Goal: Task Accomplishment & Management: Manage account settings

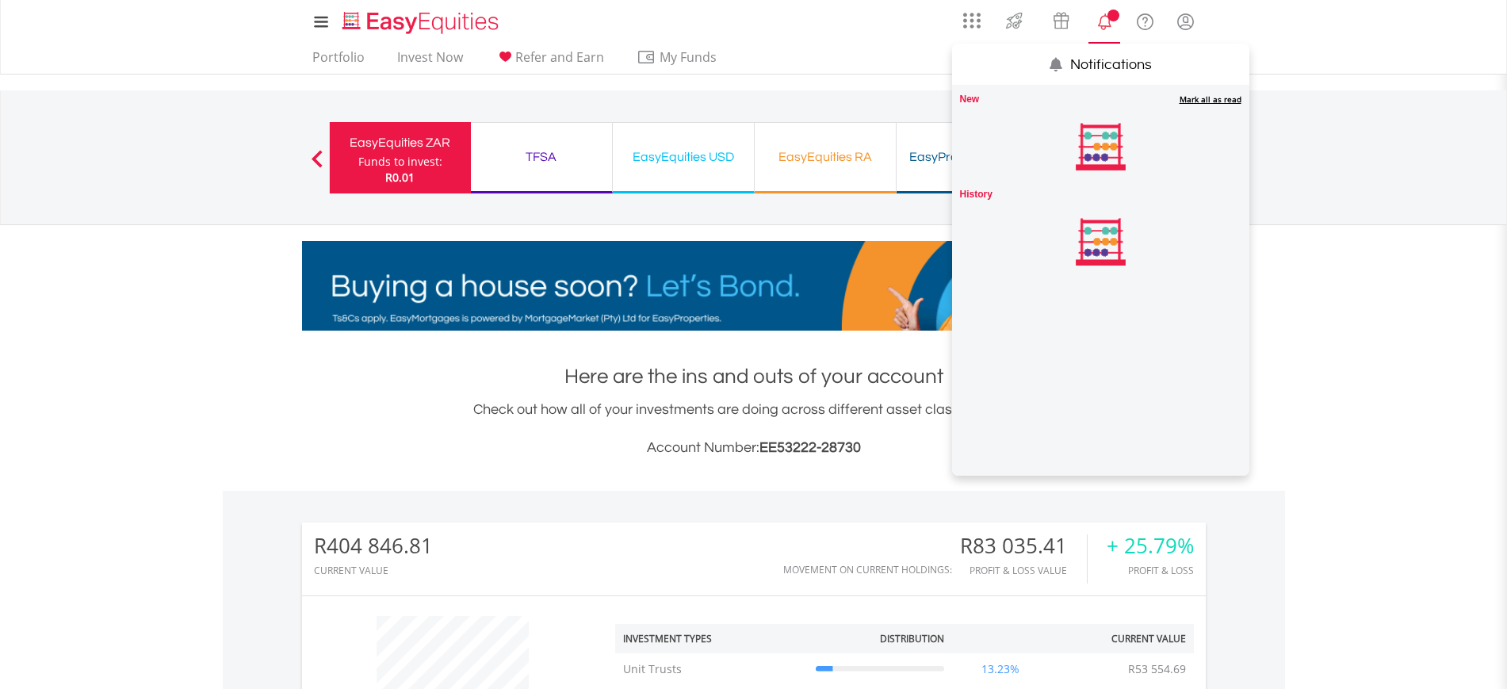
scroll to position [152, 301]
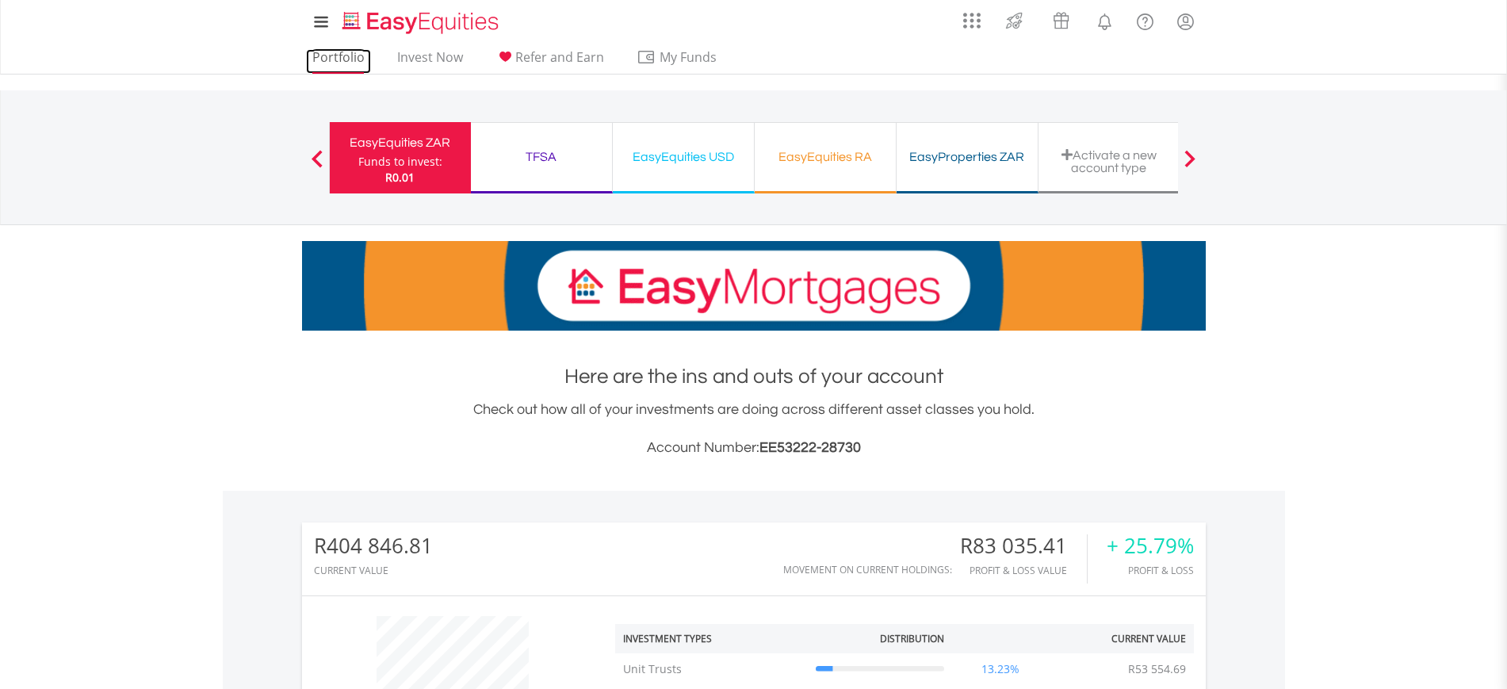
click at [345, 59] on link "Portfolio" at bounding box center [338, 61] width 65 height 25
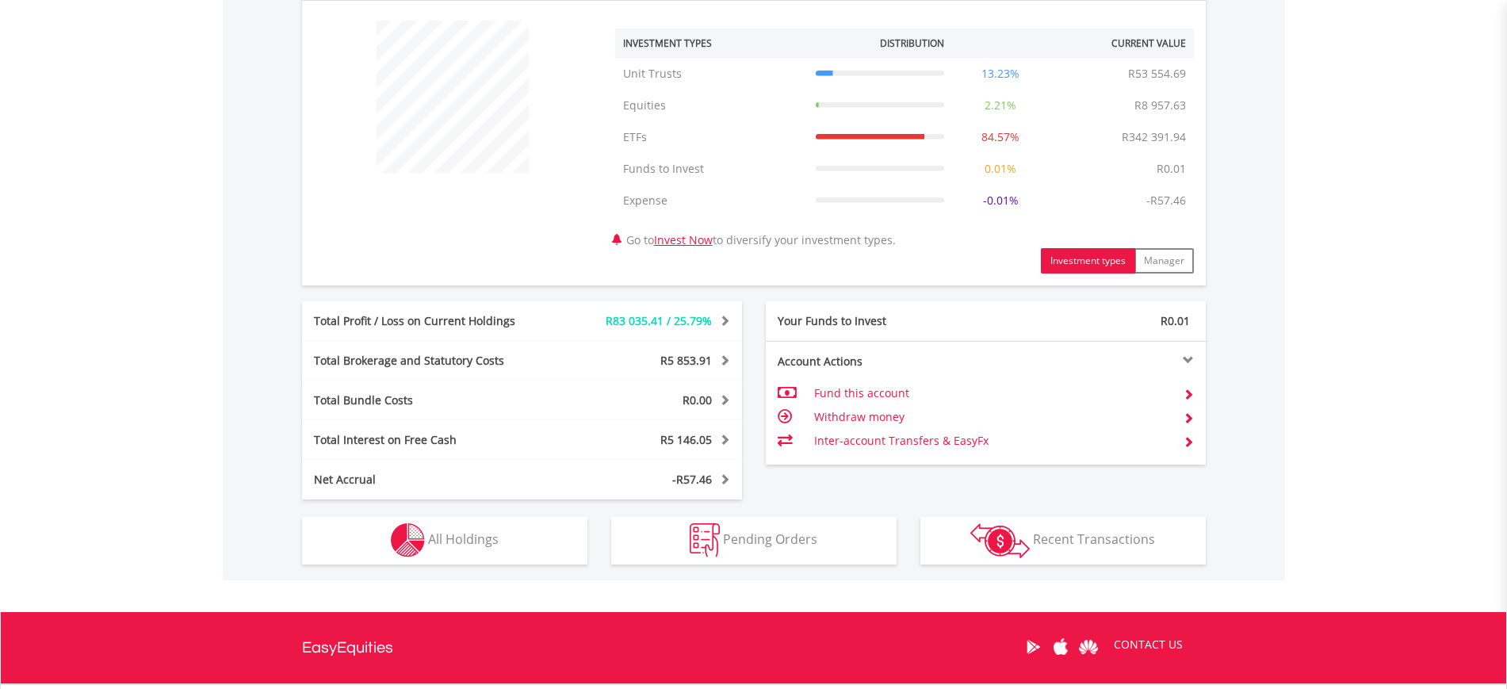
scroll to position [641, 0]
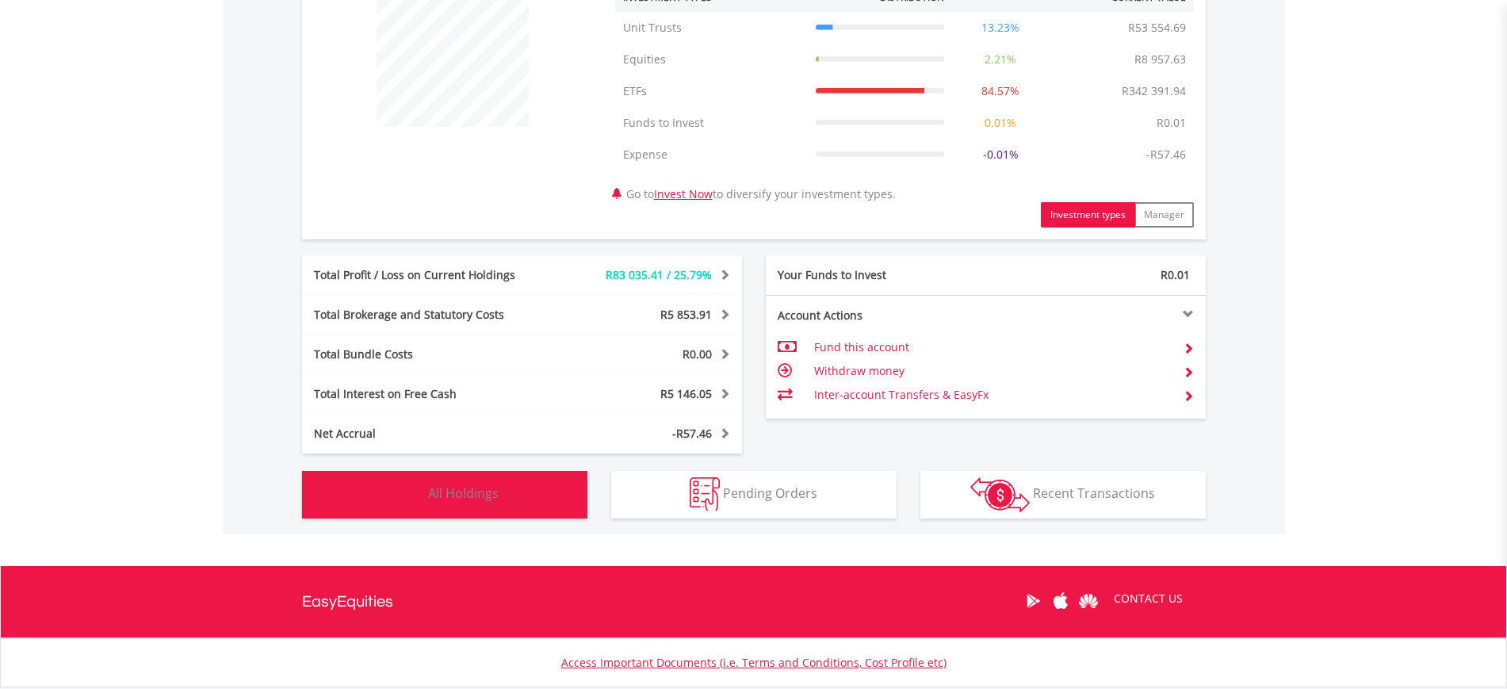
click at [564, 478] on button "Holdings All Holdings" at bounding box center [444, 495] width 285 height 48
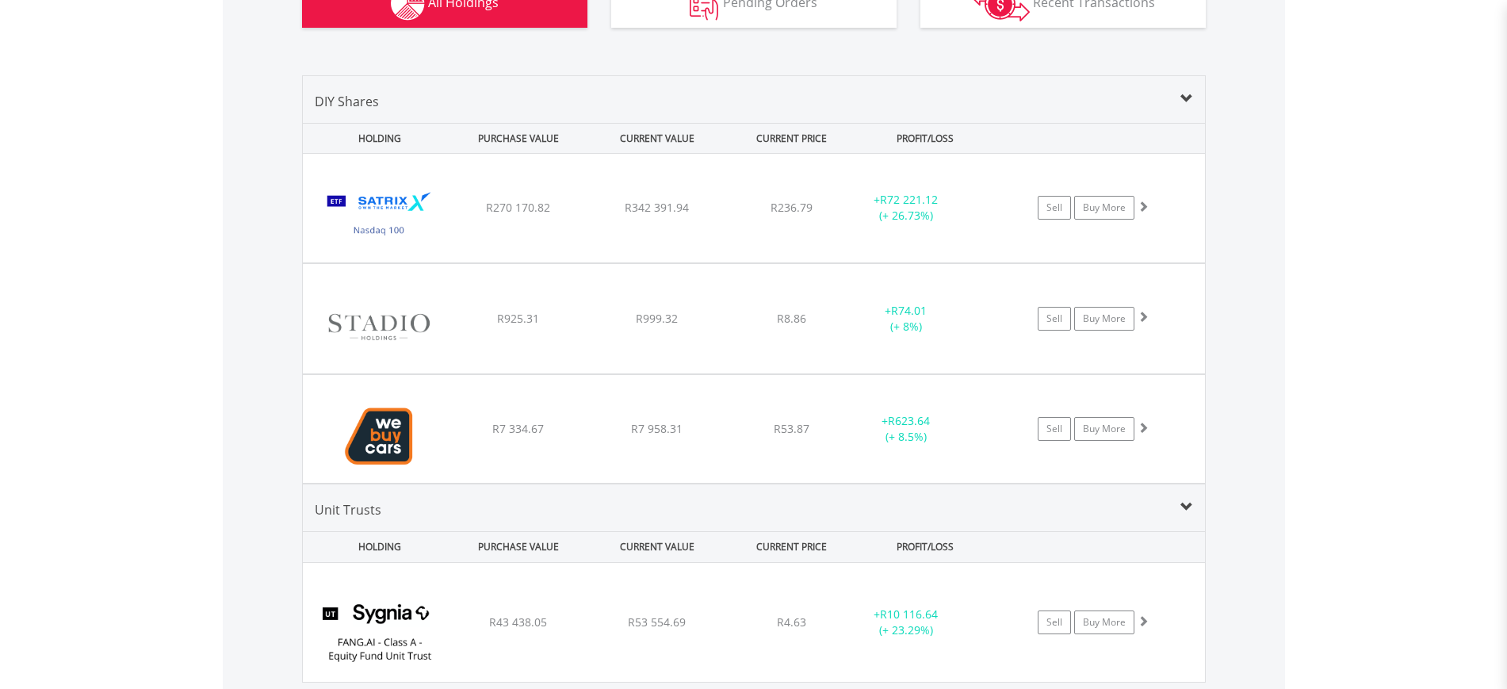
scroll to position [1129, 0]
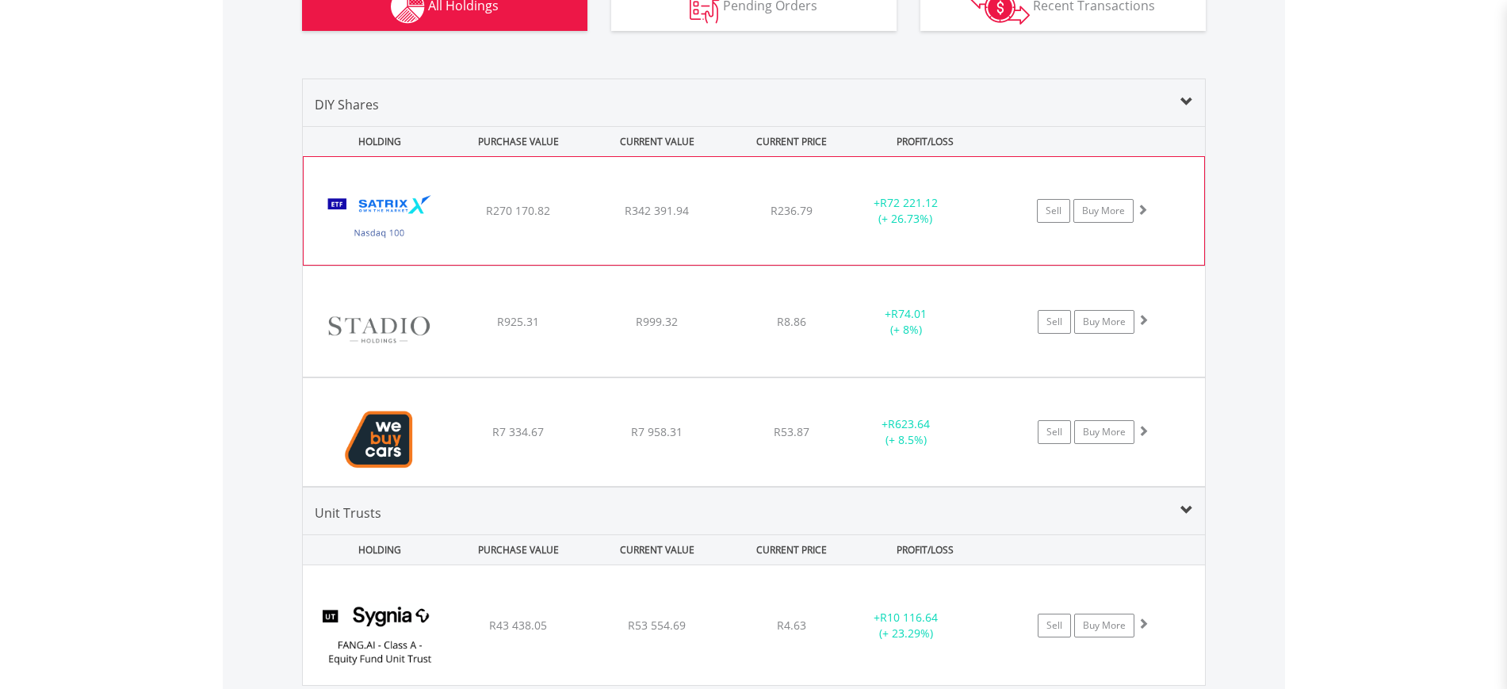
click at [492, 243] on div "﻿ Satrix Nasdaq 100 ETF R270 170.82 R342 391.94 R236.79 + R72 221.12 (+ 26.73%)…" at bounding box center [754, 211] width 900 height 108
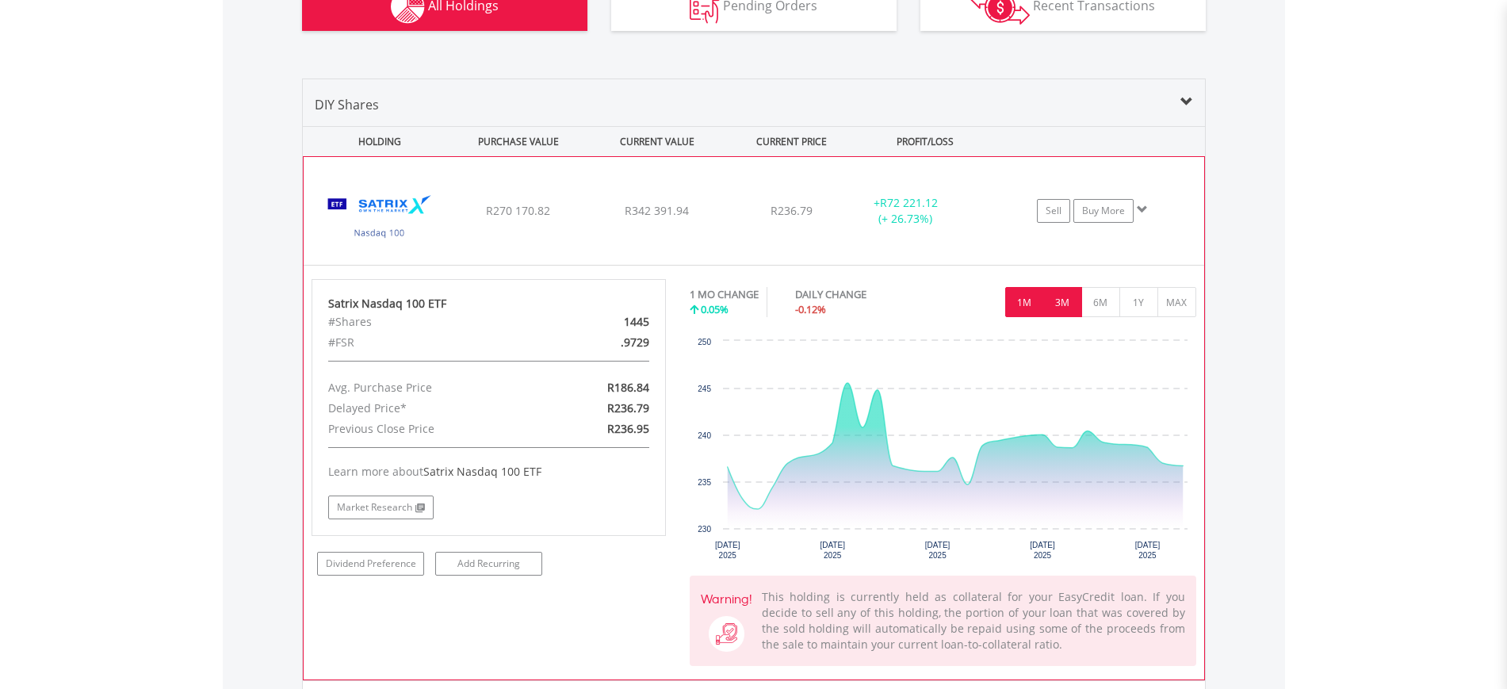
click at [1056, 297] on button "3M" at bounding box center [1062, 302] width 39 height 30
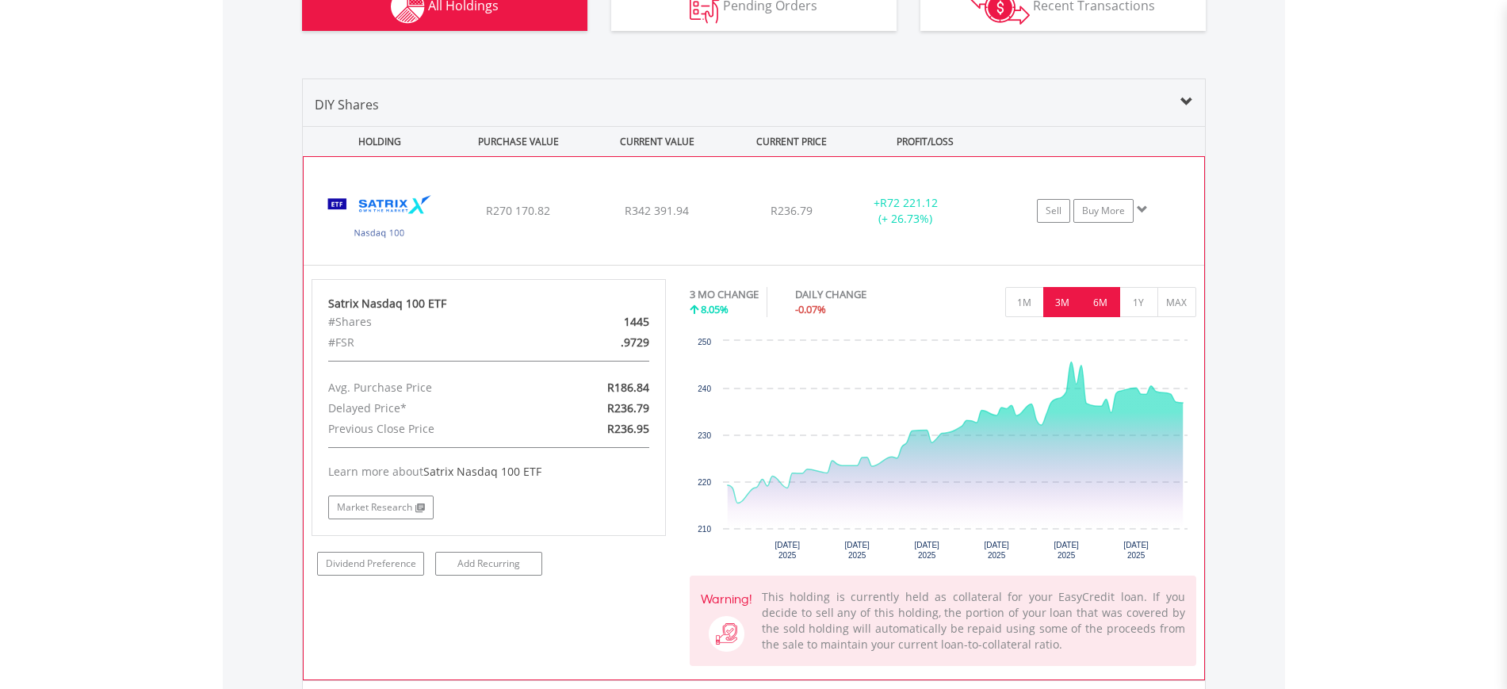
click at [1093, 301] on button "6M" at bounding box center [1100, 302] width 39 height 30
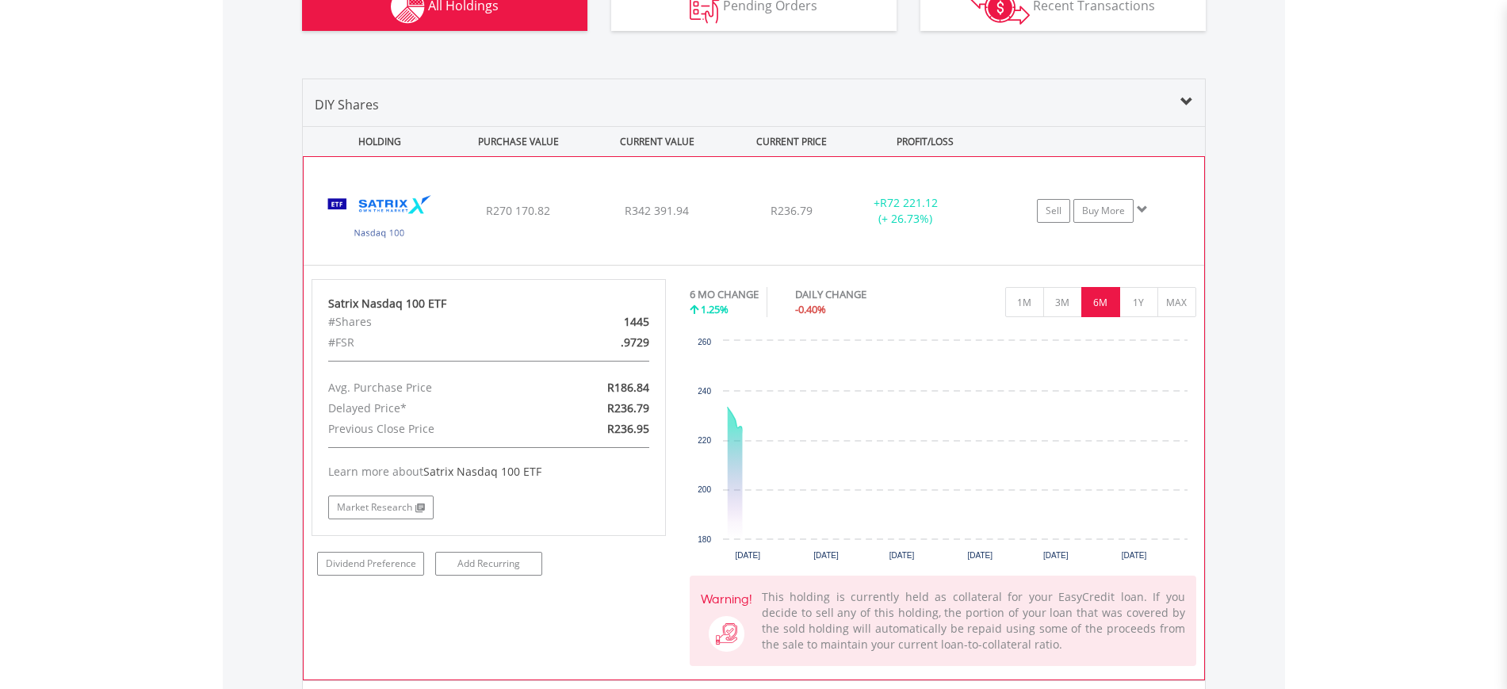
click at [1093, 301] on button "6M" at bounding box center [1100, 302] width 39 height 30
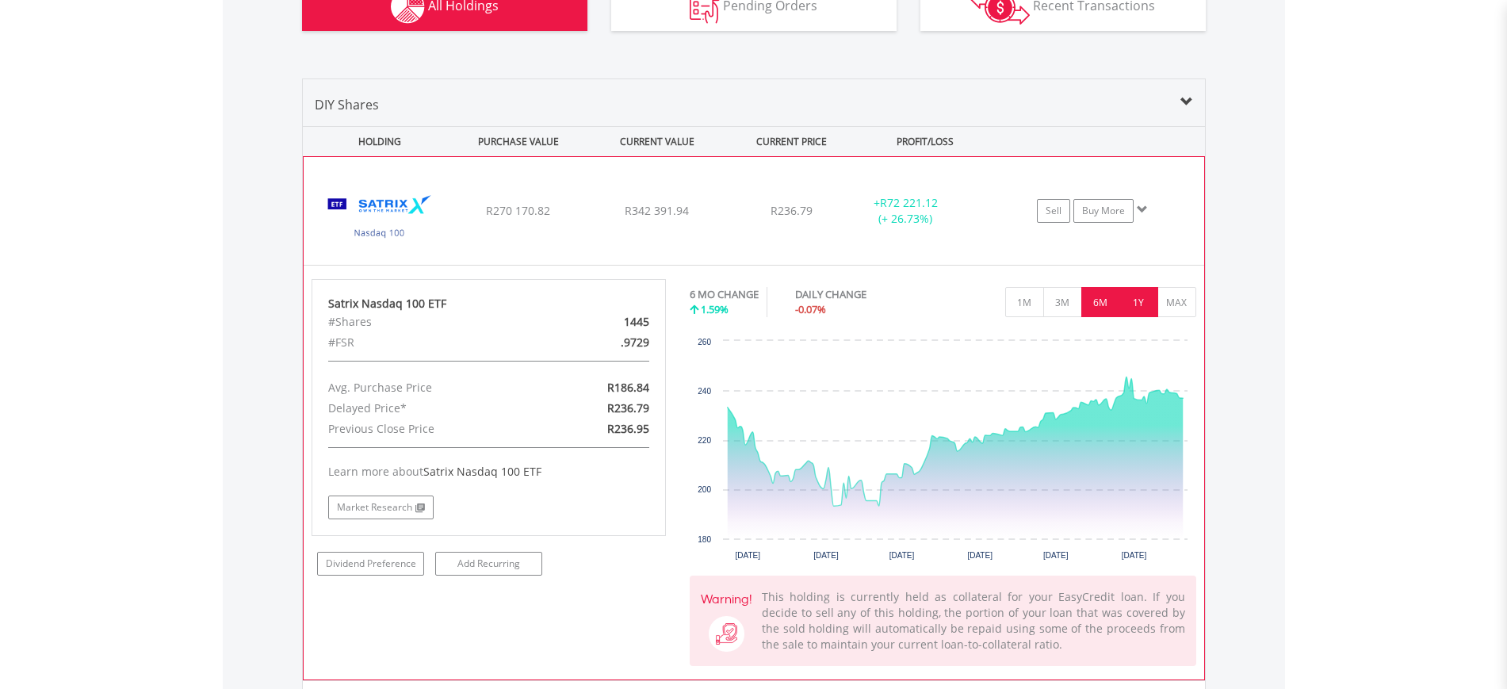
click at [1128, 307] on button "1Y" at bounding box center [1138, 302] width 39 height 30
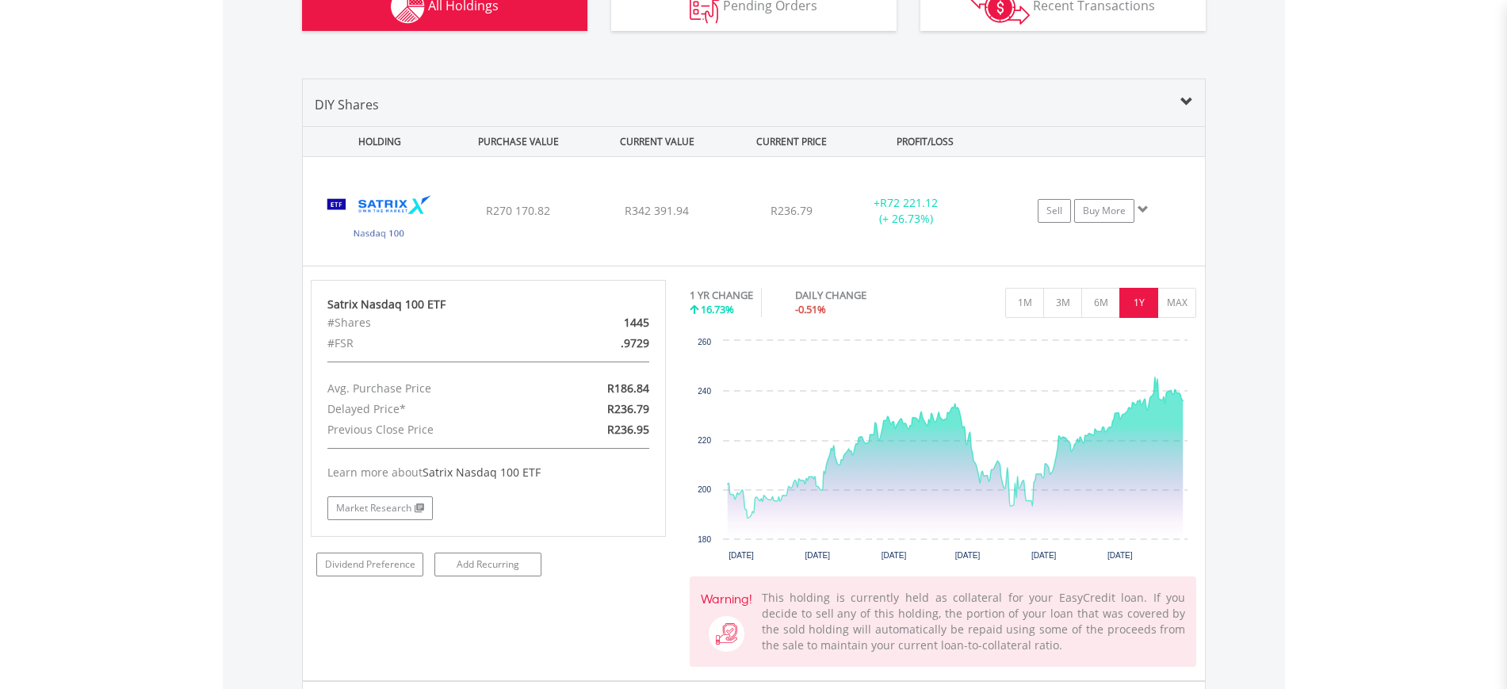
drag, startPoint x: 1128, startPoint y: 307, endPoint x: 207, endPoint y: 258, distance: 922.2
click at [207, 258] on body "My Investments Invest Now New Listings Sell My Recurring Investments Pending Or…" at bounding box center [753, 138] width 1507 height 2535
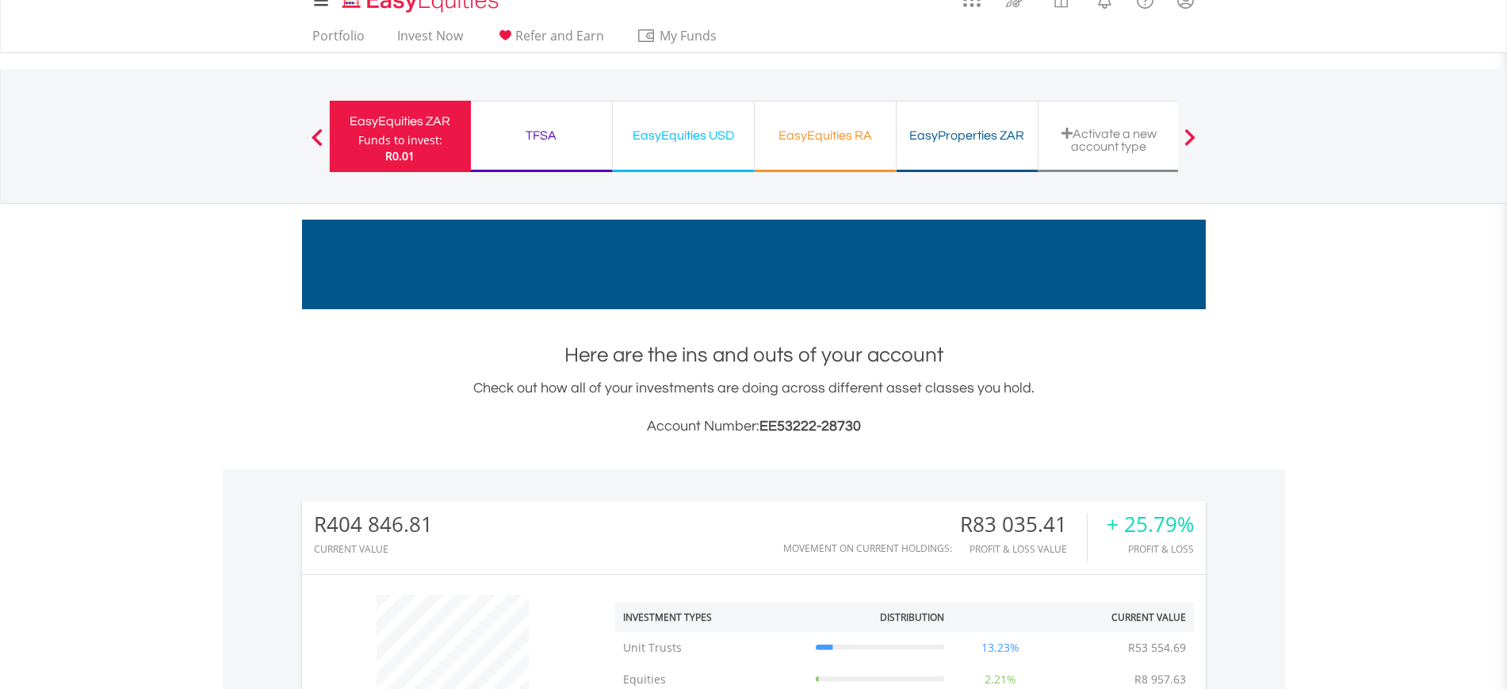
scroll to position [0, 0]
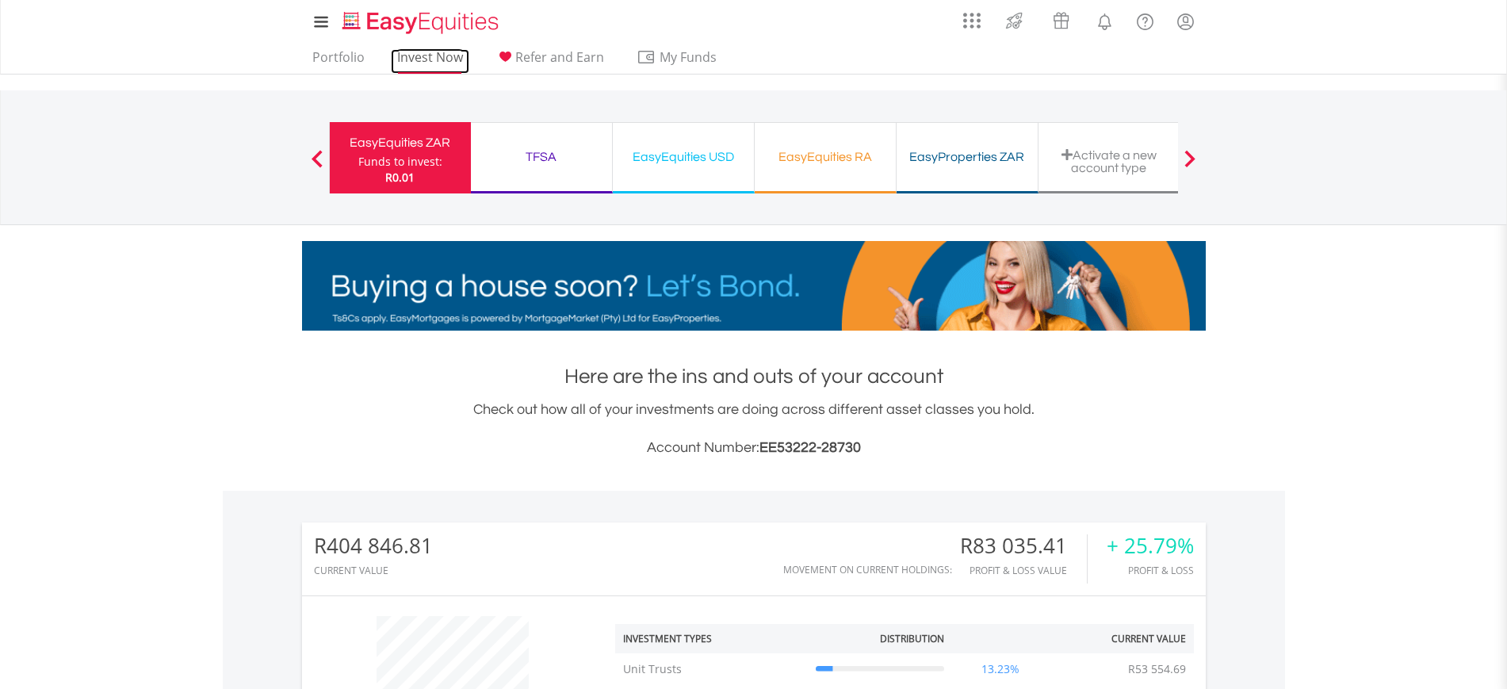
click at [425, 61] on link "Invest Now" at bounding box center [430, 61] width 78 height 25
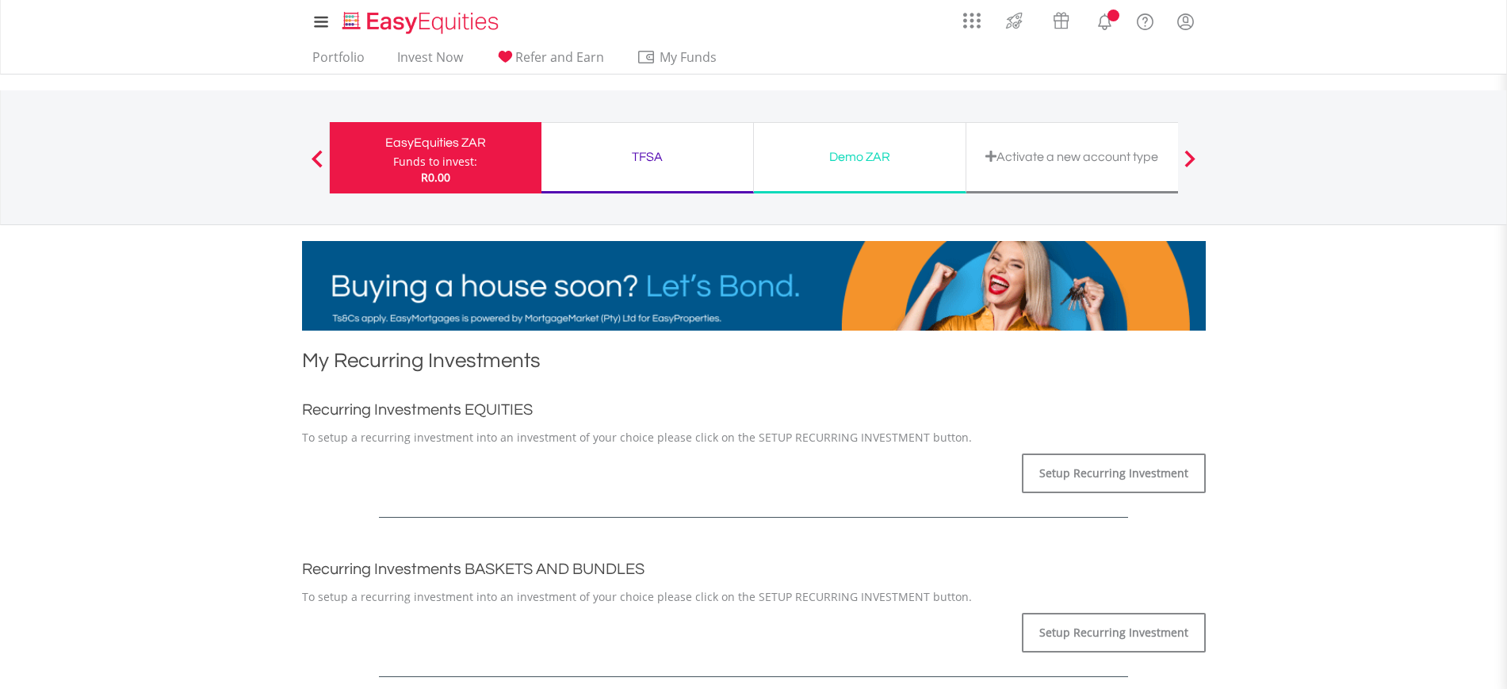
click at [800, 384] on div "My Recurring Investments Recurring Investments EQUITIES To setup a recurring in…" at bounding box center [754, 682] width 904 height 673
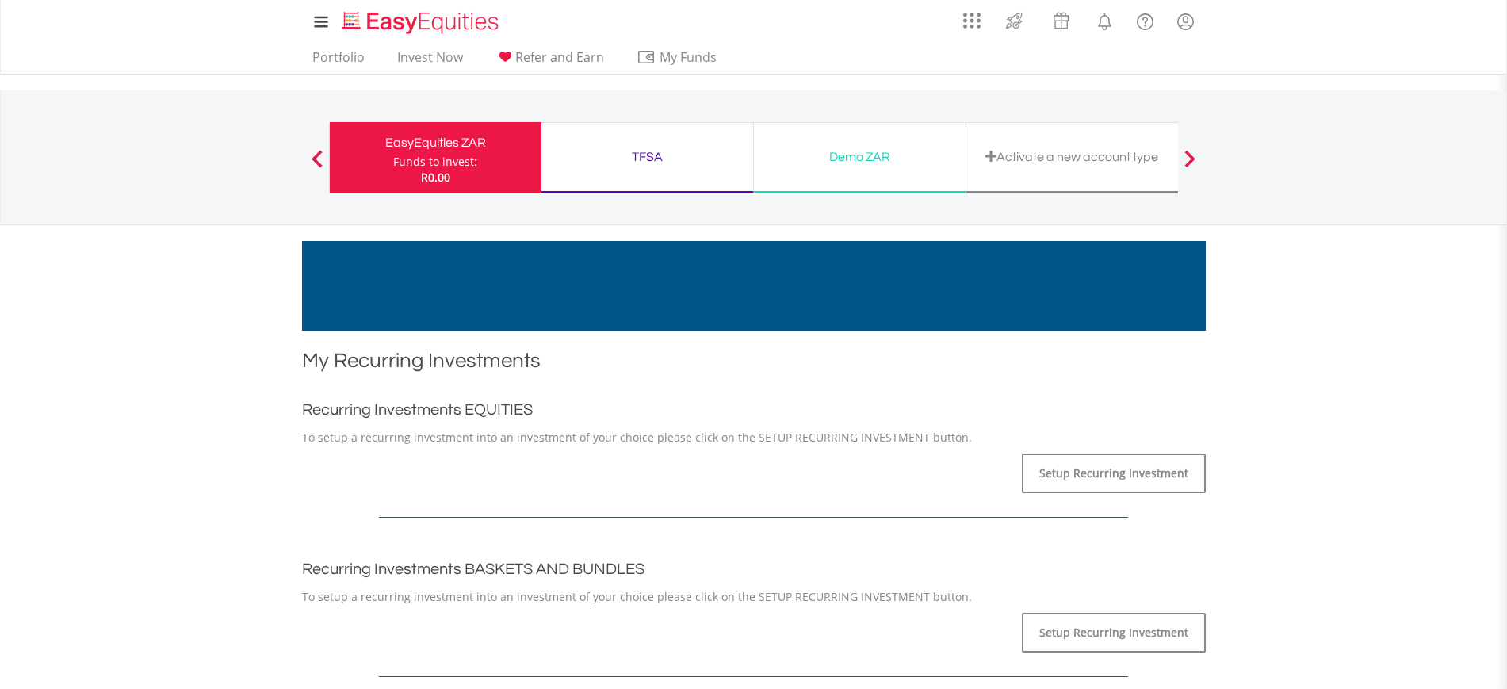
click at [800, 384] on div "My Recurring Investments Recurring Investments EQUITIES To setup a recurring in…" at bounding box center [754, 682] width 904 height 673
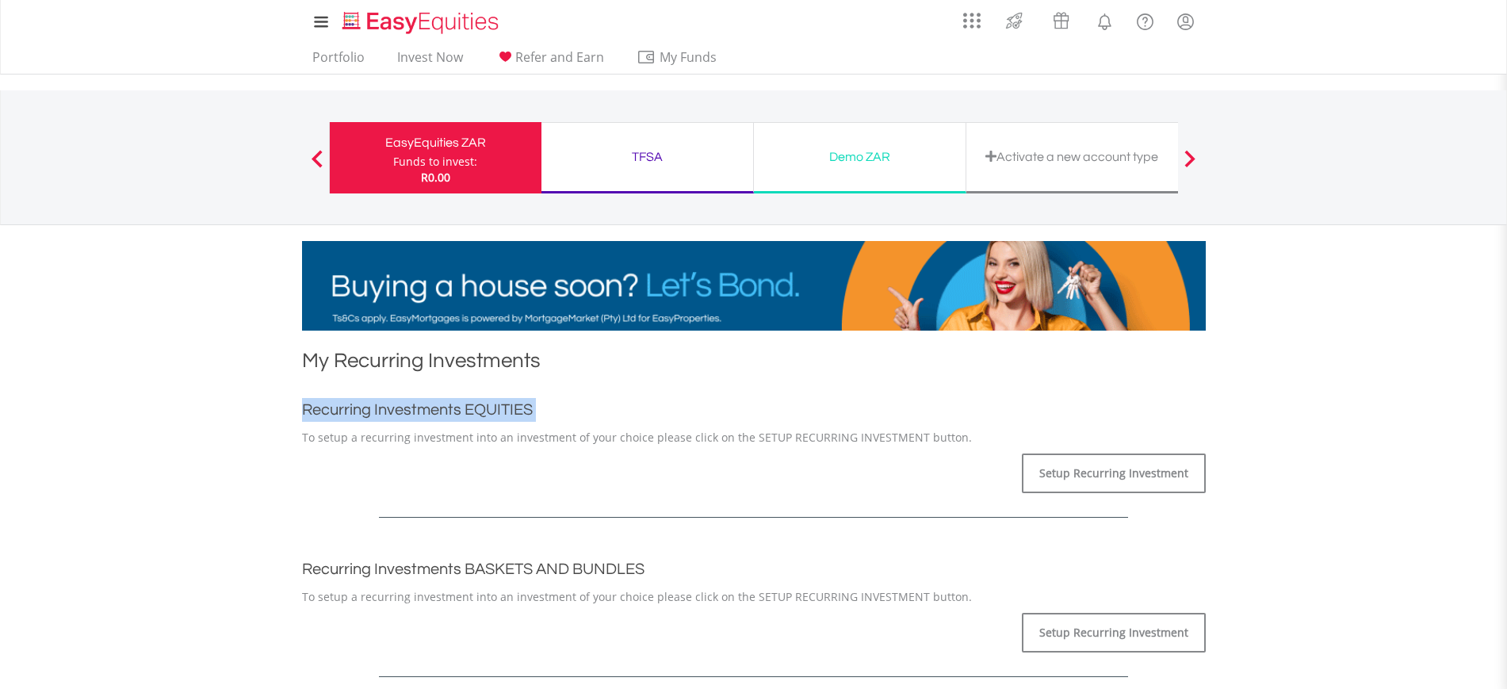
click at [621, 177] on div "TFSA Funds to invest: R0.00" at bounding box center [647, 157] width 212 height 71
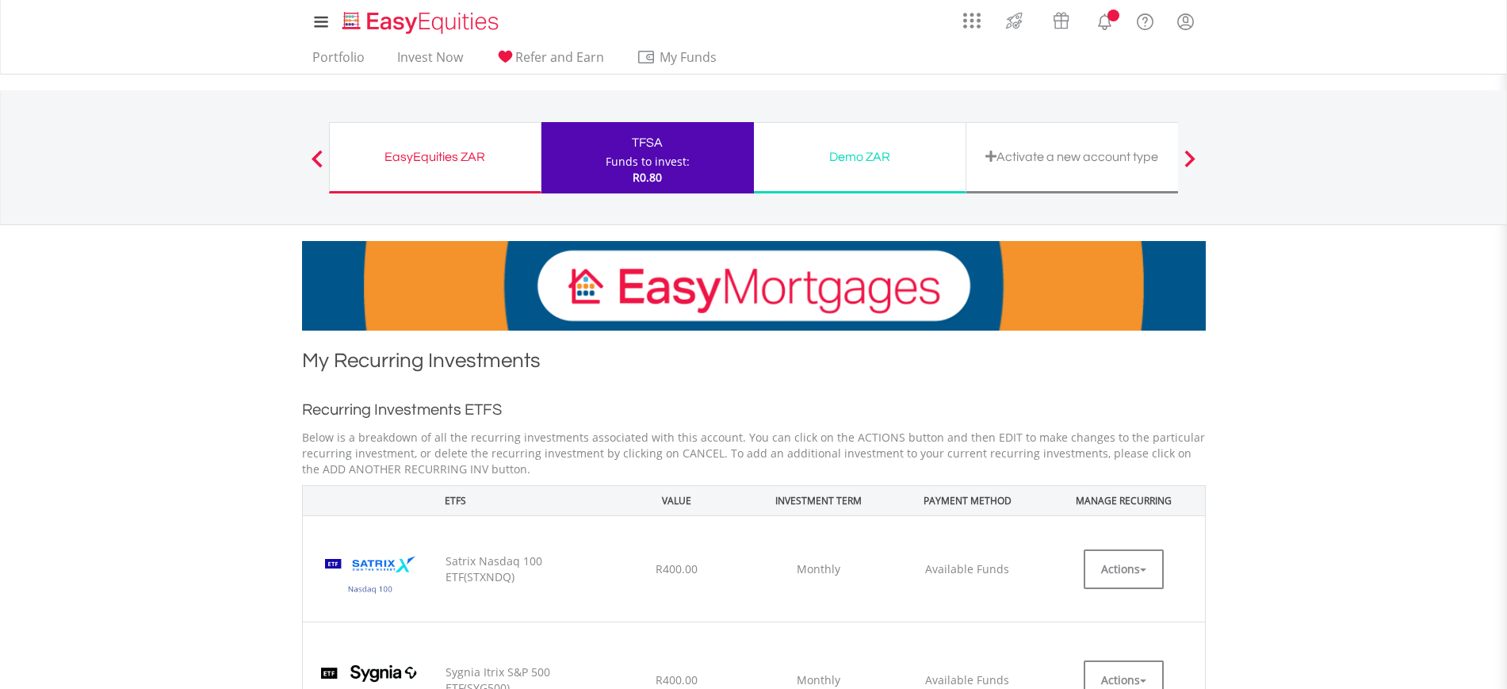
scroll to position [21, 0]
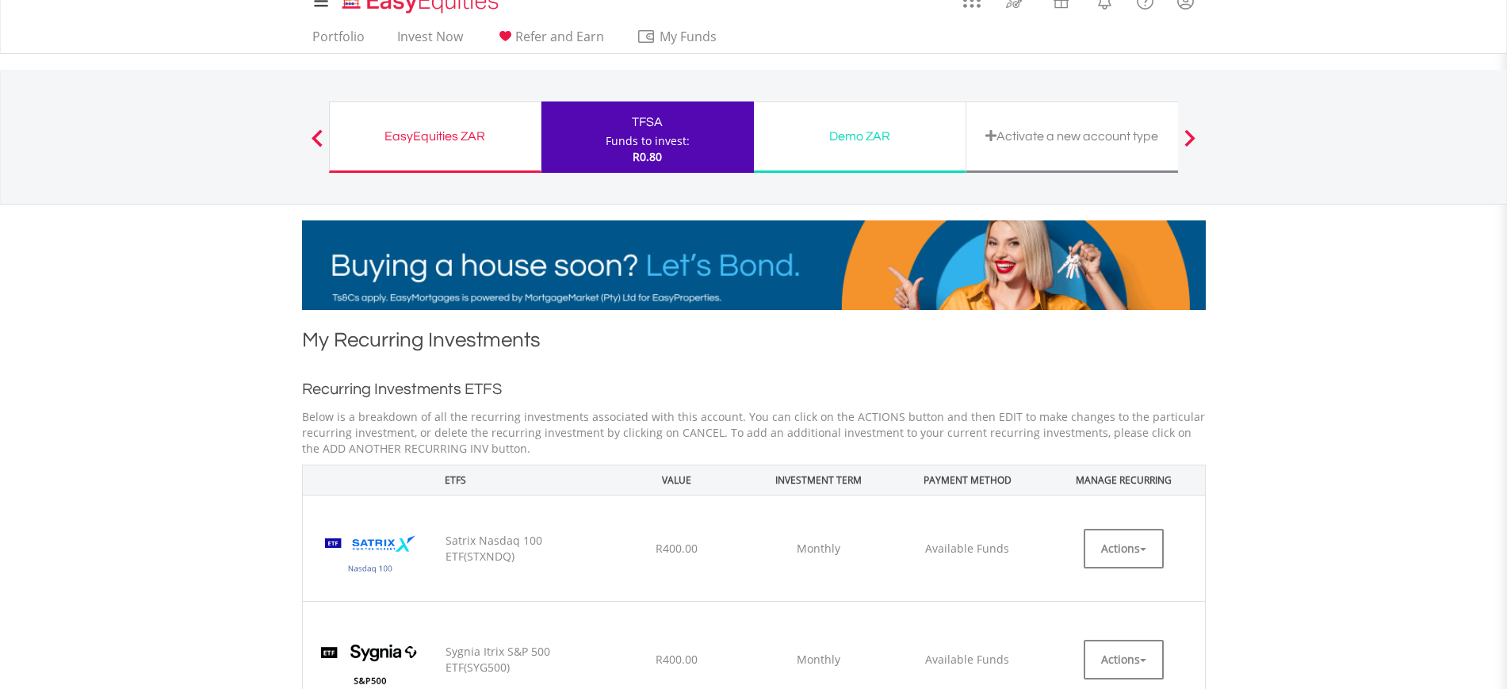
click at [1029, 476] on th "PAYMENT METHOD" at bounding box center [967, 479] width 151 height 30
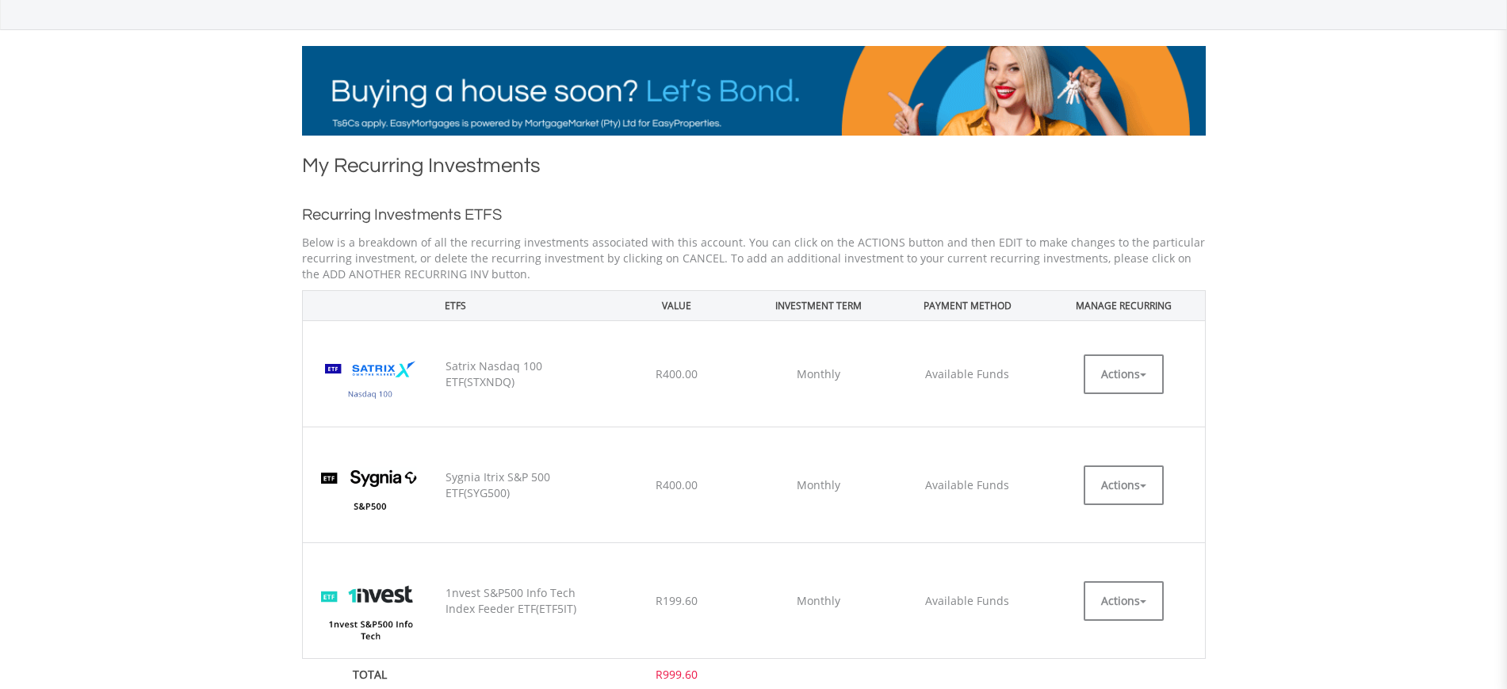
scroll to position [333, 0]
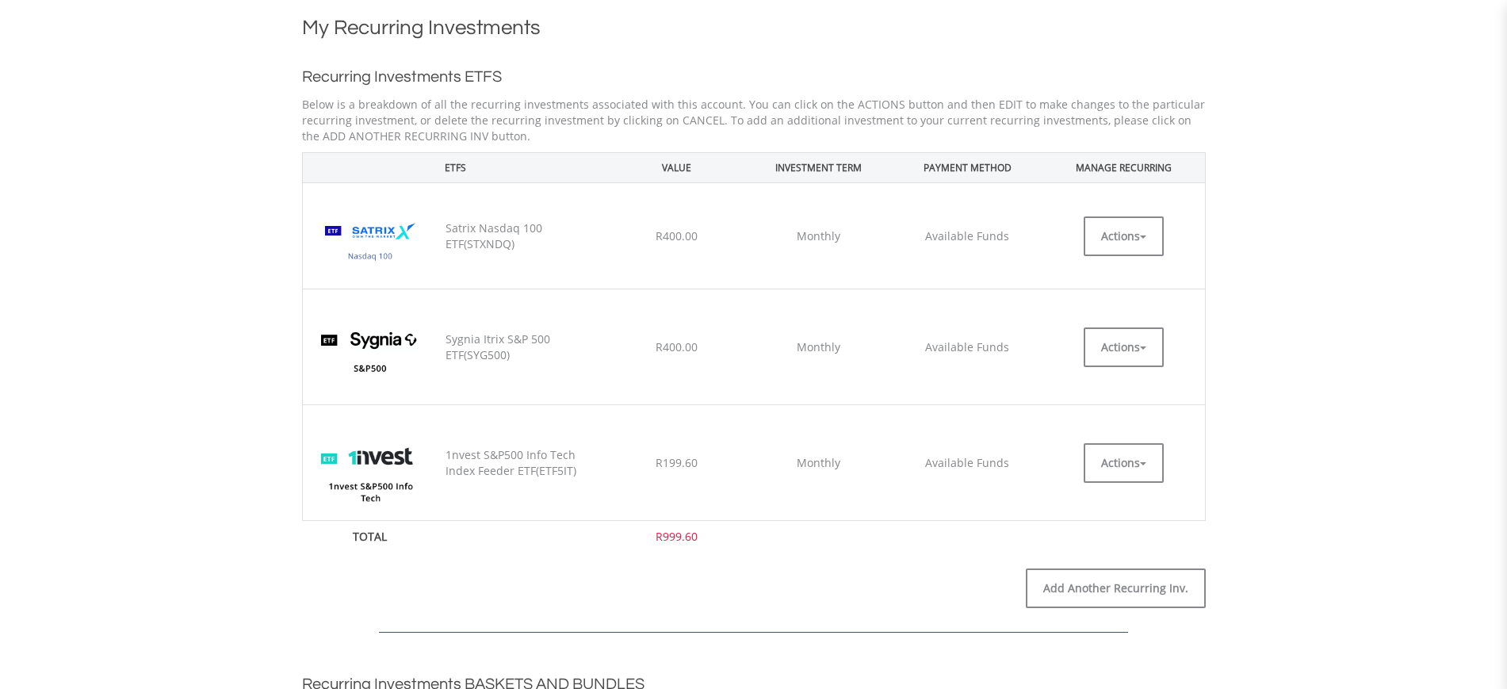
click at [1121, 296] on td "Actions EDIT CANCEL" at bounding box center [1123, 347] width 162 height 116
click at [1114, 252] on button "Actions" at bounding box center [1123, 236] width 80 height 40
click at [1114, 270] on link "EDIT" at bounding box center [1123, 272] width 80 height 20
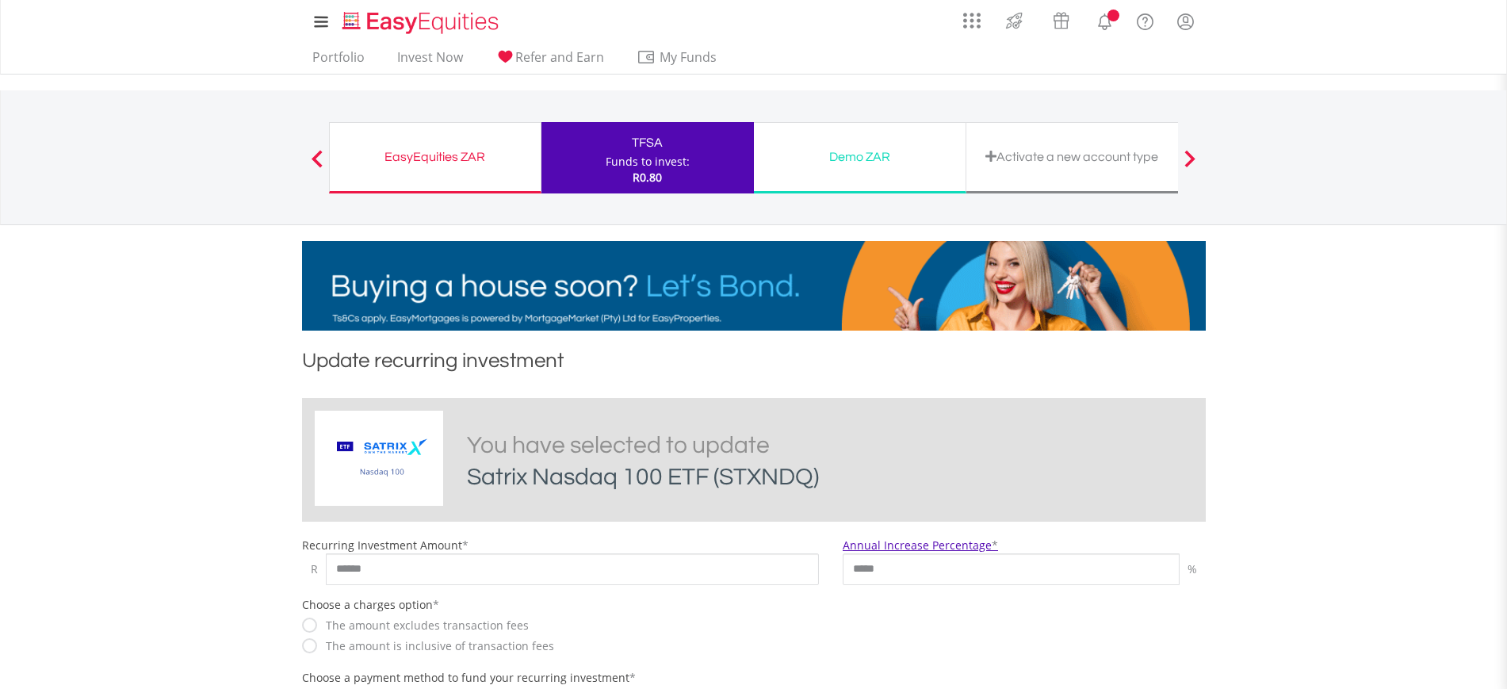
scroll to position [66, 0]
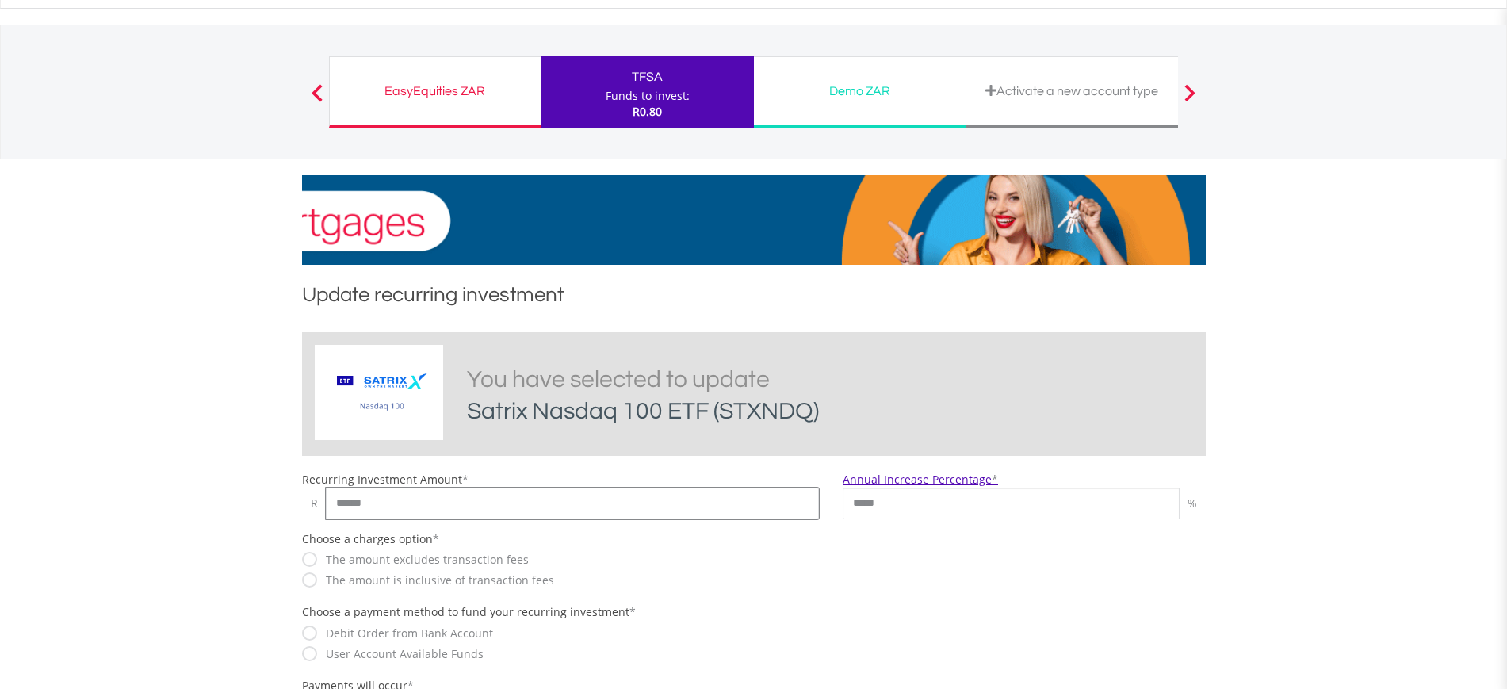
click at [763, 511] on input "******" at bounding box center [573, 503] width 494 height 32
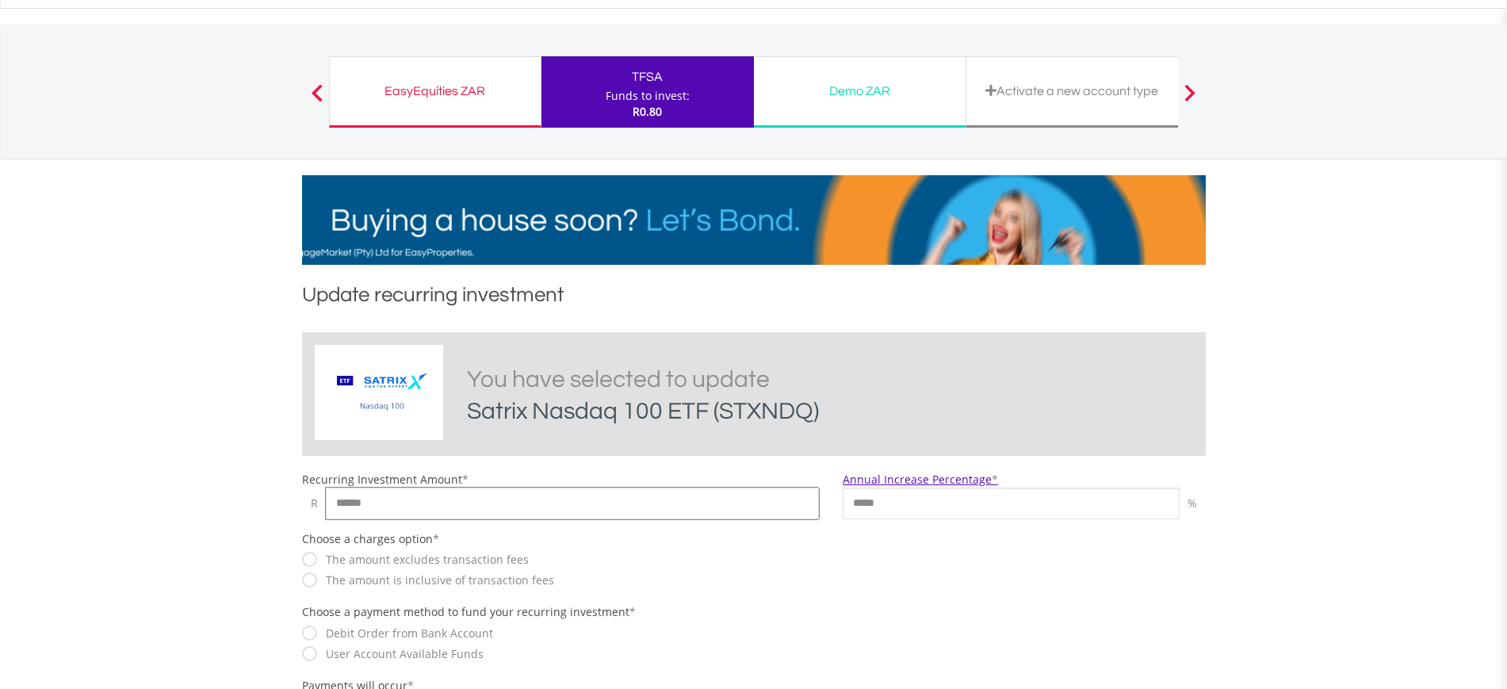
click at [763, 511] on input "******" at bounding box center [573, 503] width 494 height 32
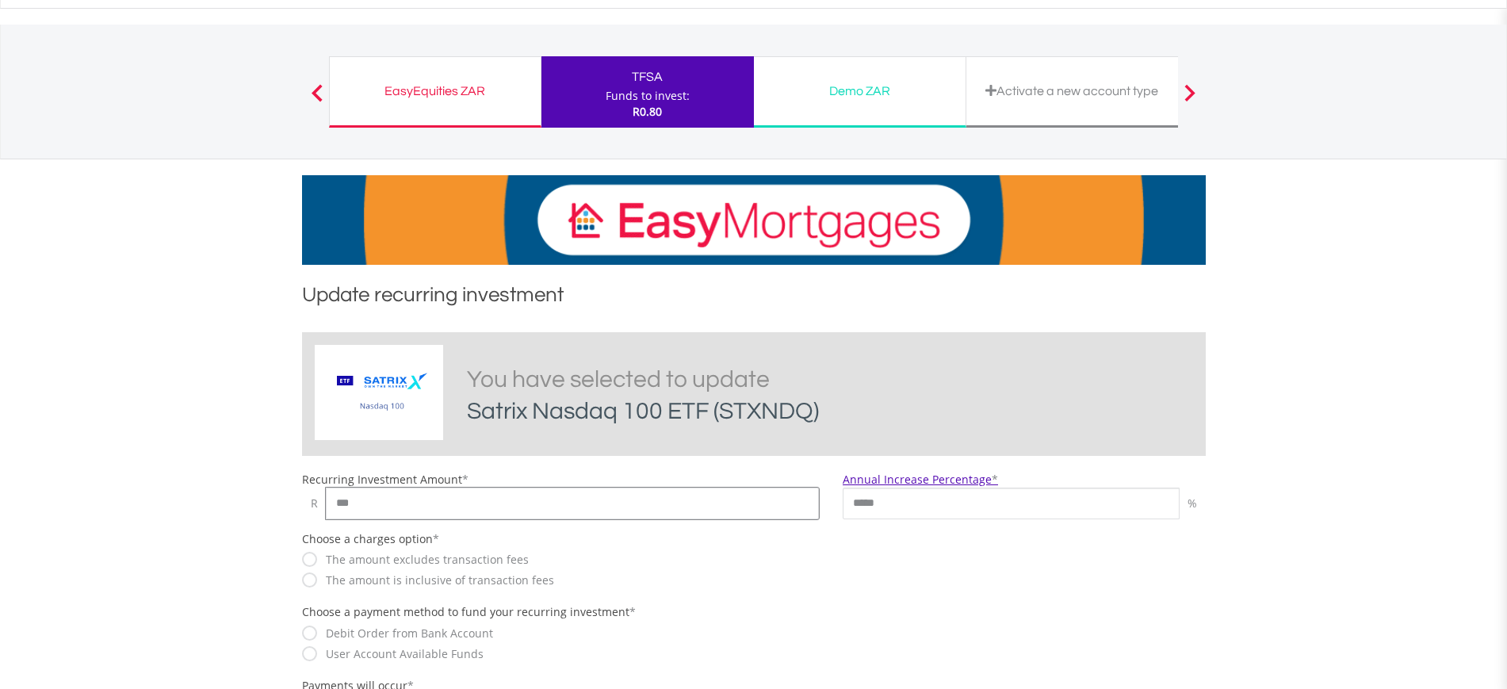
type input "***"
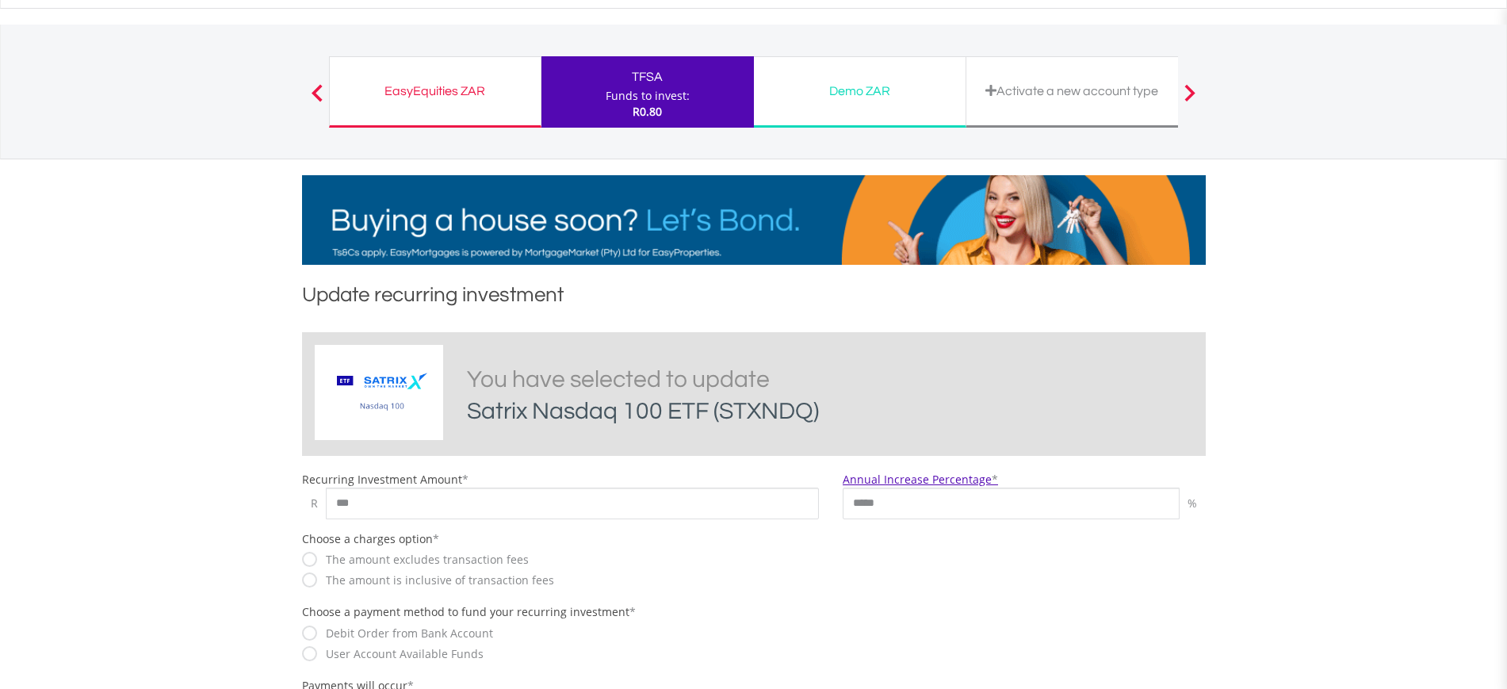
click at [1094, 566] on div "Choose a charges option * The amount excludes transaction fees The amount is in…" at bounding box center [753, 568] width 927 height 74
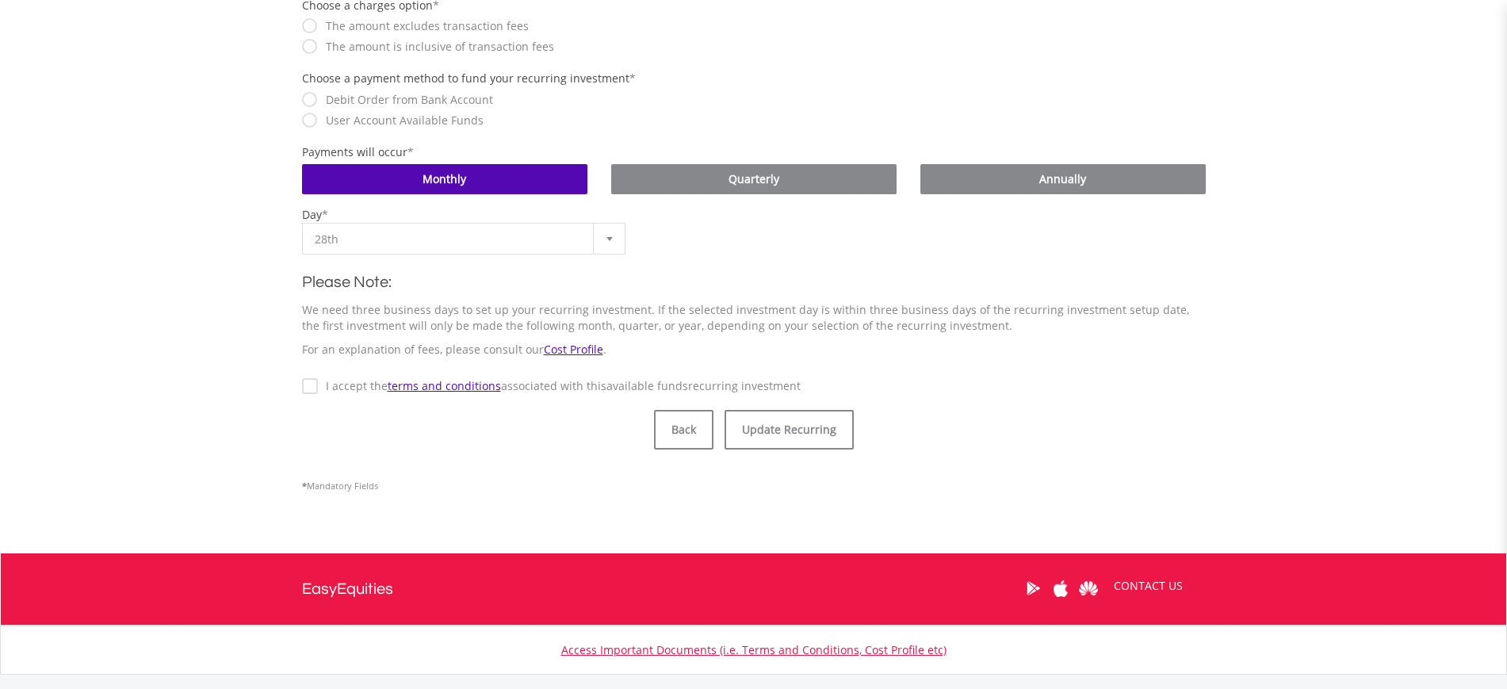
scroll to position [601, 0]
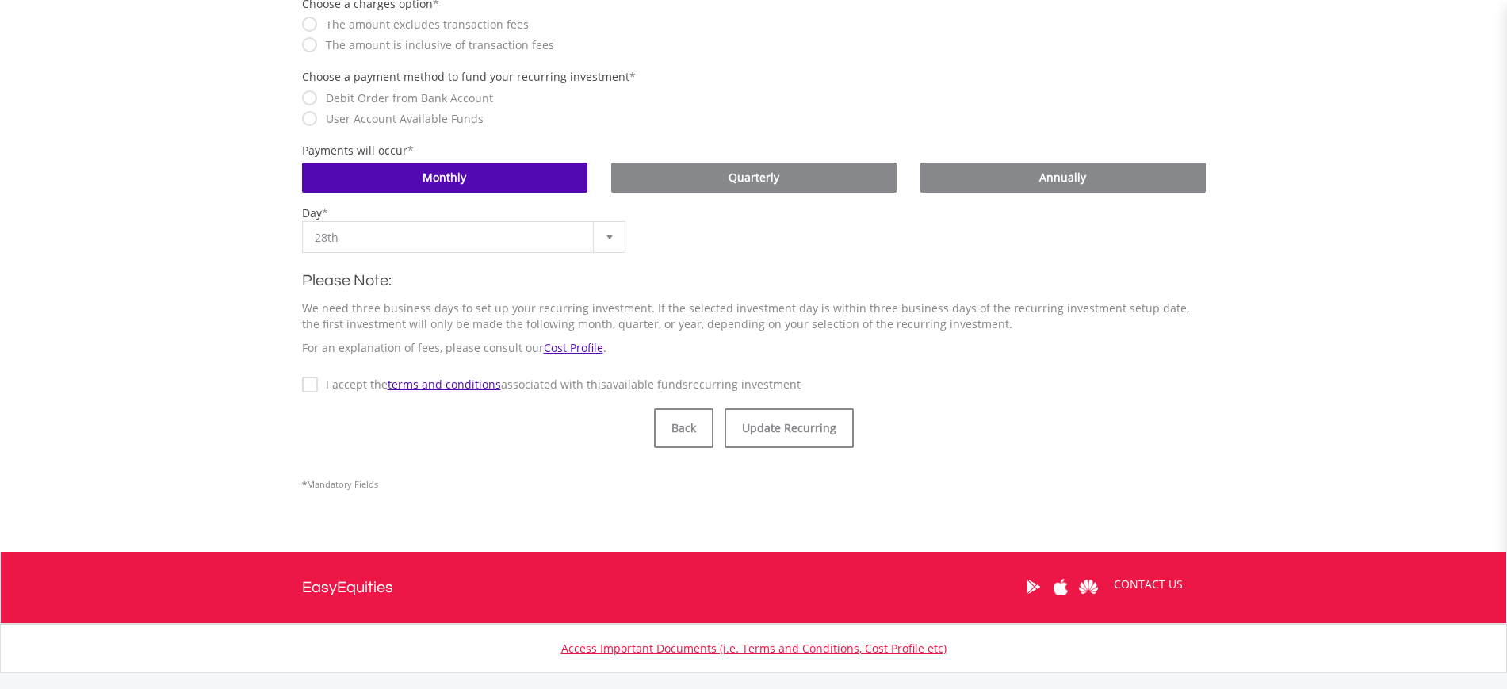
click at [315, 397] on form "Satrix Nasdaq 100 ETF You have selected to update Satrix Nasdaq 100 ETF (STXNDQ…" at bounding box center [754, 150] width 904 height 707
click at [749, 434] on button "Update Recurring" at bounding box center [788, 428] width 129 height 40
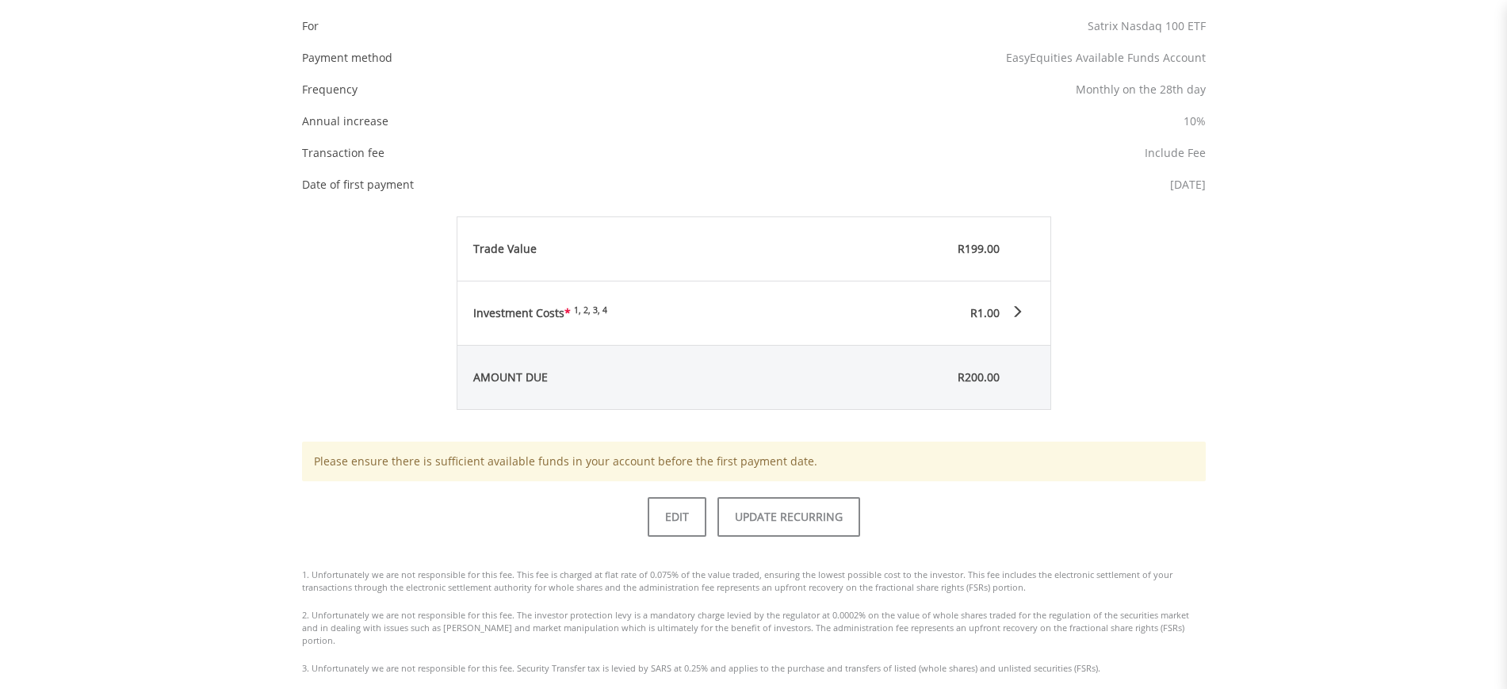
scroll to position [583, 0]
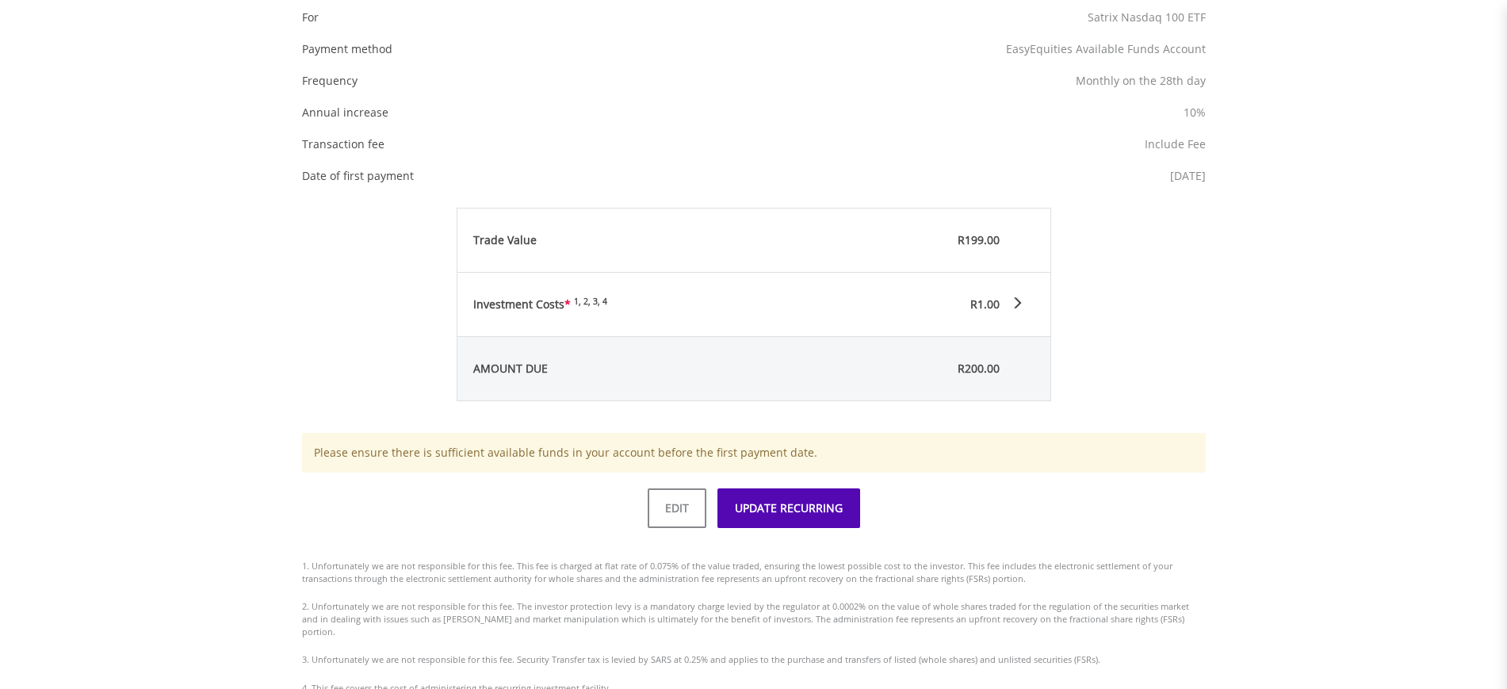
click at [840, 498] on button "UPDATE RECURRING" at bounding box center [788, 508] width 143 height 40
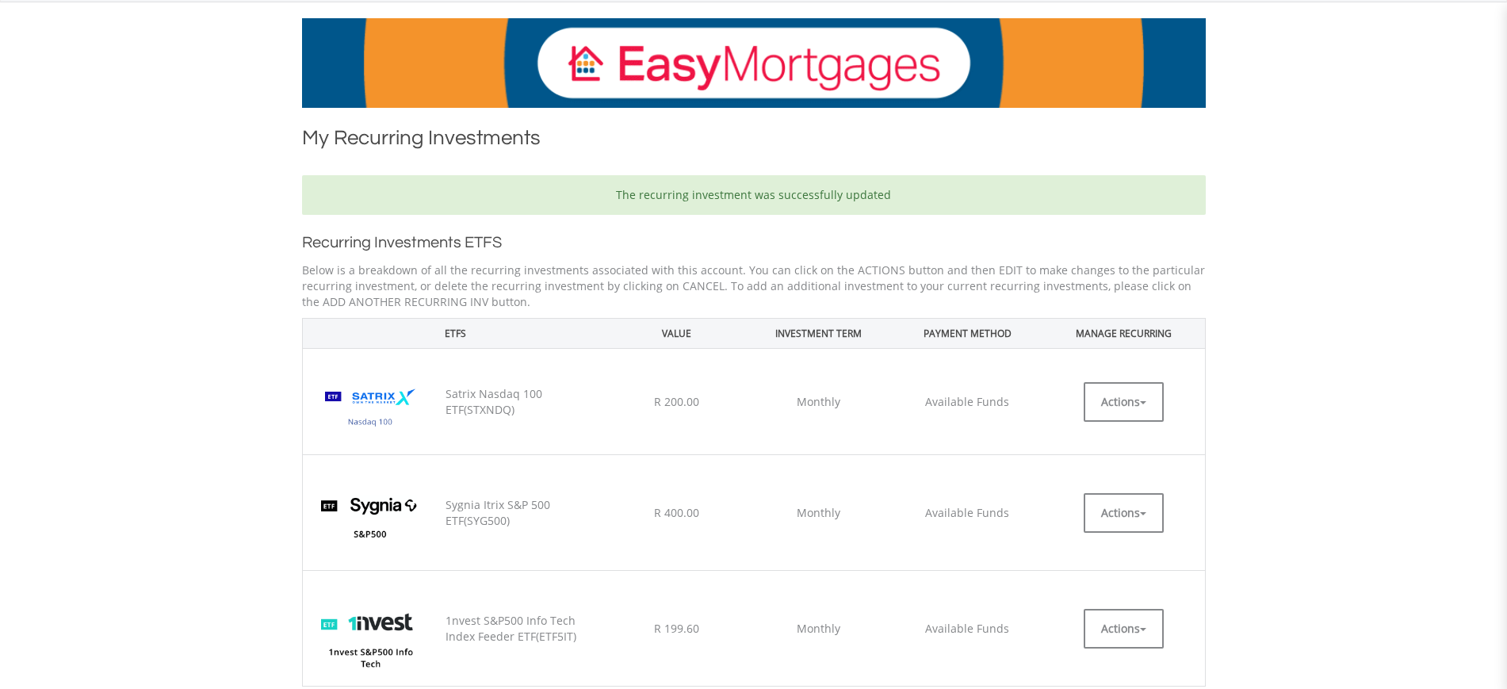
scroll to position [233, 0]
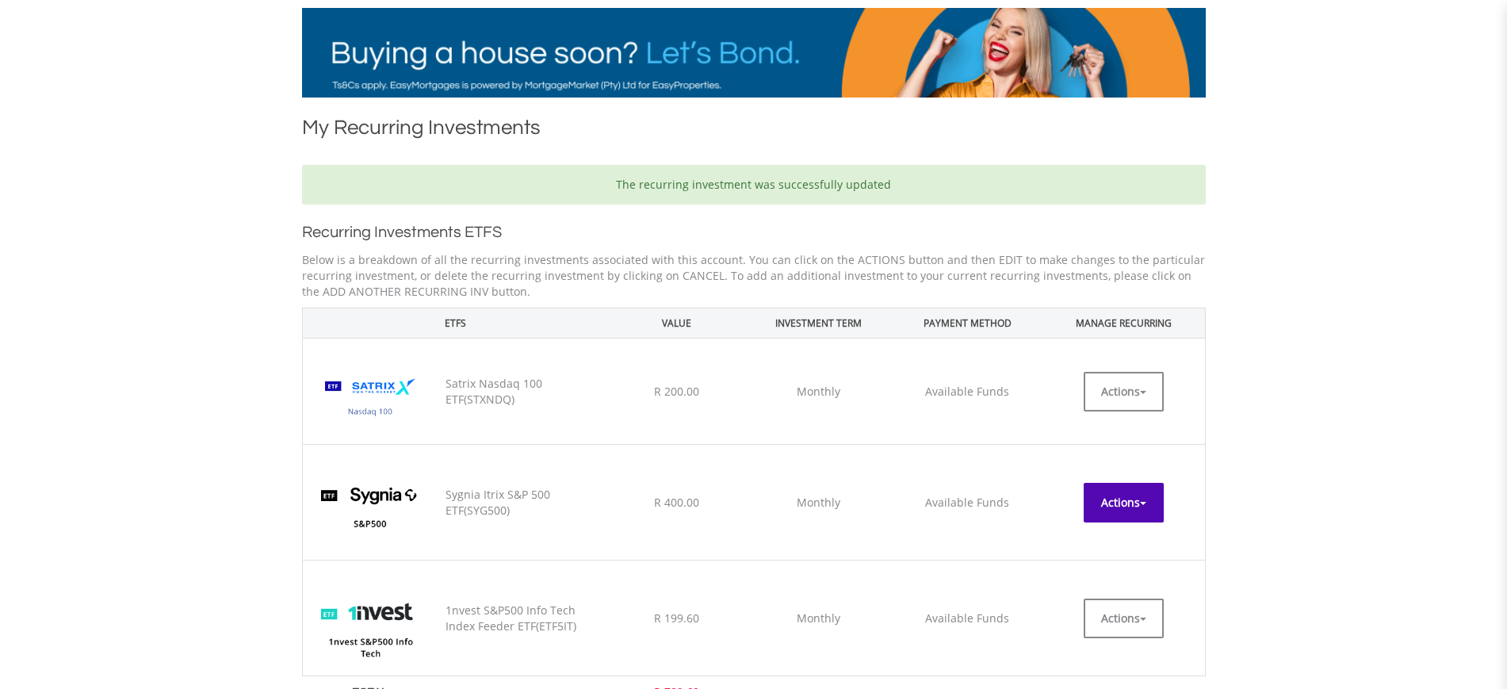
click at [1098, 493] on button "Actions" at bounding box center [1123, 503] width 80 height 40
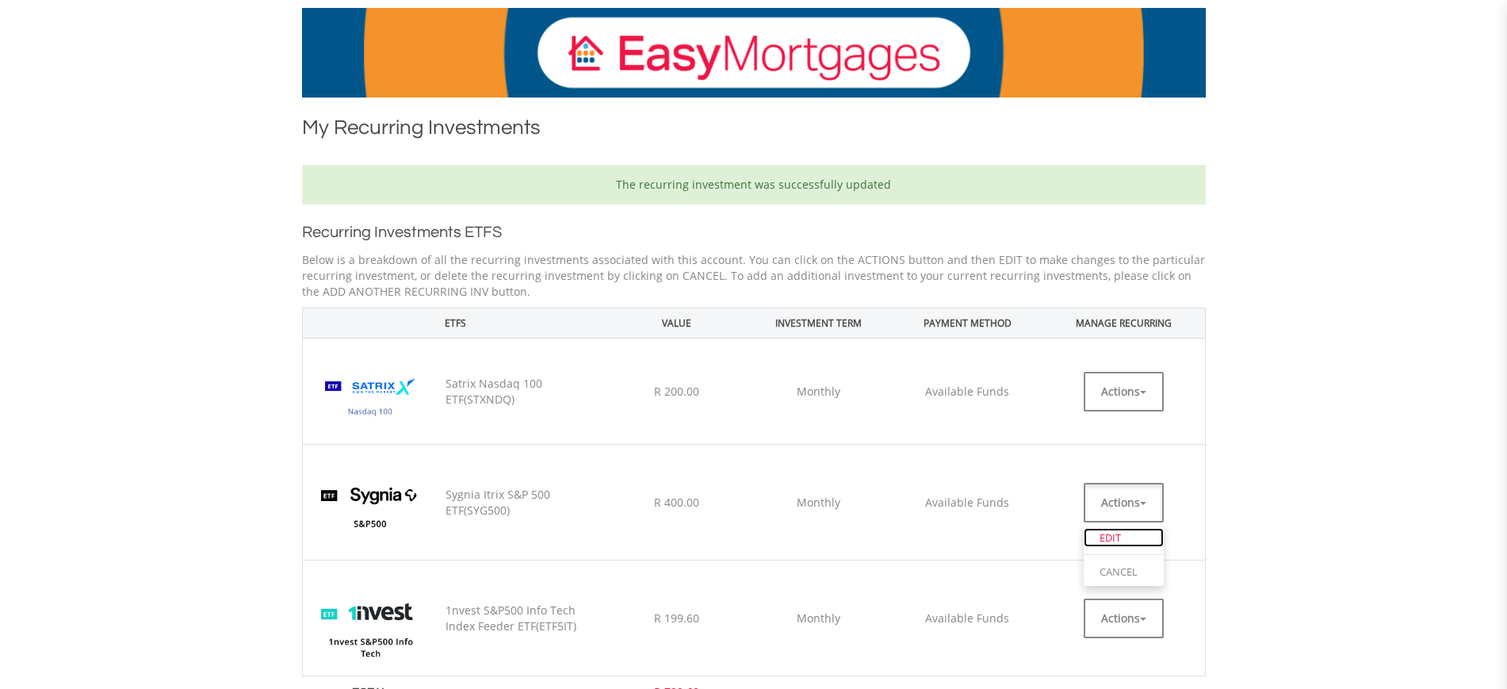
click at [1110, 537] on link "EDIT" at bounding box center [1123, 538] width 80 height 20
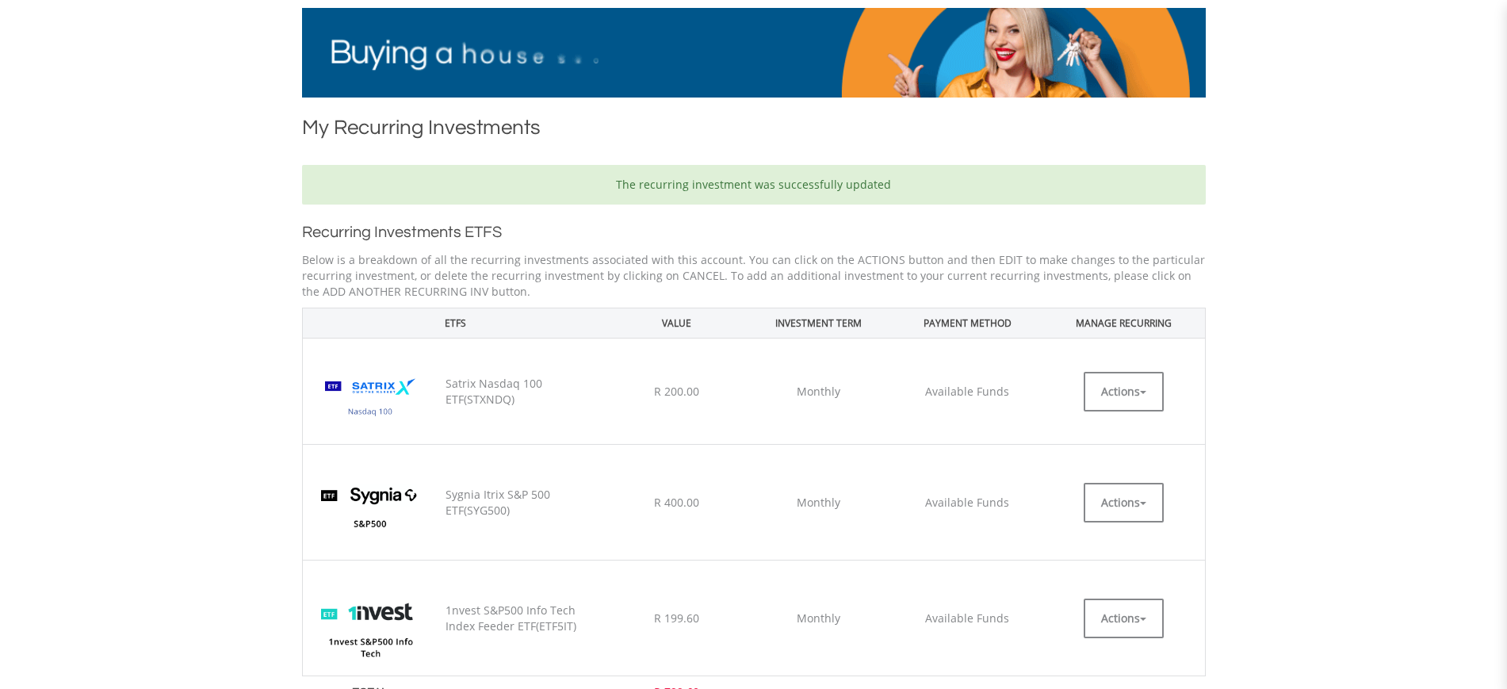
scroll to position [300, 0]
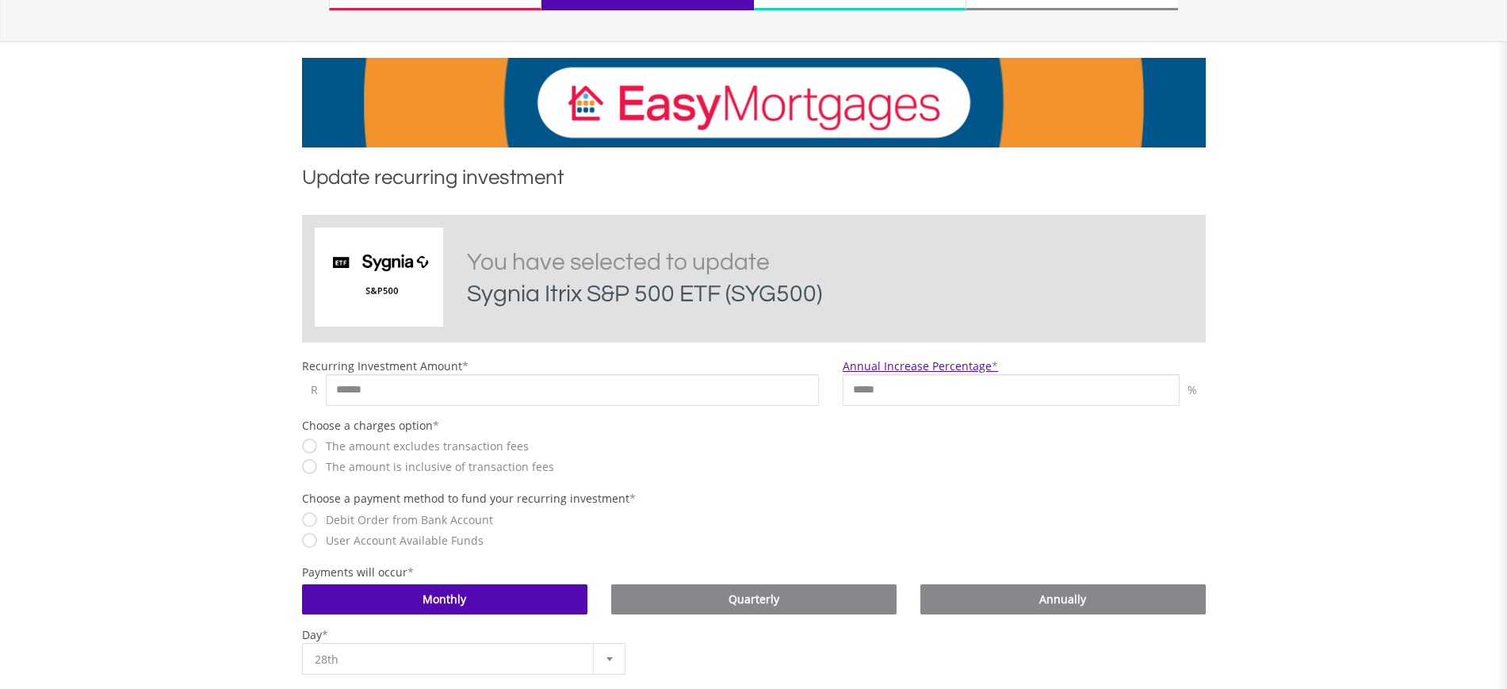
scroll to position [185, 0]
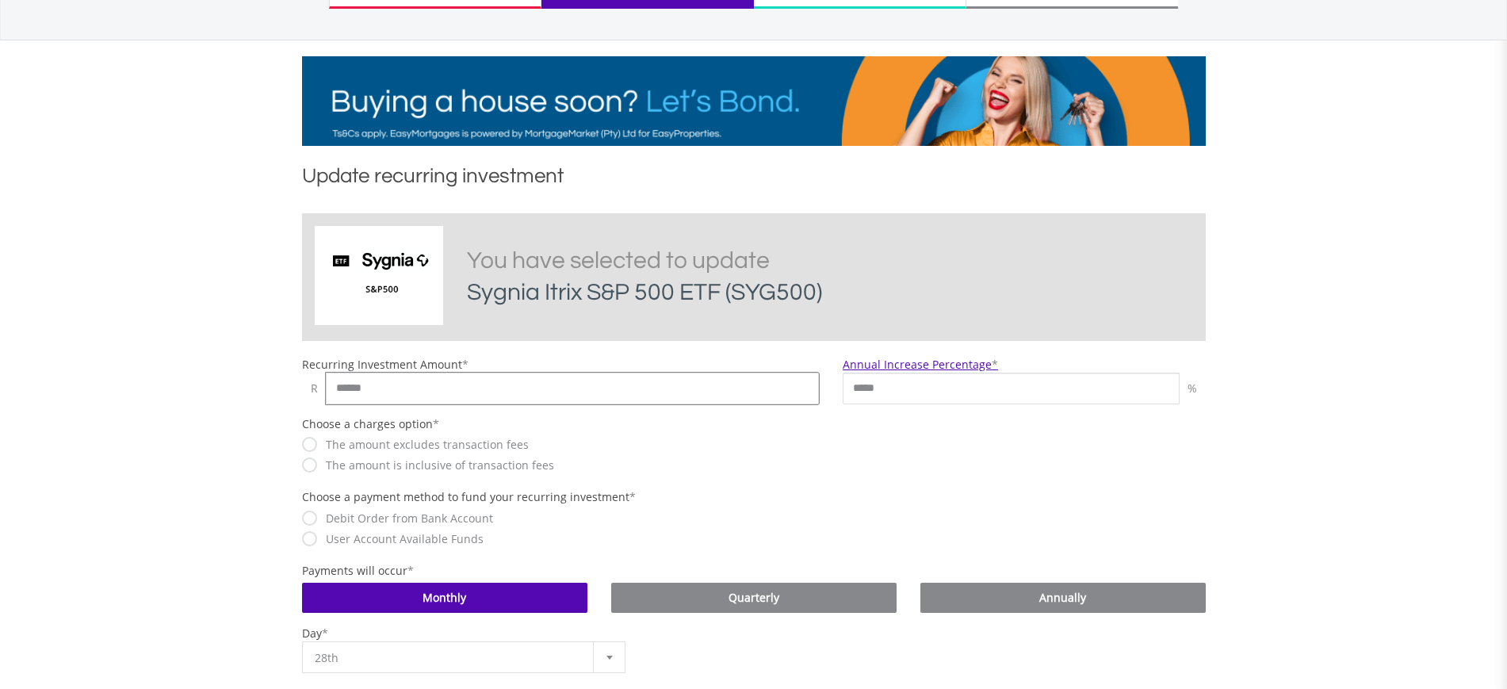
click at [743, 395] on input "******" at bounding box center [573, 389] width 494 height 32
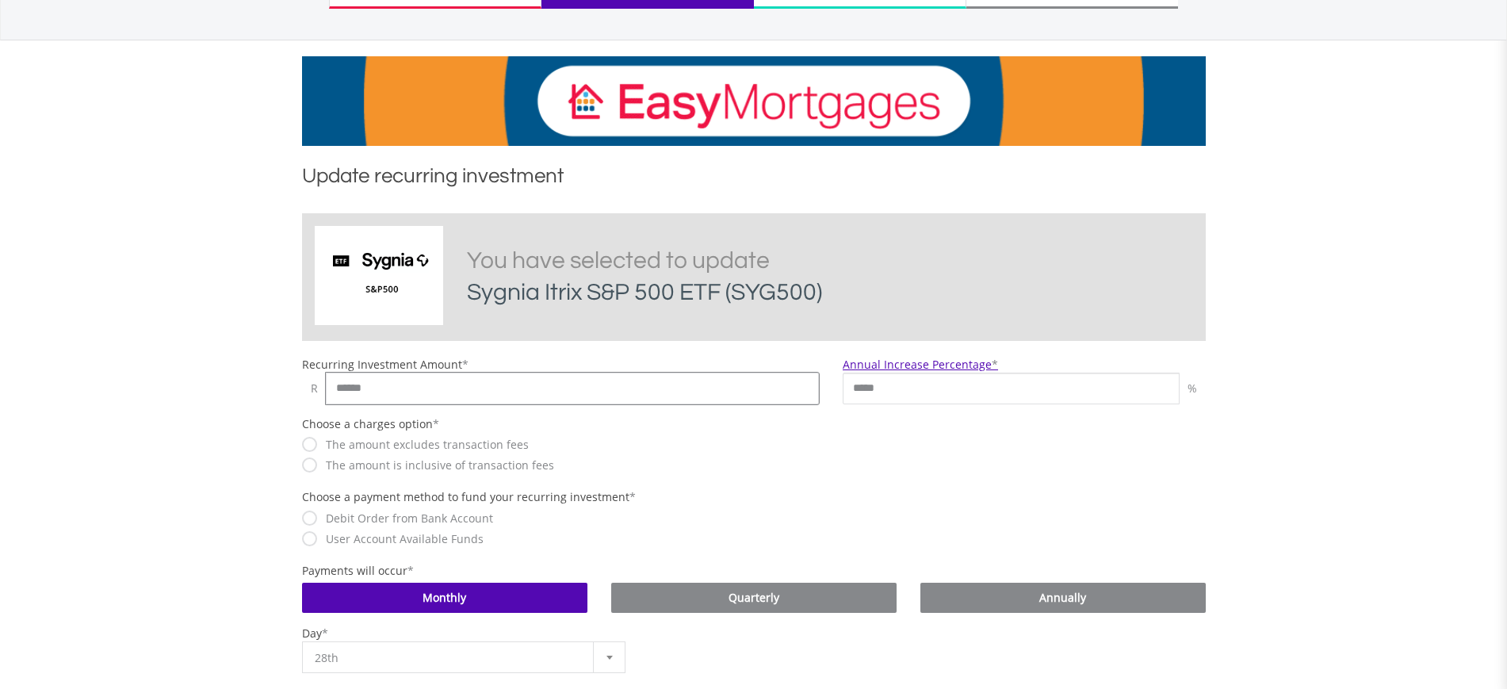
click at [743, 395] on input "******" at bounding box center [573, 389] width 494 height 32
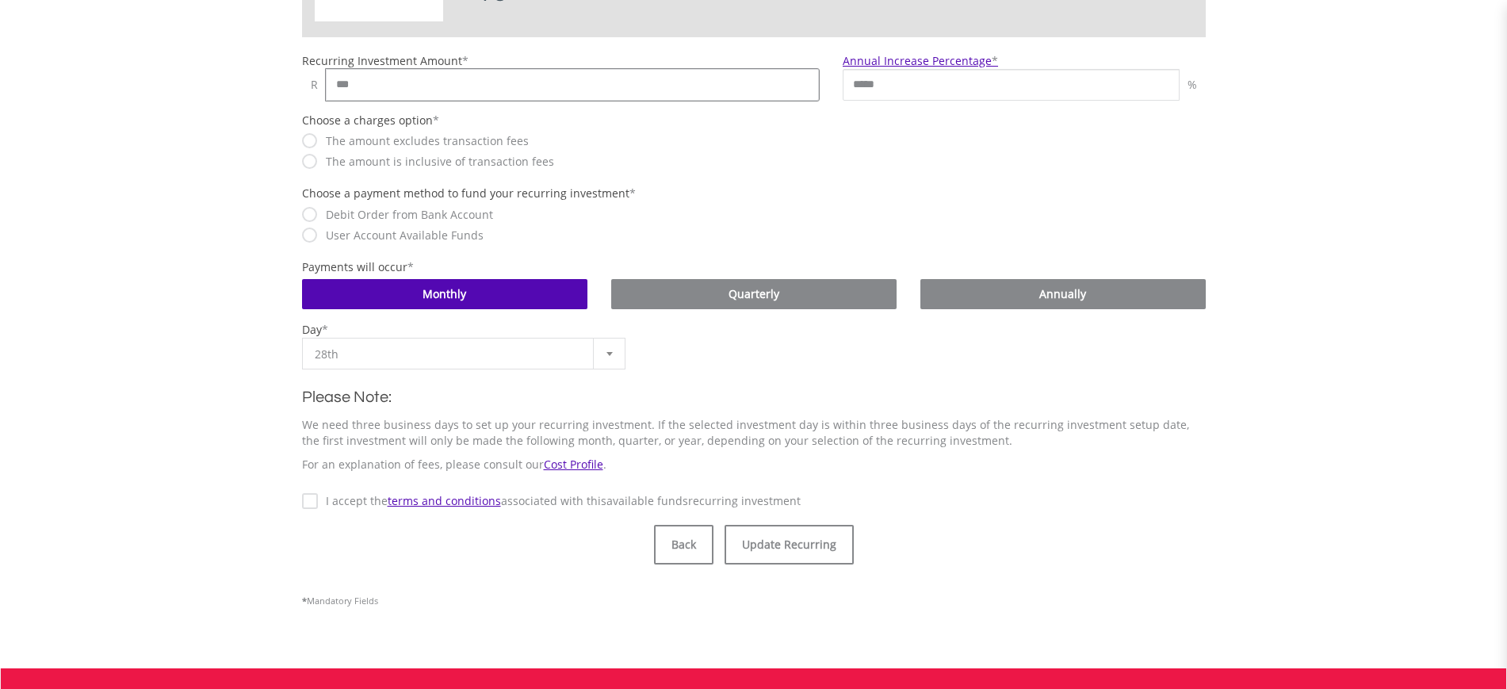
scroll to position [490, 0]
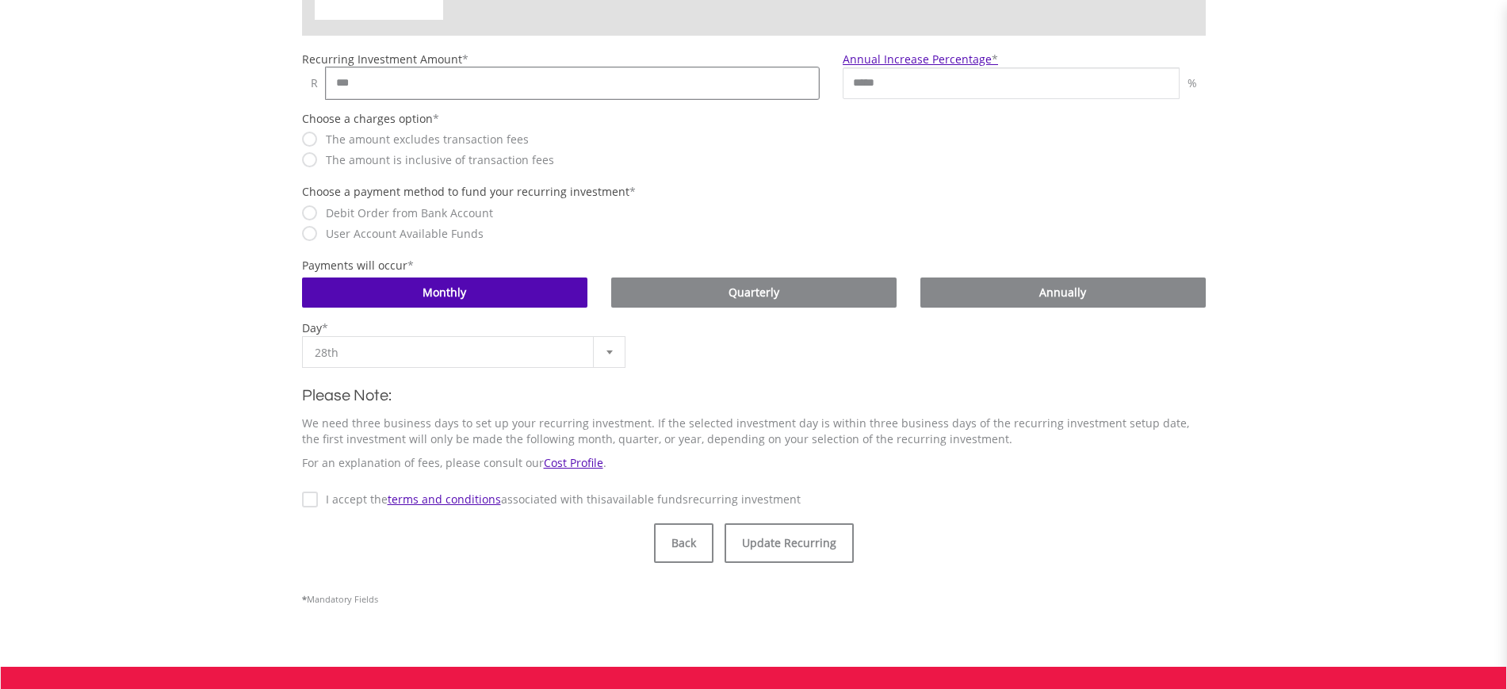
type input "***"
click at [328, 496] on label "I accept the terms and conditions associated with this Available Funds recurrin…" at bounding box center [559, 499] width 483 height 16
click at [763, 535] on button "Update Recurring" at bounding box center [788, 543] width 129 height 40
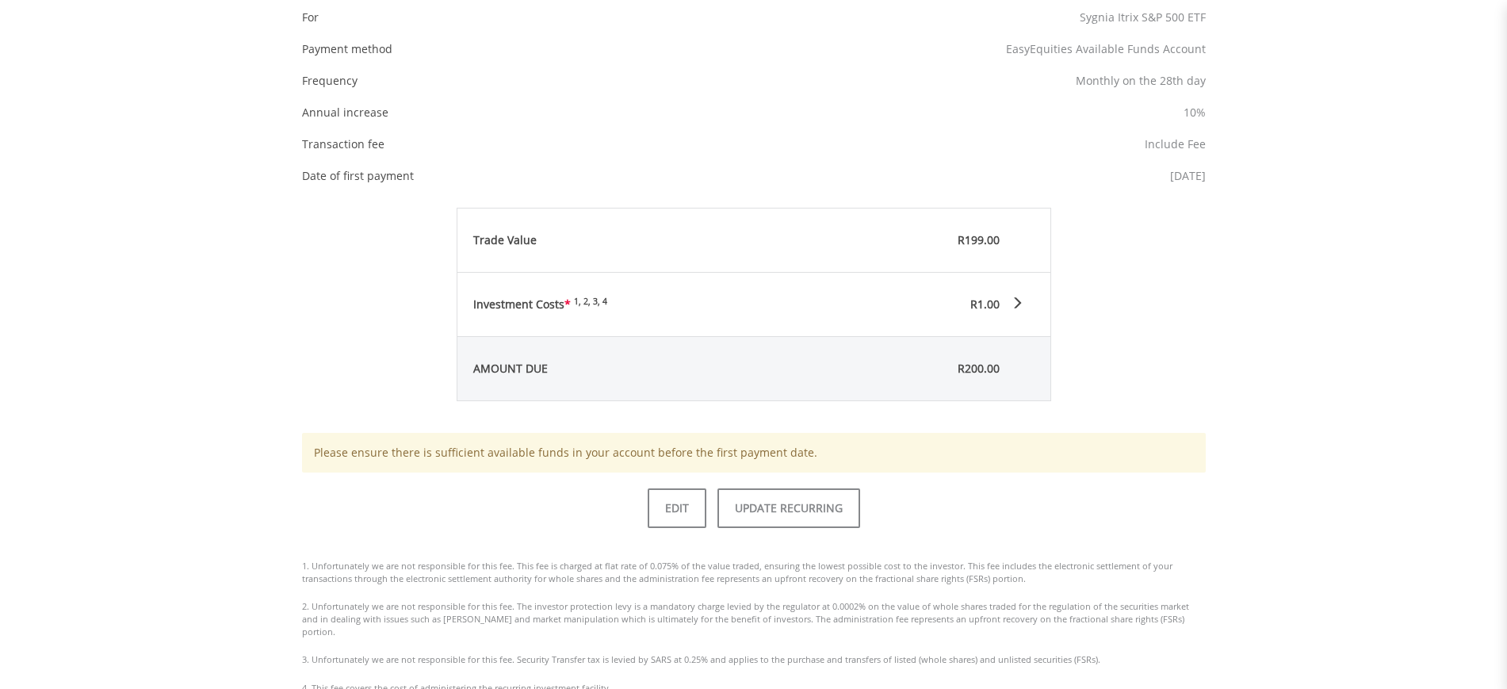
scroll to position [590, 0]
click at [790, 510] on button "UPDATE RECURRING" at bounding box center [788, 505] width 143 height 40
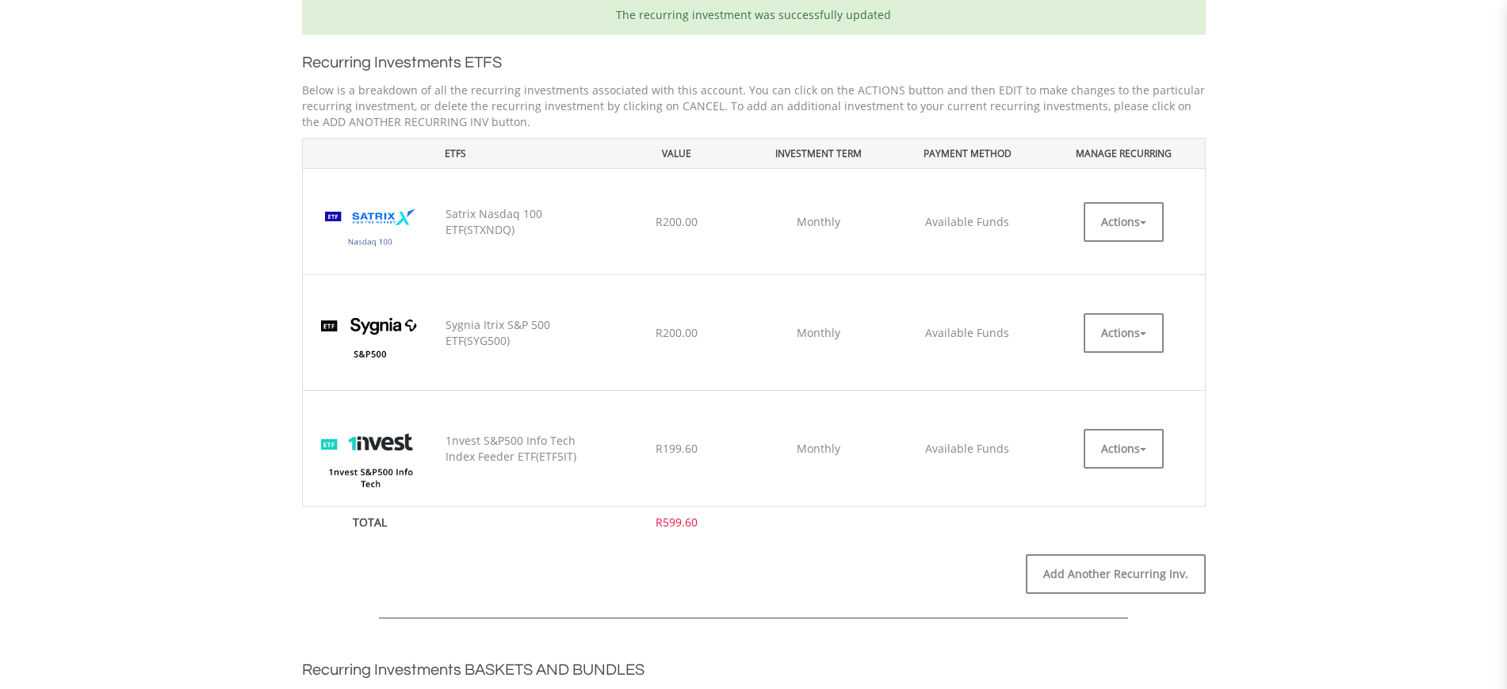
scroll to position [476, 0]
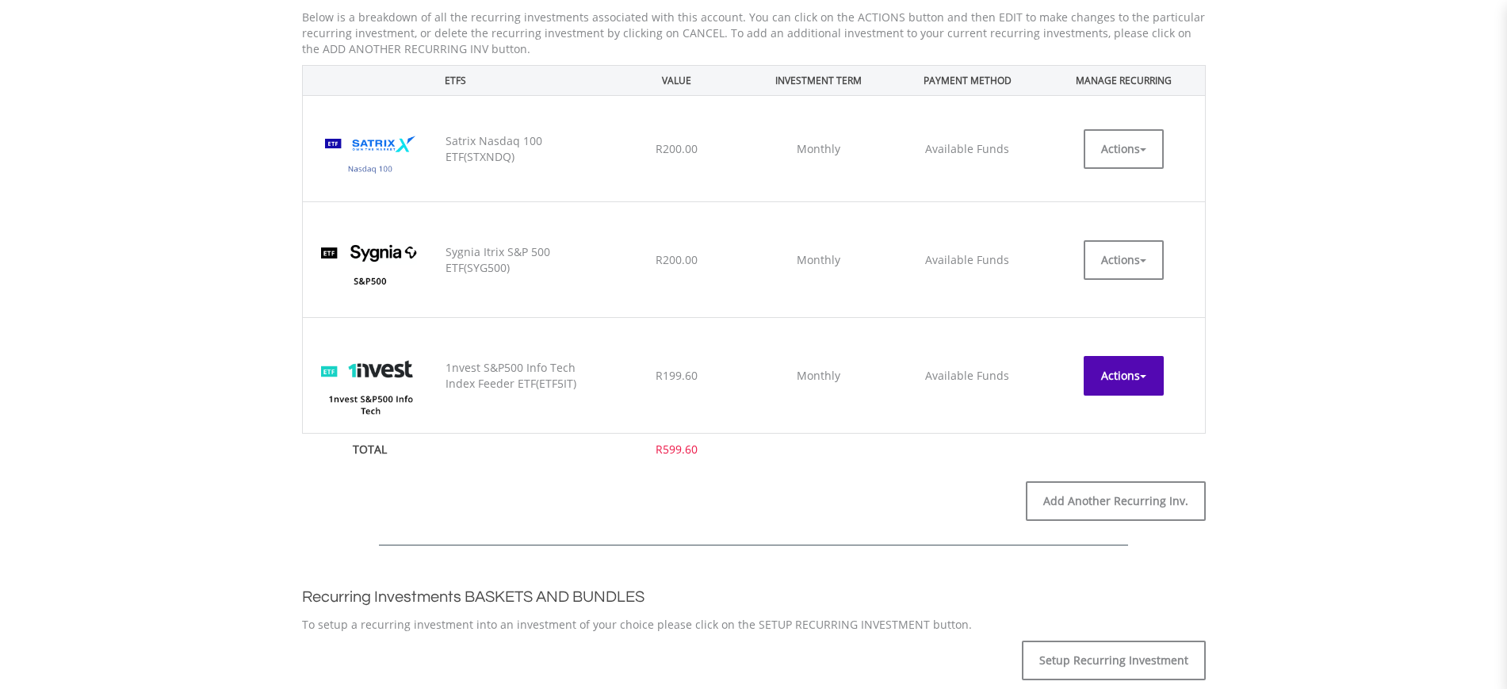
click at [1095, 375] on button "Actions" at bounding box center [1123, 376] width 80 height 40
click at [1095, 403] on link "EDIT" at bounding box center [1123, 411] width 80 height 20
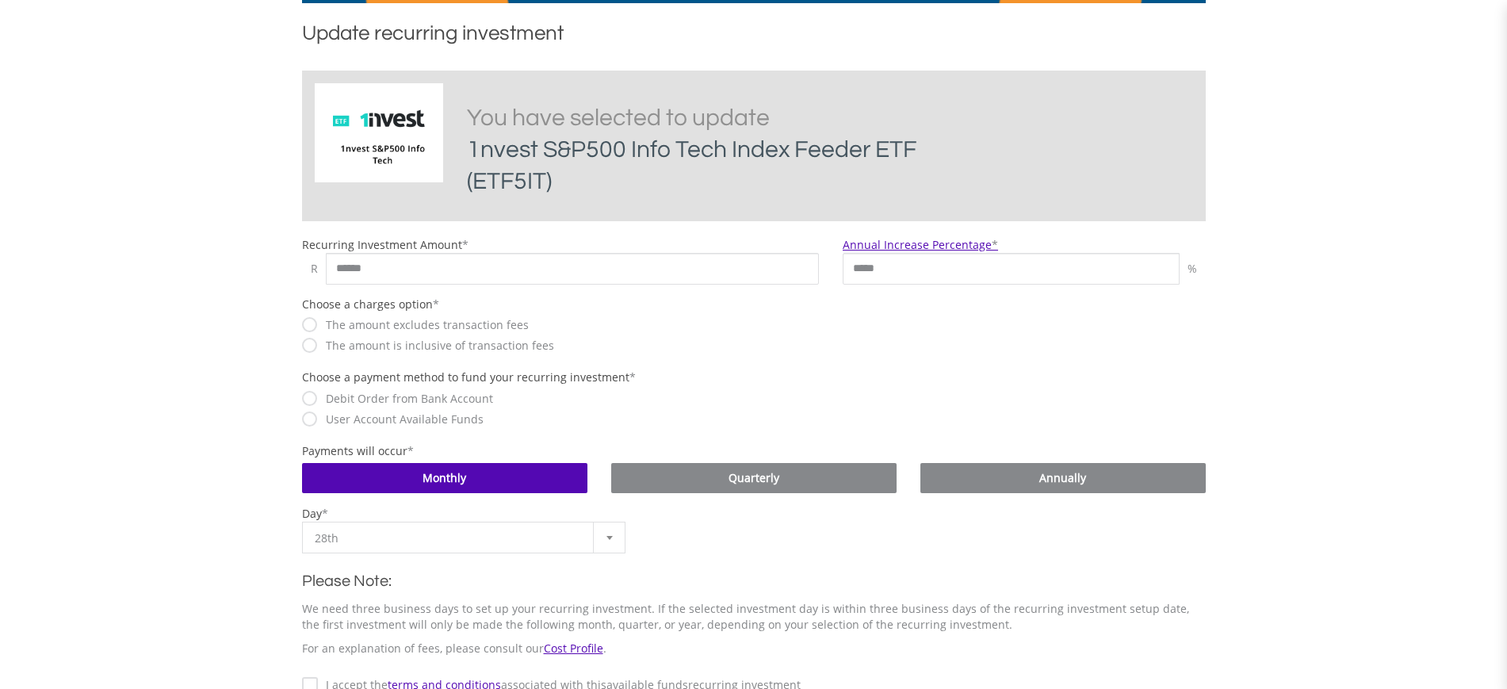
scroll to position [329, 0]
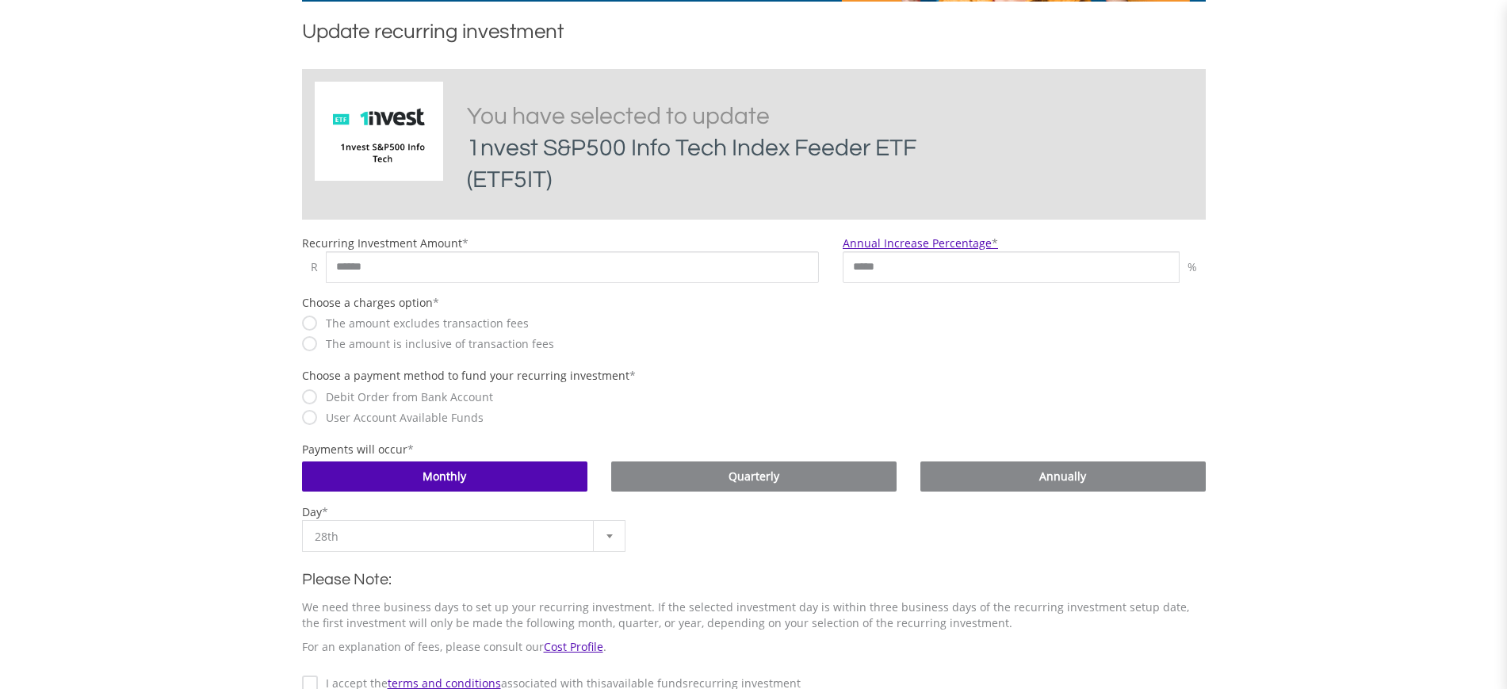
click at [341, 249] on label "Recurring Investment Amount" at bounding box center [382, 242] width 160 height 15
click at [341, 251] on input "******" at bounding box center [573, 267] width 494 height 32
type input "*****"
click at [227, 333] on body "My Investments Invest Now New Listings Sell My Recurring Investments Pending Or…" at bounding box center [753, 382] width 1507 height 1422
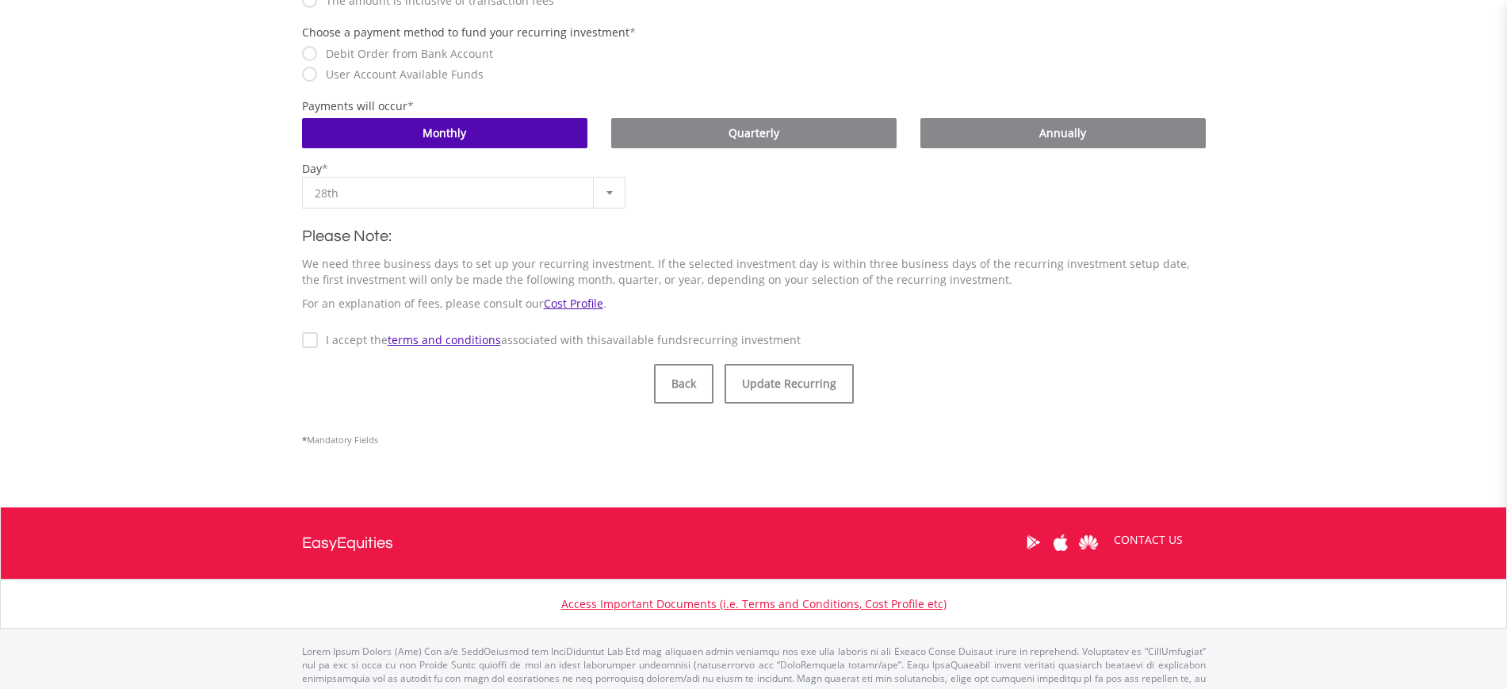
scroll to position [720, 0]
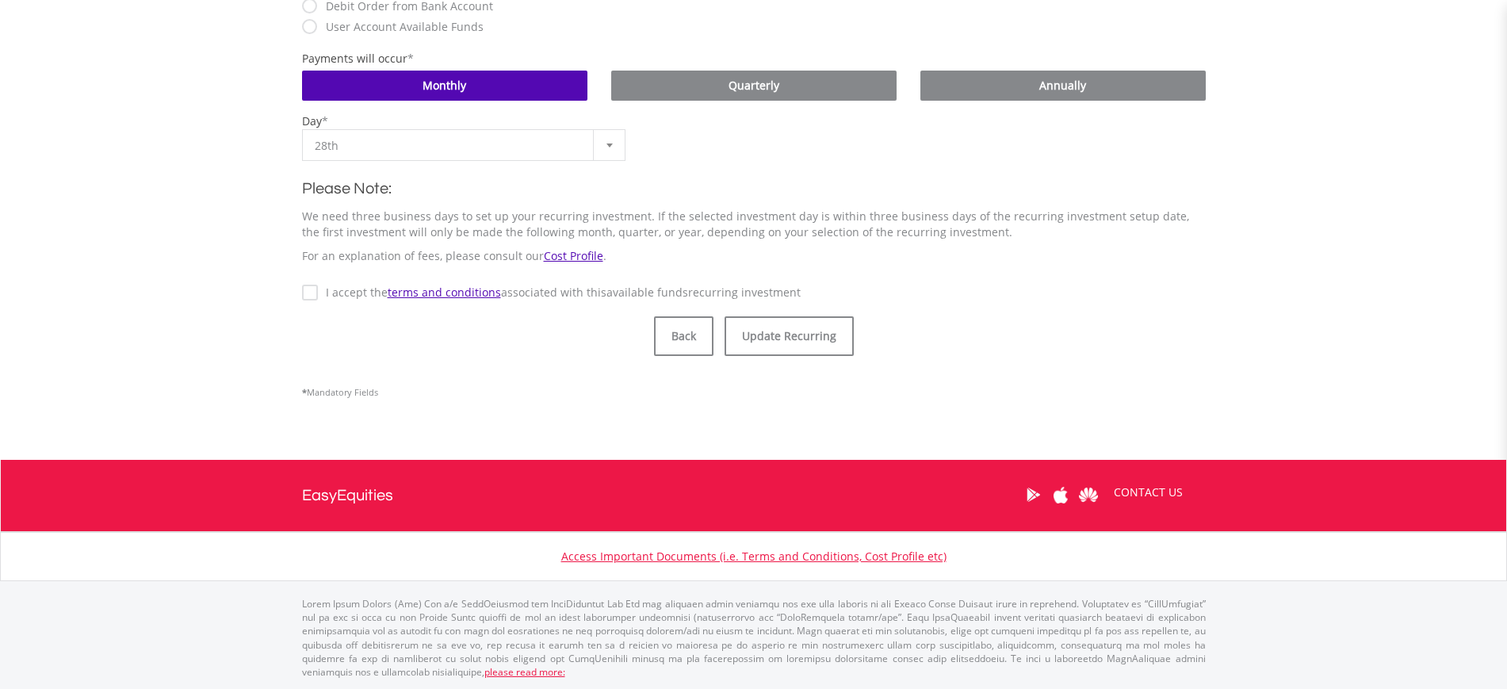
click at [314, 284] on div "I accept the terms and conditions associated with this Available Funds recurrin…" at bounding box center [754, 292] width 904 height 17
click at [318, 292] on label "I accept the terms and conditions associated with this Available Funds recurrin…" at bounding box center [559, 293] width 483 height 16
click at [775, 348] on button "Update Recurring" at bounding box center [788, 336] width 129 height 40
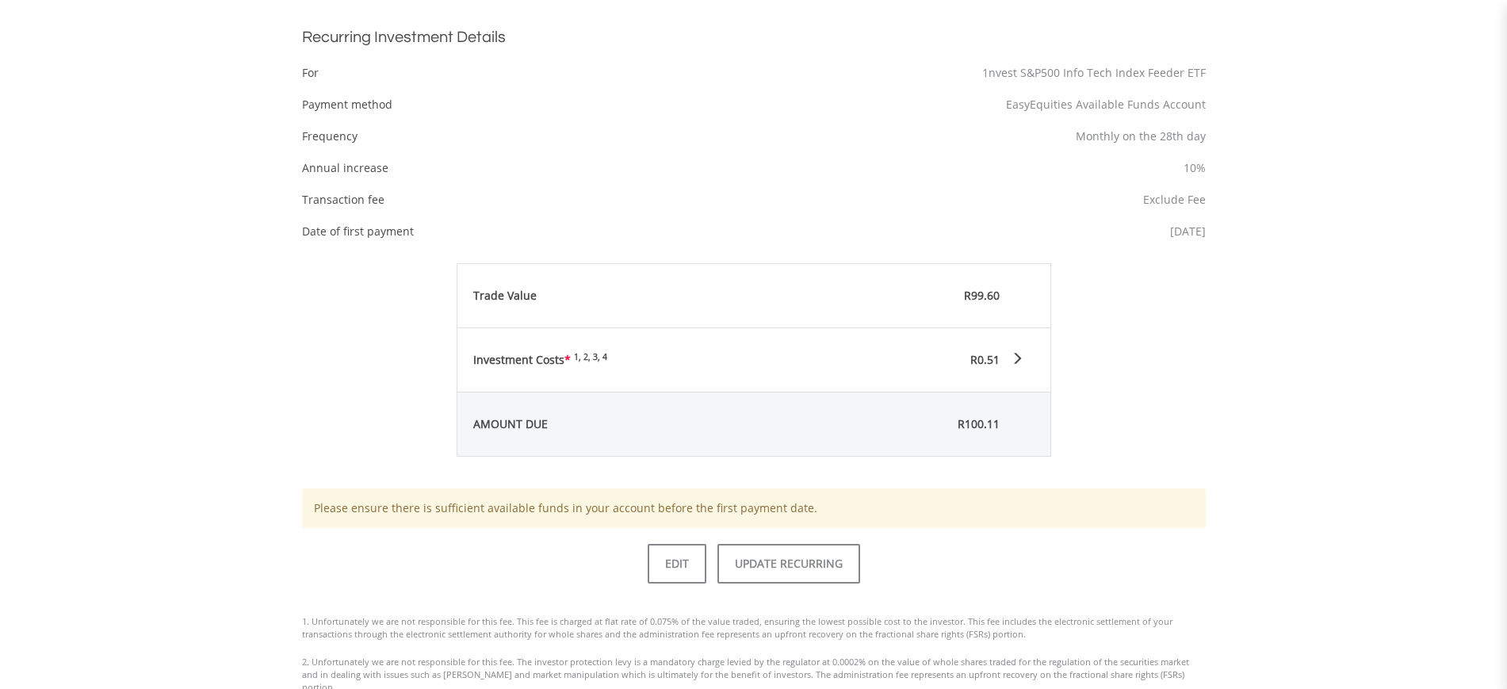
scroll to position [556, 0]
click at [693, 550] on link "EDIT" at bounding box center [677, 563] width 59 height 40
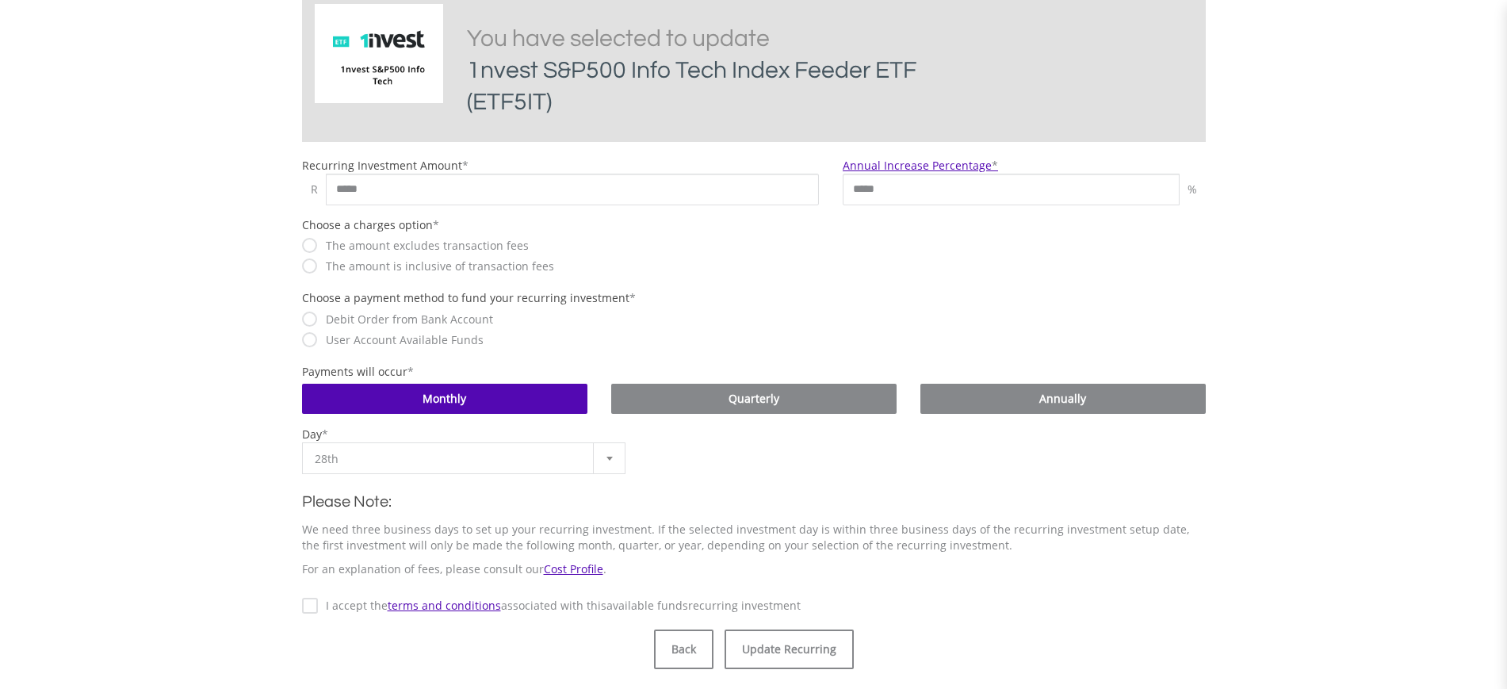
scroll to position [397, 0]
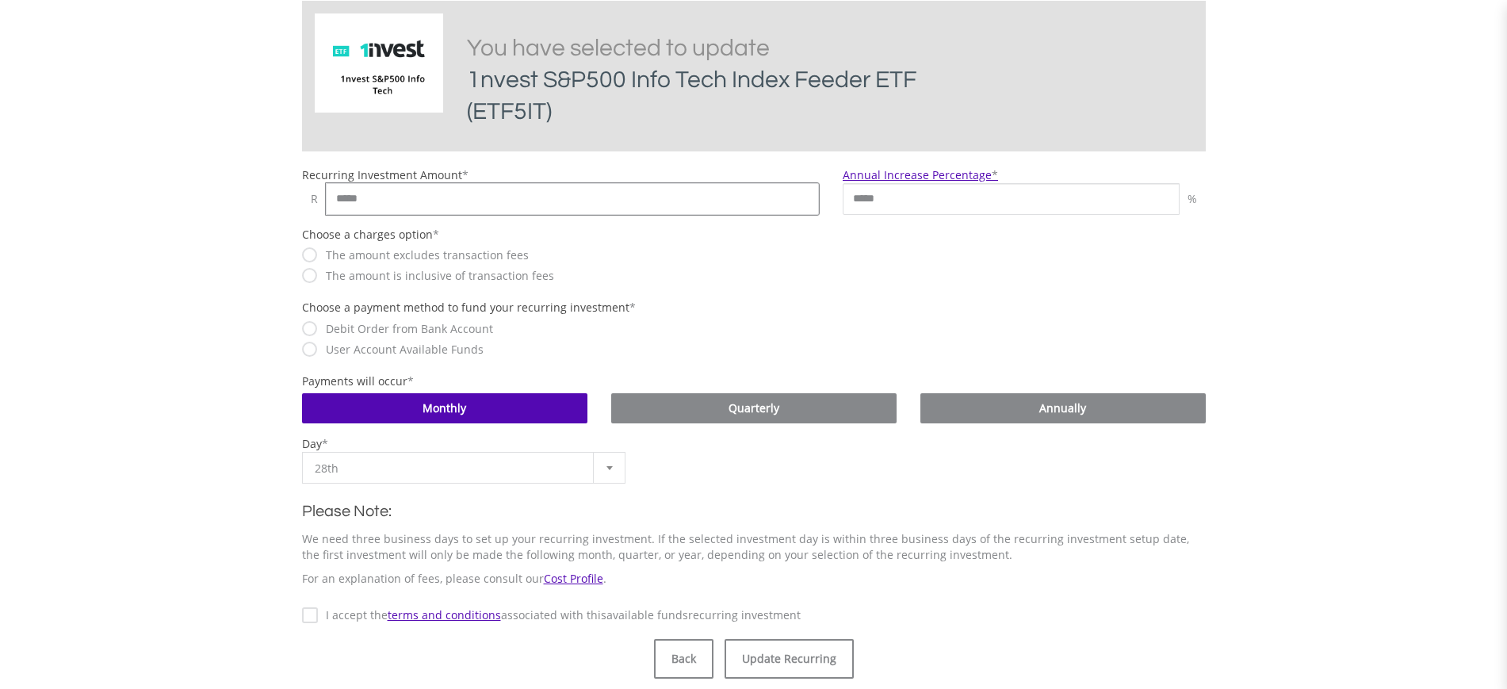
click at [342, 183] on input "*****" at bounding box center [573, 199] width 494 height 32
click at [366, 197] on input "*****" at bounding box center [573, 199] width 494 height 32
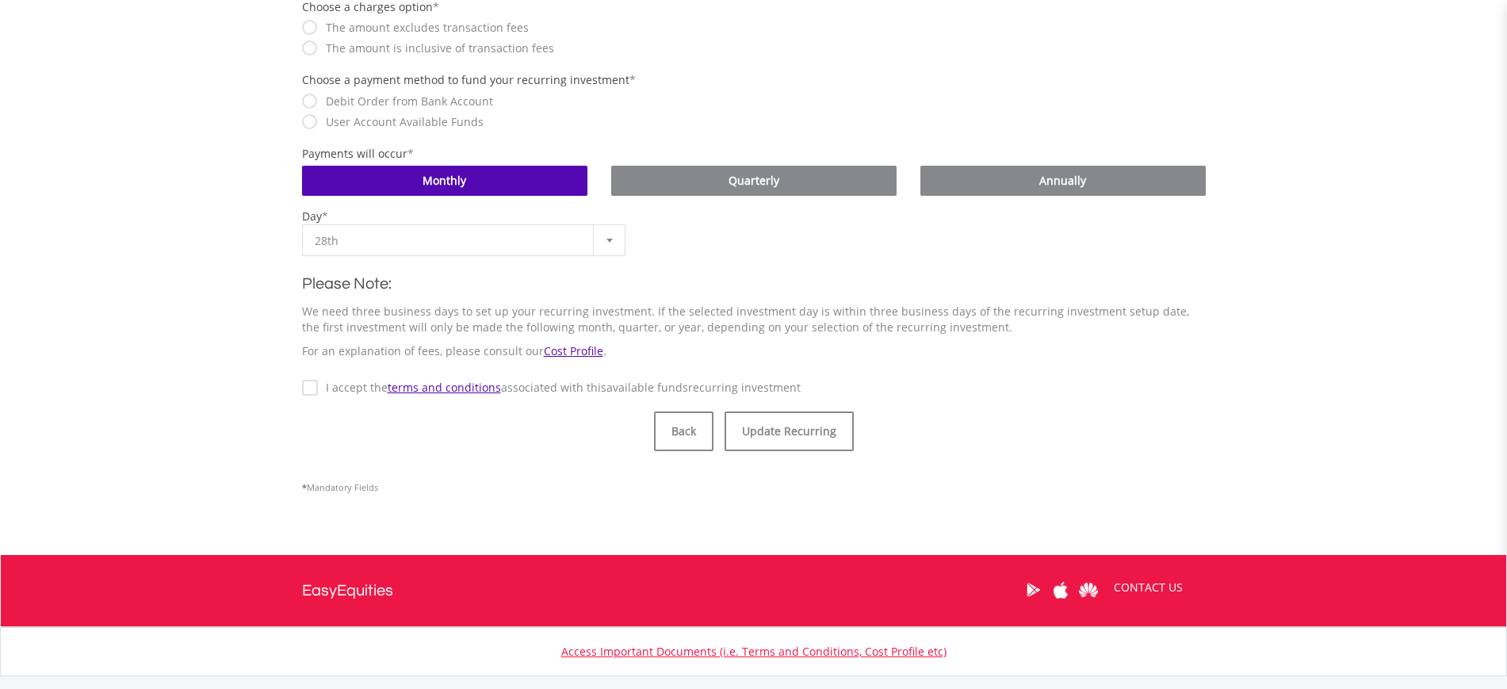
scroll to position [631, 0]
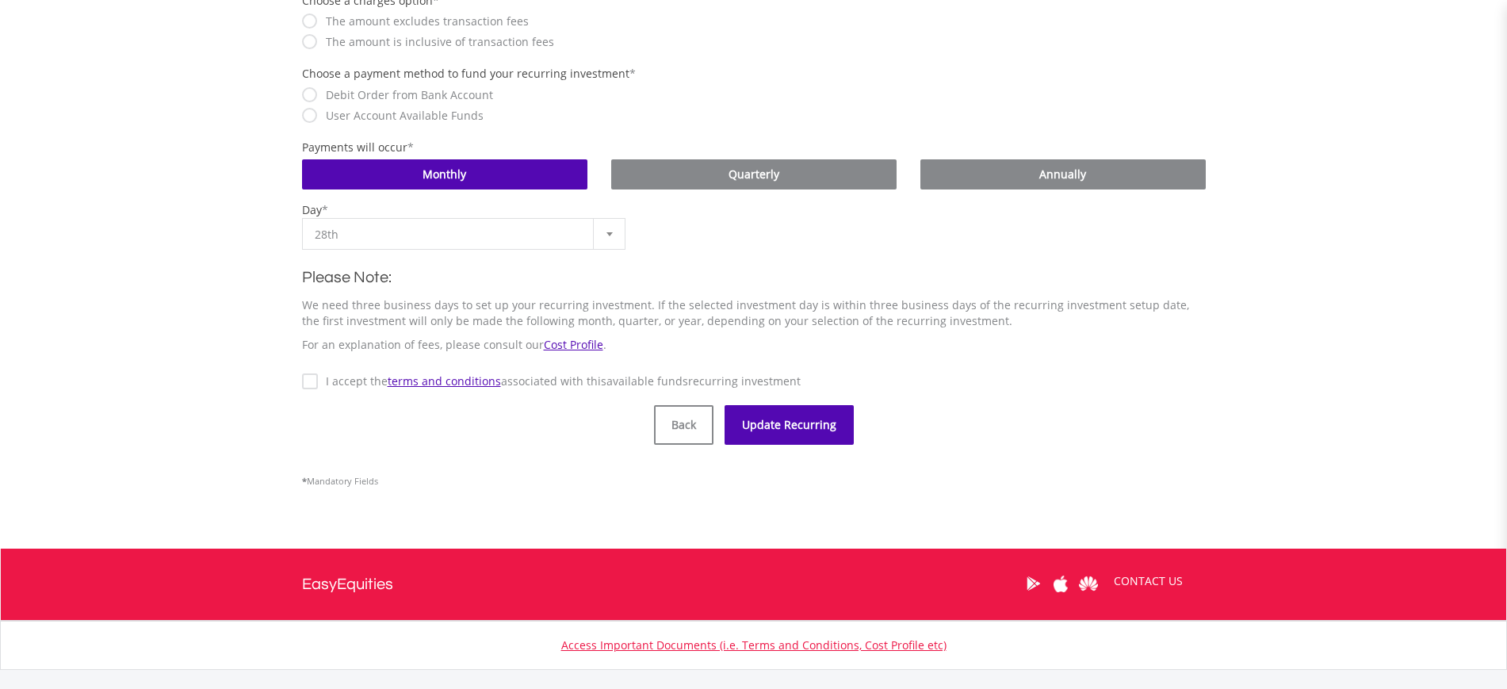
type input "*****"
click at [773, 437] on button "Update Recurring" at bounding box center [788, 425] width 129 height 40
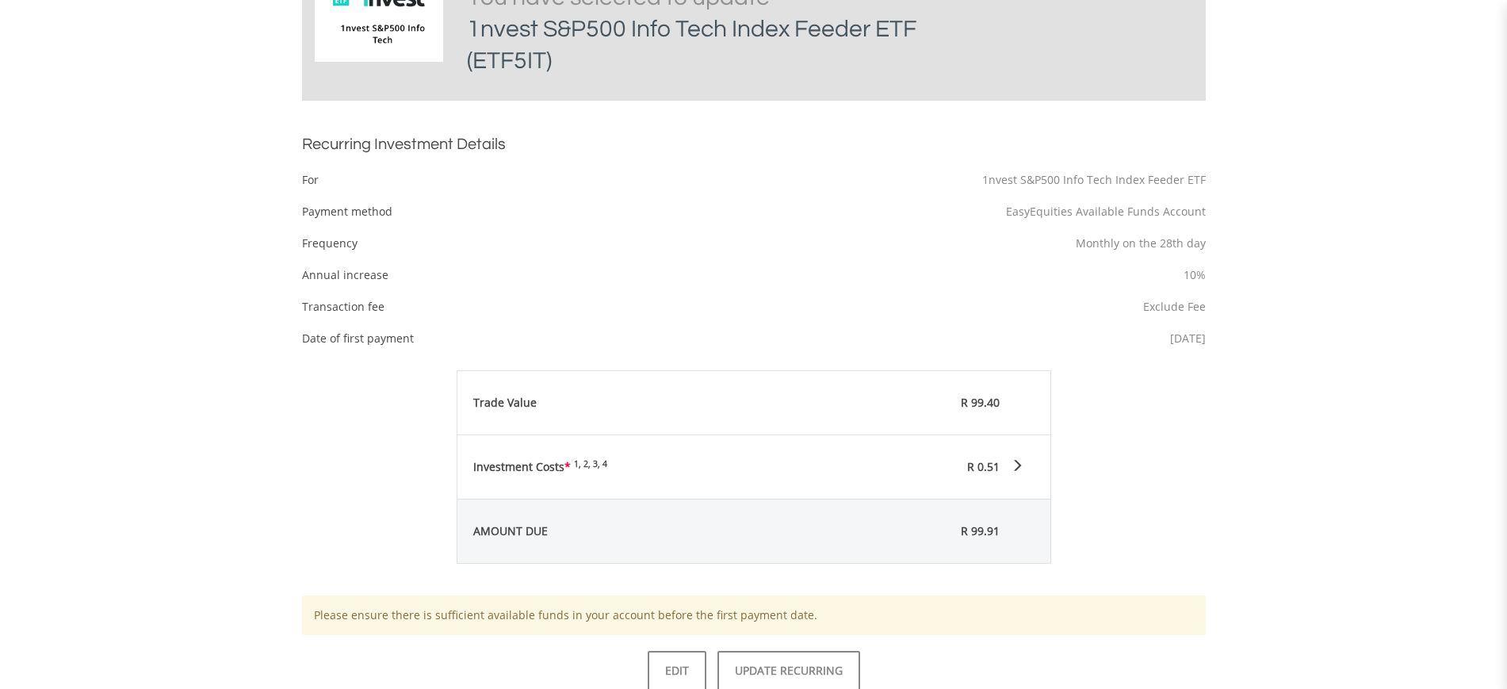
scroll to position [512, 0]
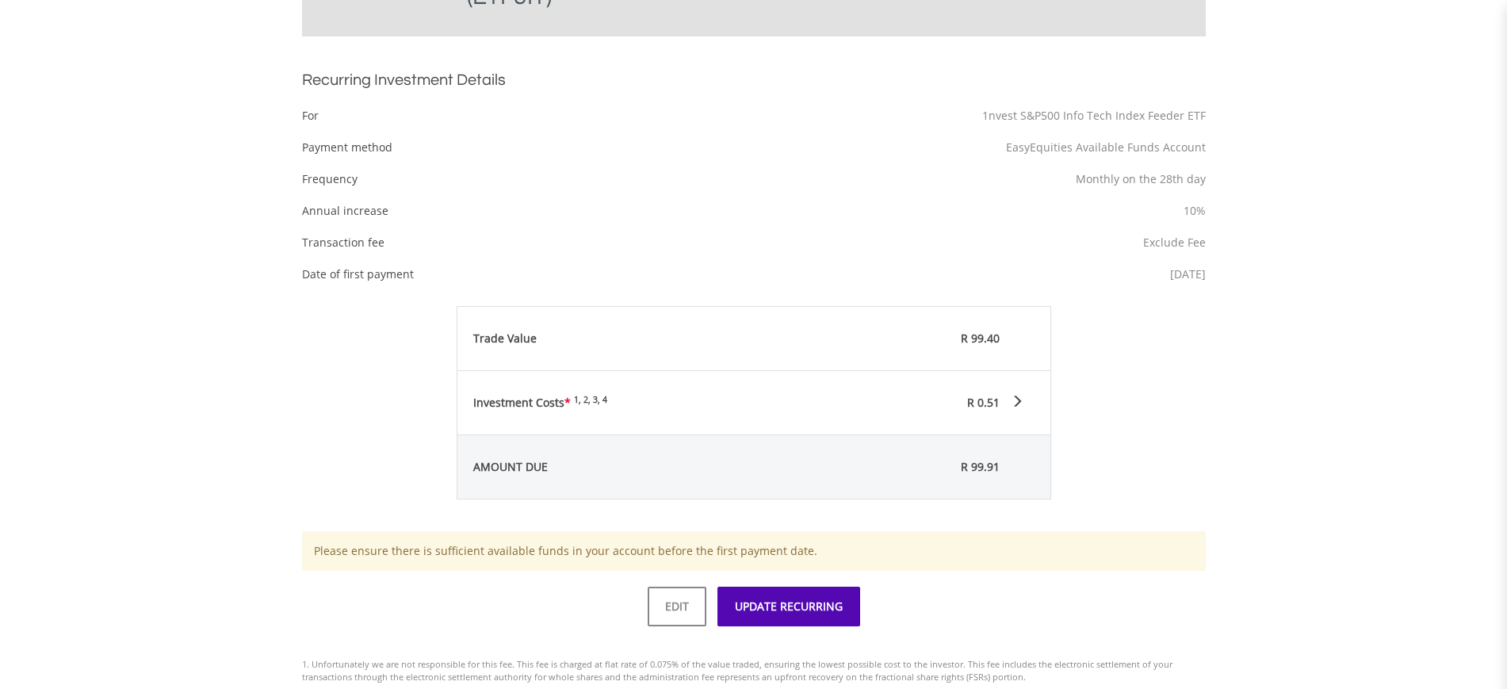
click at [839, 595] on button "UPDATE RECURRING" at bounding box center [788, 606] width 143 height 40
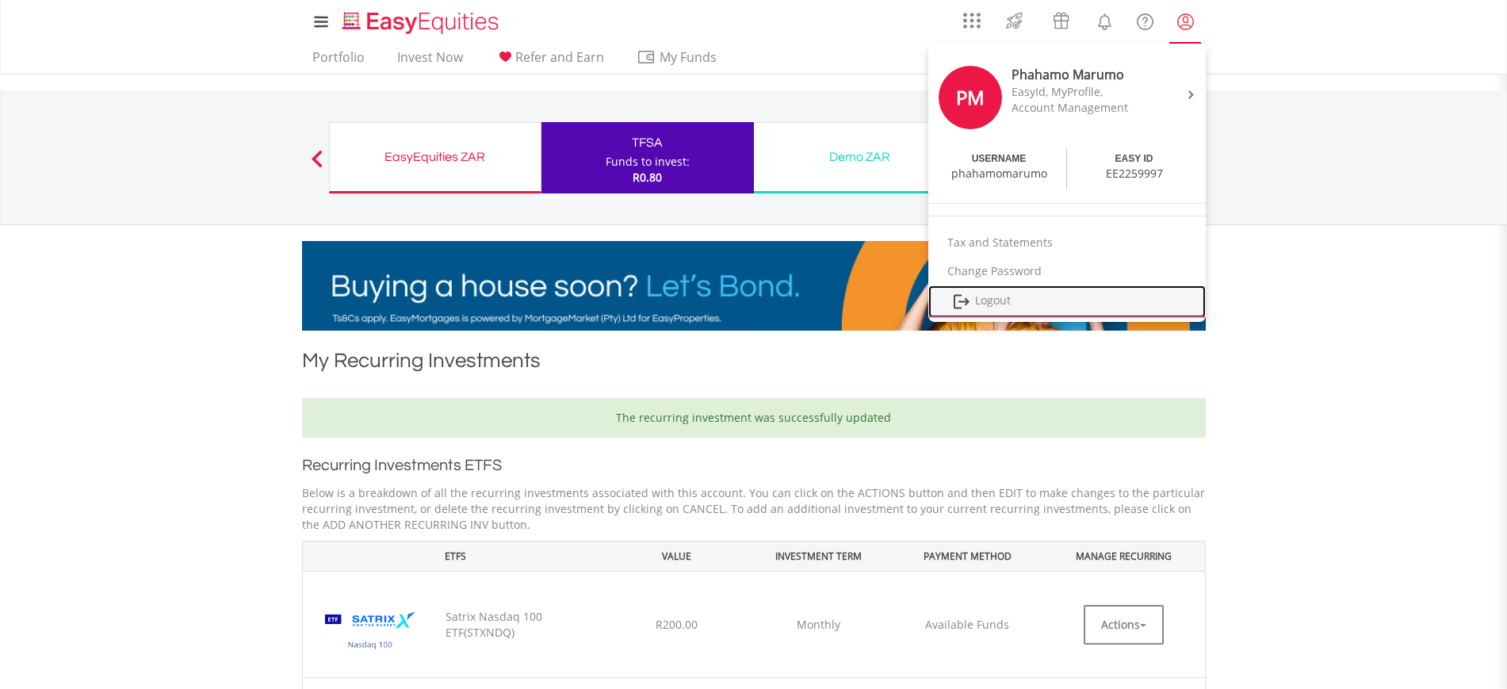
click at [1056, 296] on link "Logout" at bounding box center [1066, 301] width 277 height 32
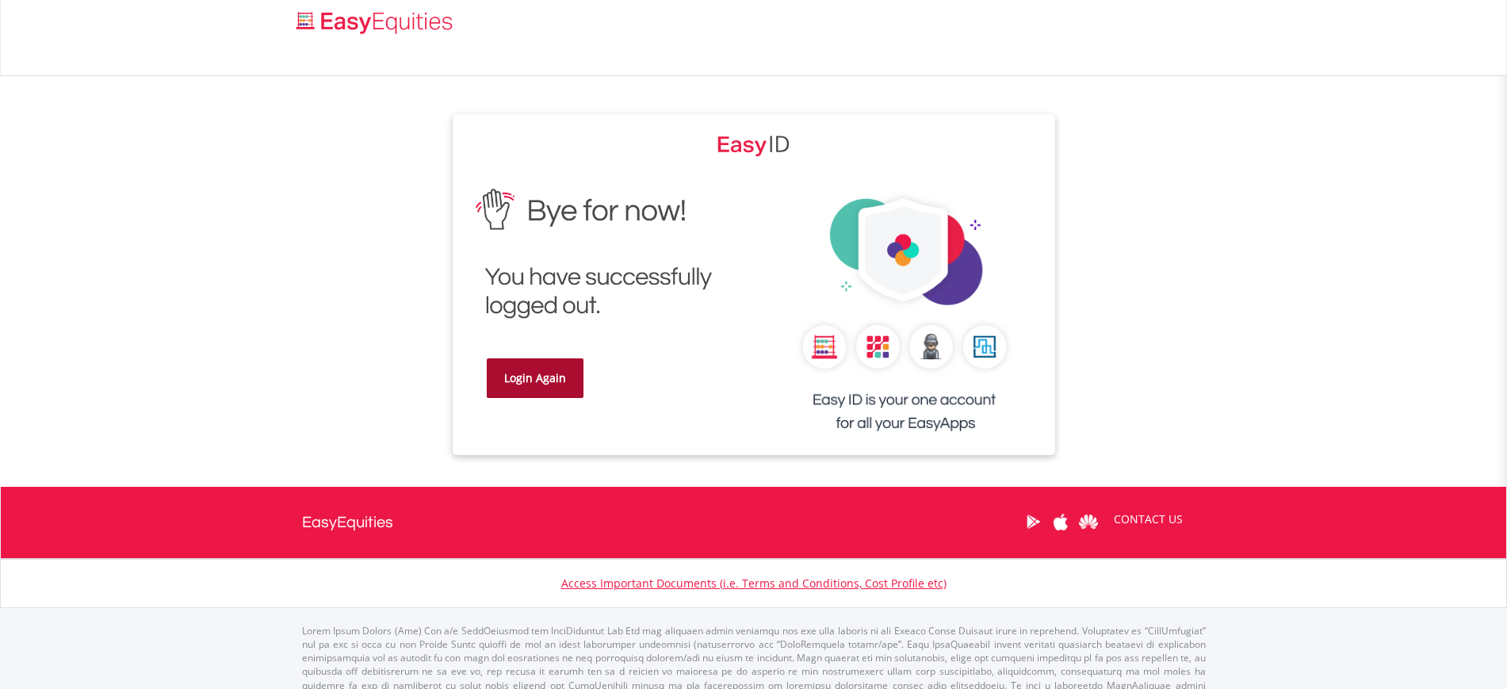
click at [536, 382] on link "Login Again" at bounding box center [535, 378] width 97 height 40
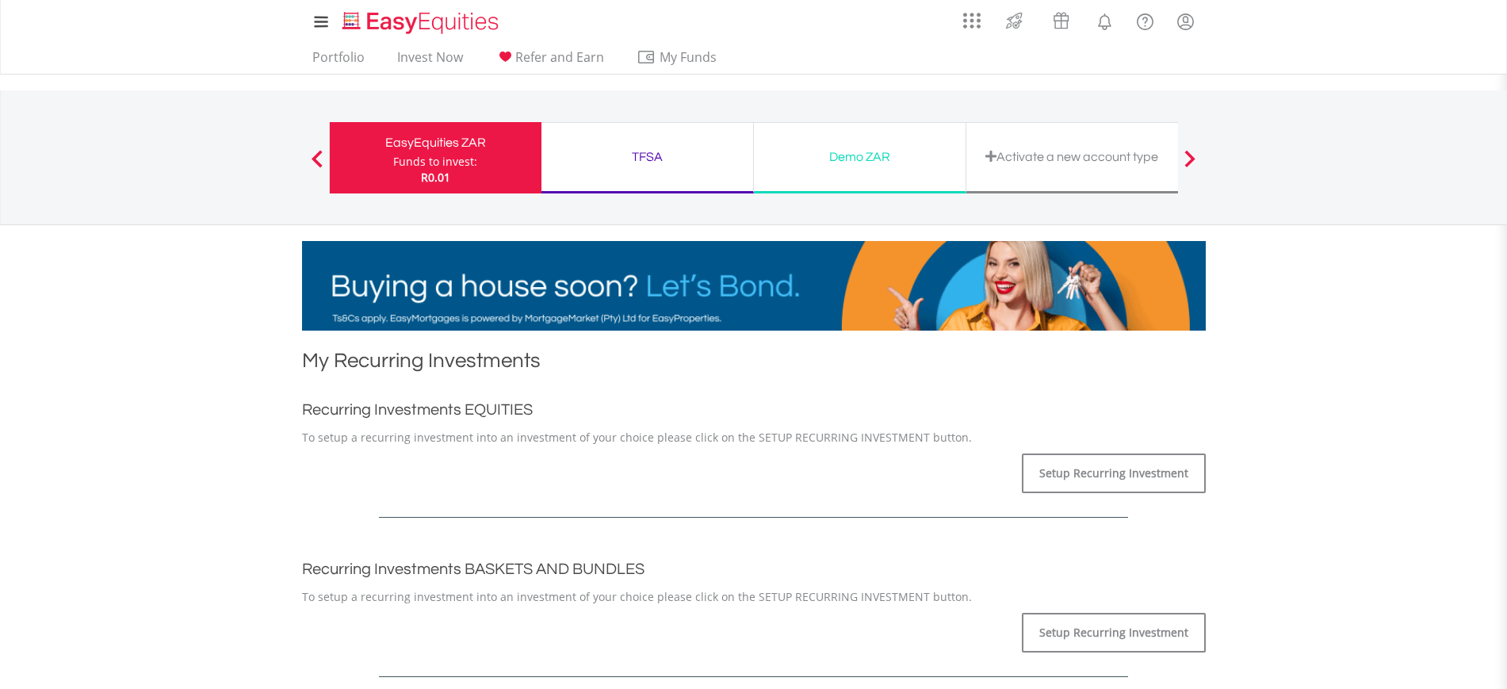
scroll to position [1, 0]
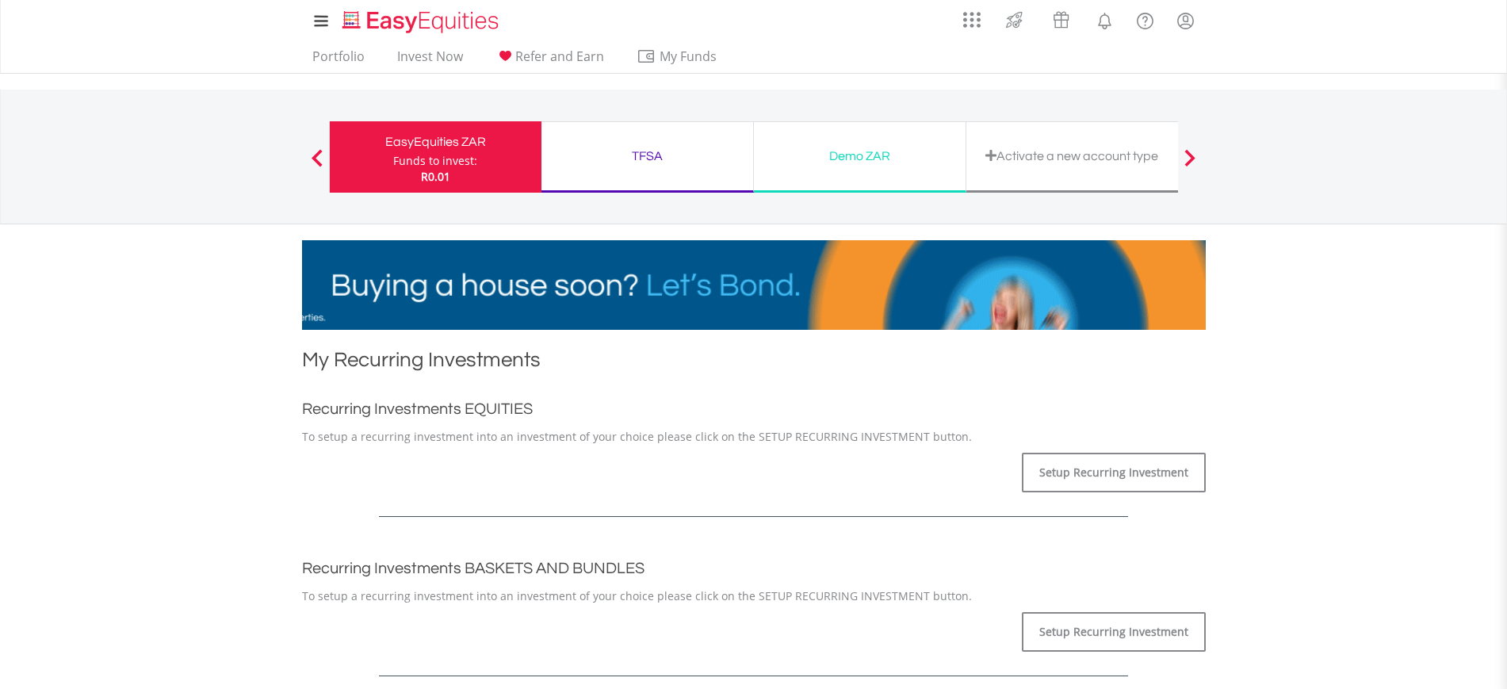
click at [613, 159] on div "TFSA" at bounding box center [647, 156] width 193 height 22
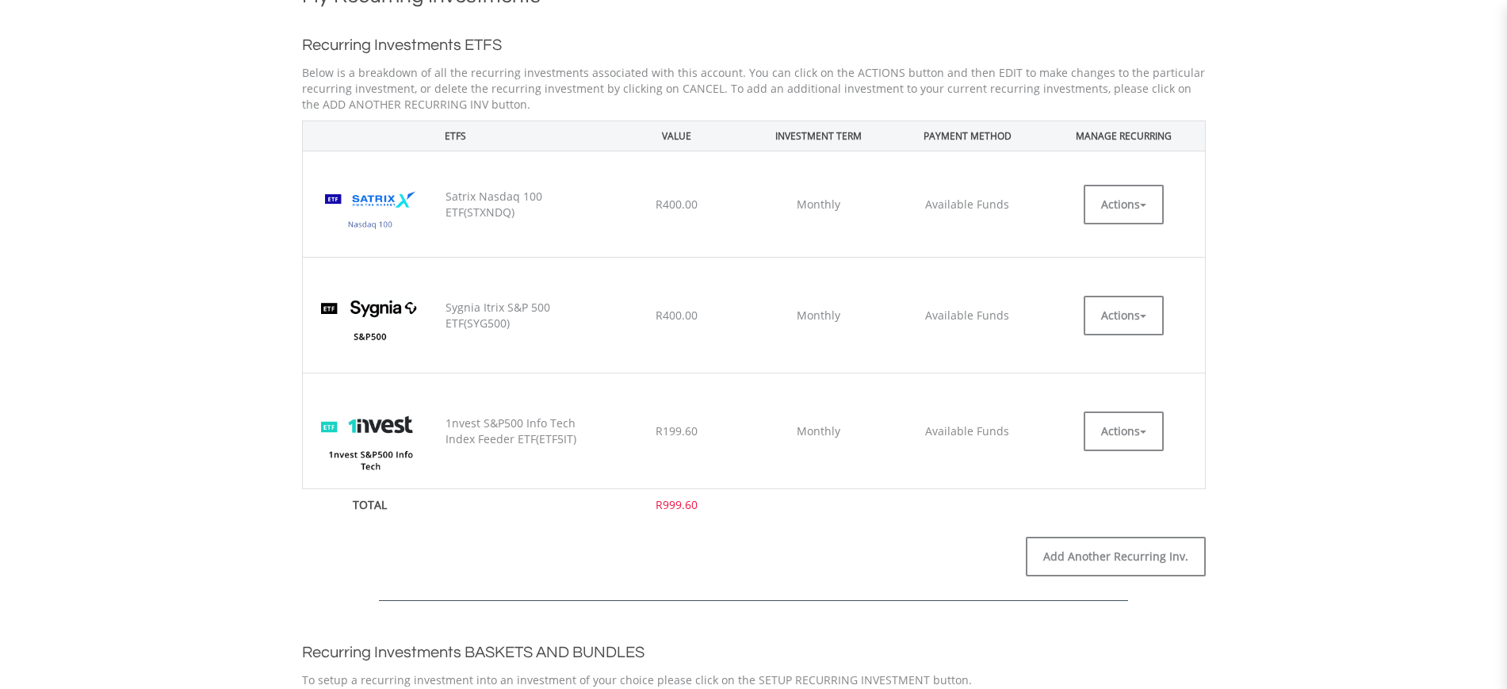
scroll to position [365, 0]
click at [1096, 212] on button "Actions" at bounding box center [1123, 204] width 80 height 40
click at [1098, 243] on link "EDIT" at bounding box center [1123, 239] width 80 height 20
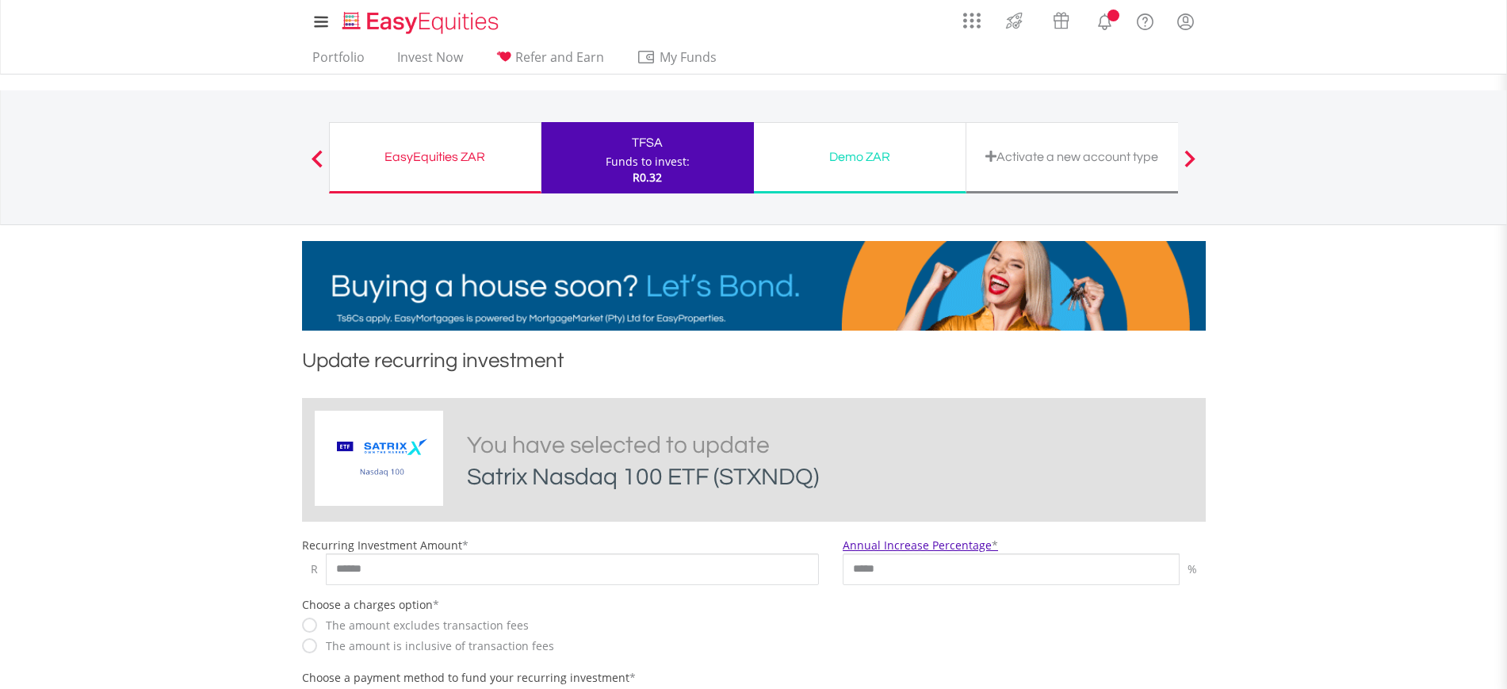
scroll to position [67, 0]
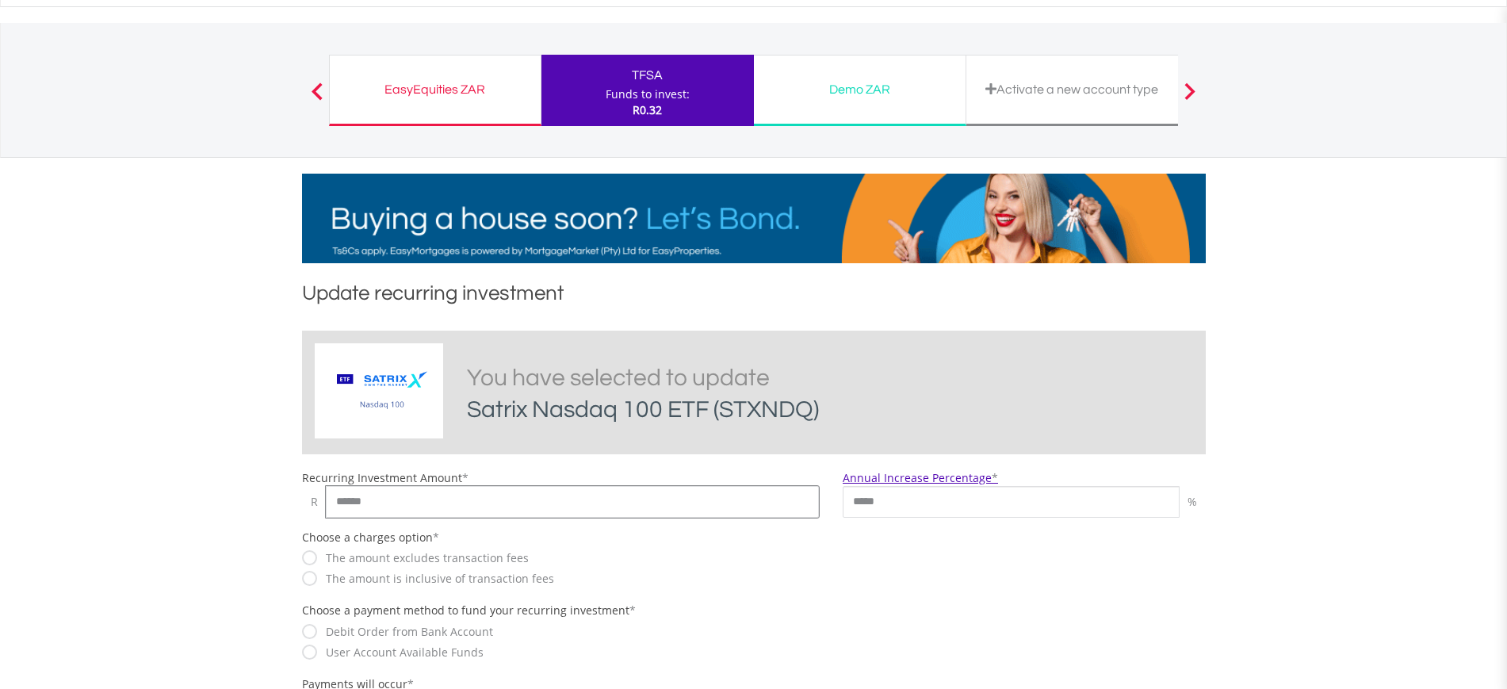
click at [608, 507] on input "******" at bounding box center [573, 502] width 494 height 32
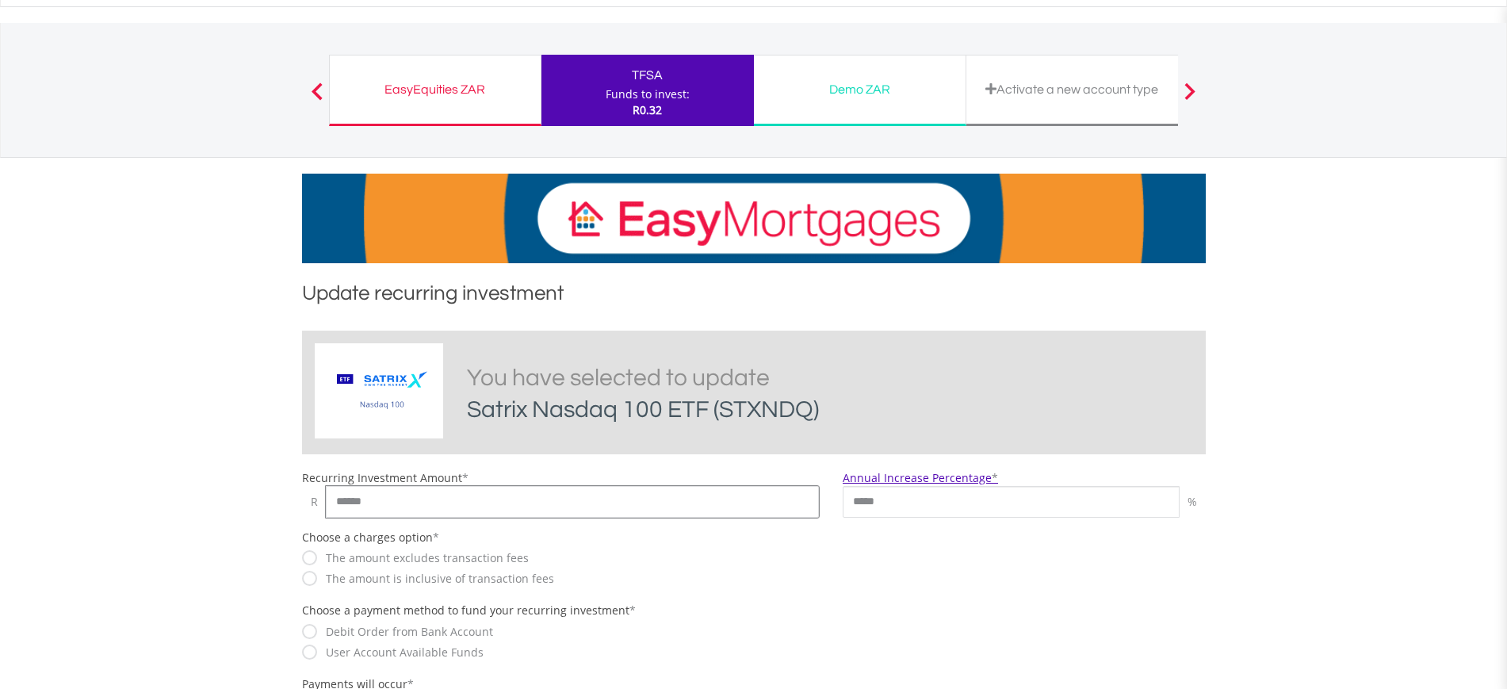
click at [608, 507] on input "******" at bounding box center [573, 502] width 494 height 32
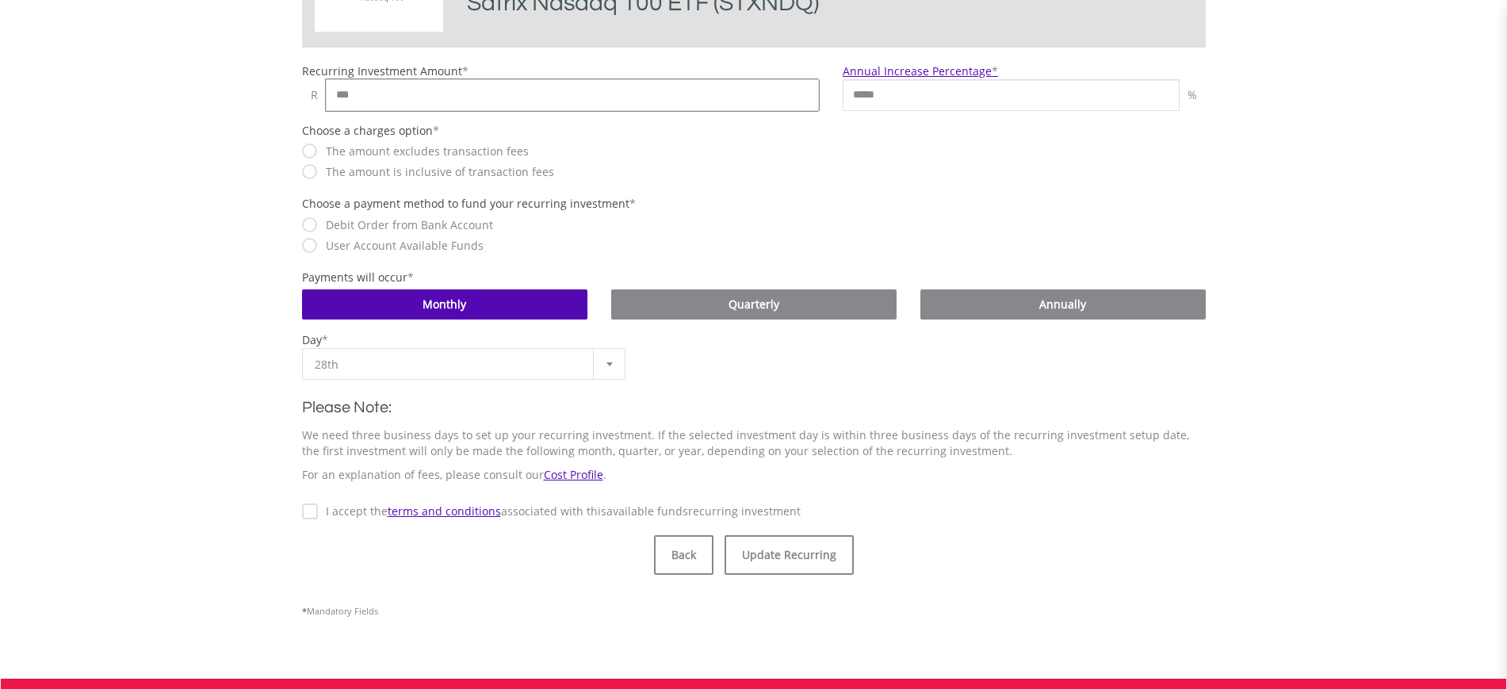
scroll to position [548, 0]
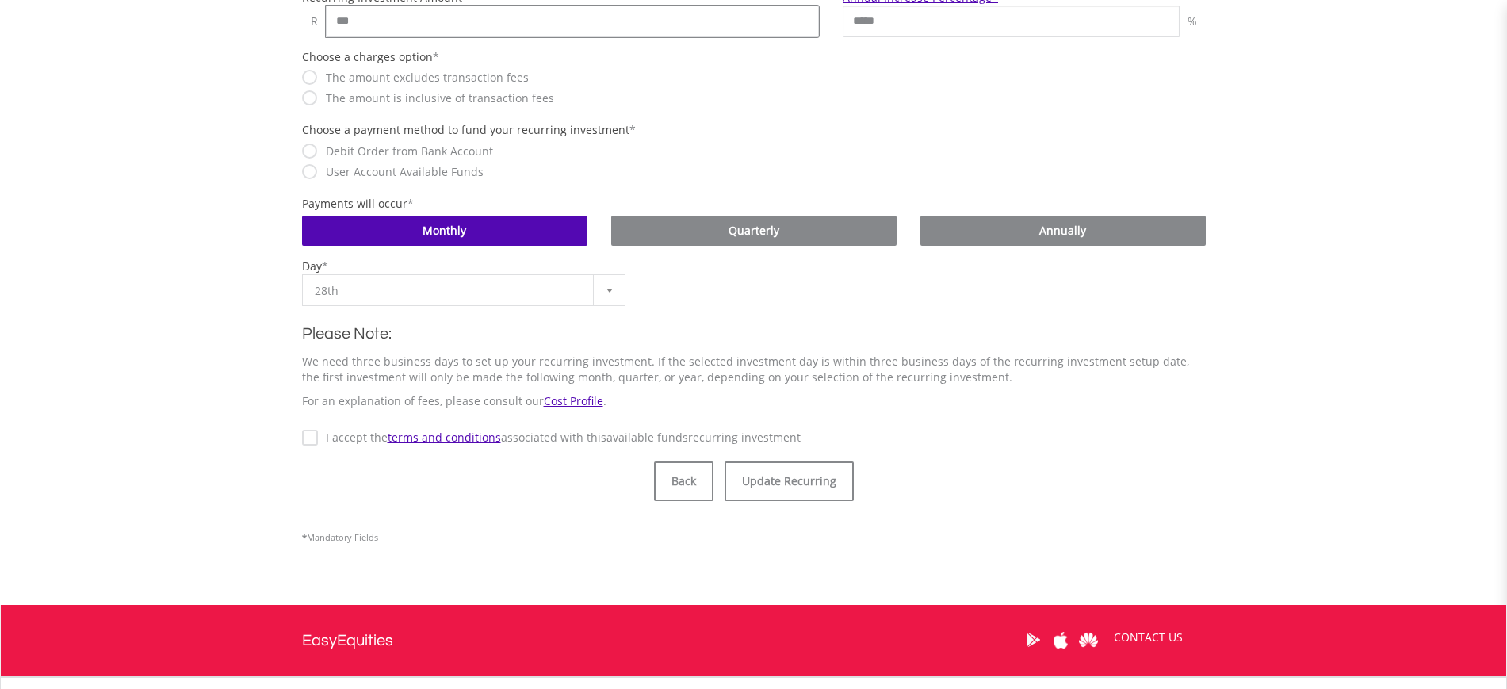
type input "***"
click at [325, 442] on label "I accept the terms and conditions associated with this Available Funds recurrin…" at bounding box center [559, 438] width 483 height 16
click at [781, 474] on button "Update Recurring" at bounding box center [788, 481] width 129 height 40
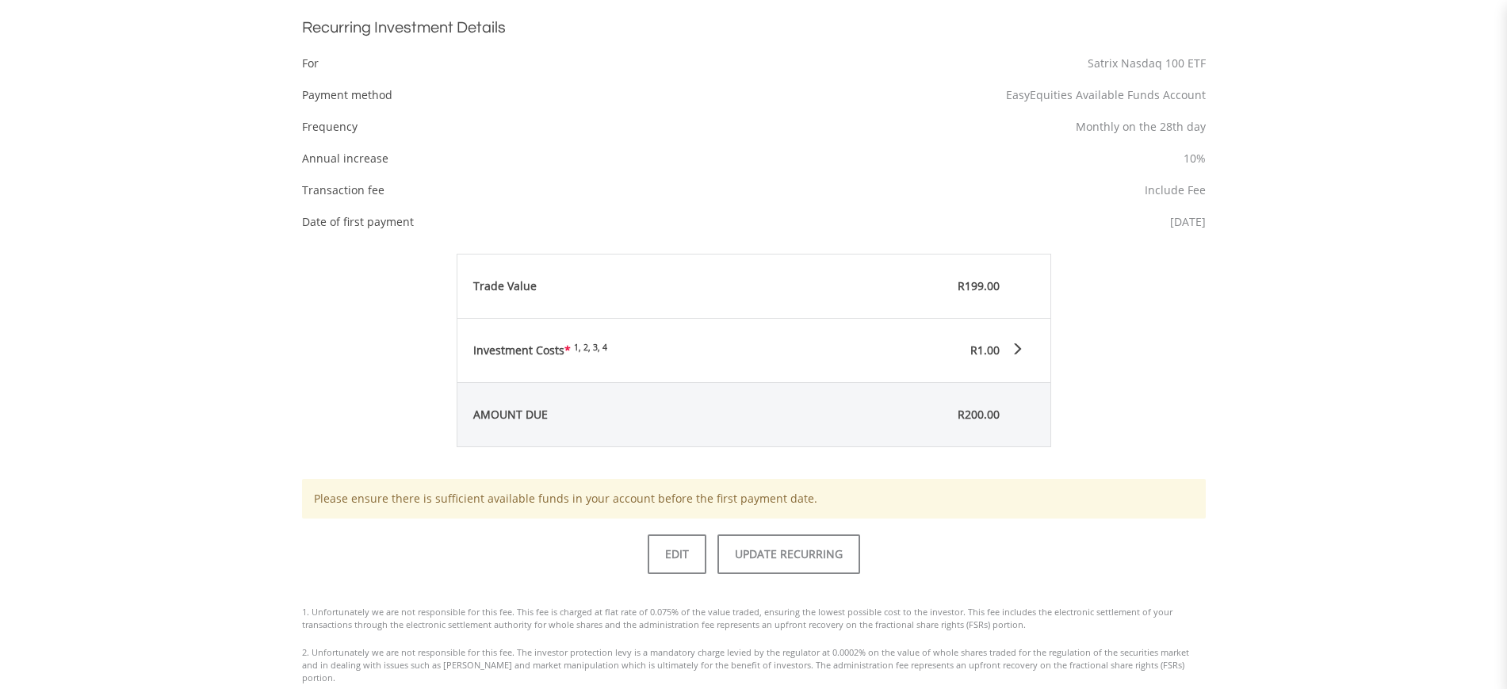
scroll to position [539, 0]
click at [777, 545] on button "UPDATE RECURRING" at bounding box center [788, 553] width 143 height 40
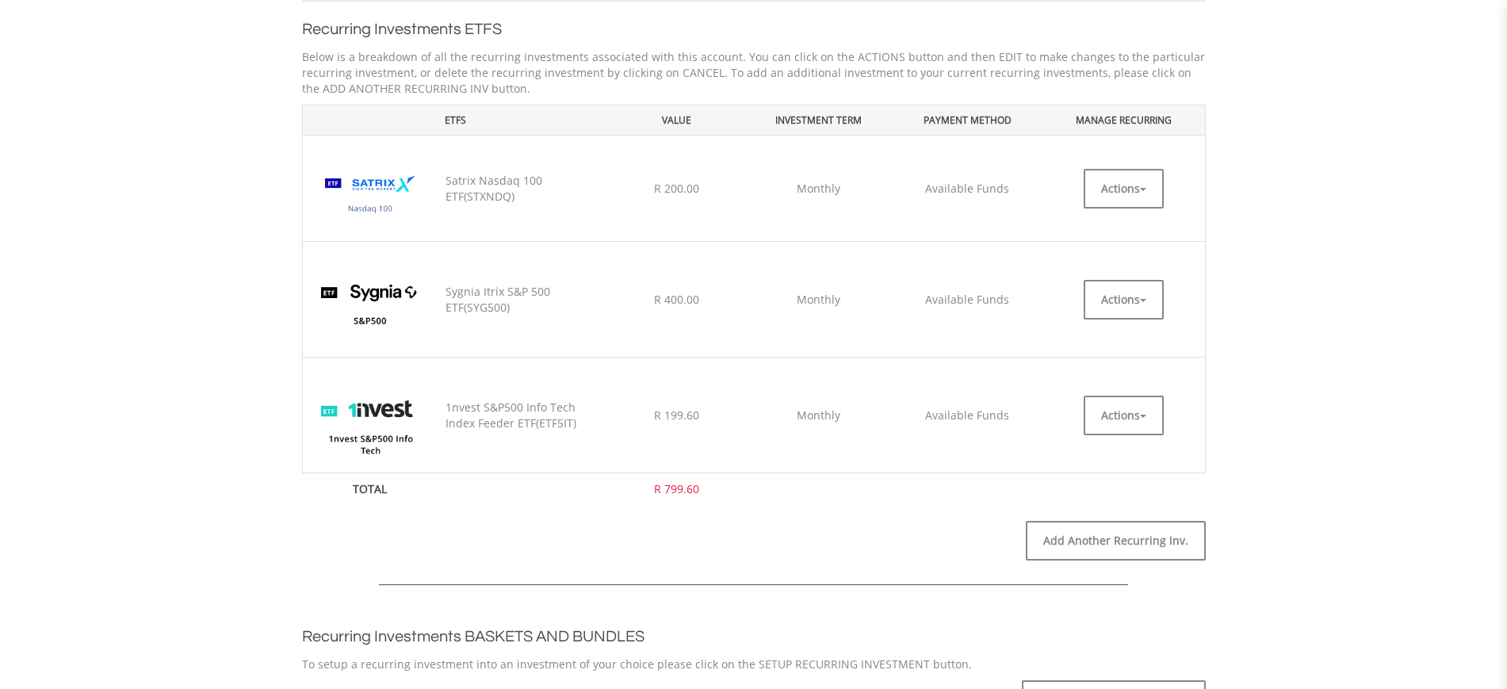
scroll to position [437, 0]
click at [1106, 296] on button "Actions" at bounding box center [1123, 299] width 80 height 40
click at [1106, 333] on link "EDIT" at bounding box center [1123, 334] width 80 height 20
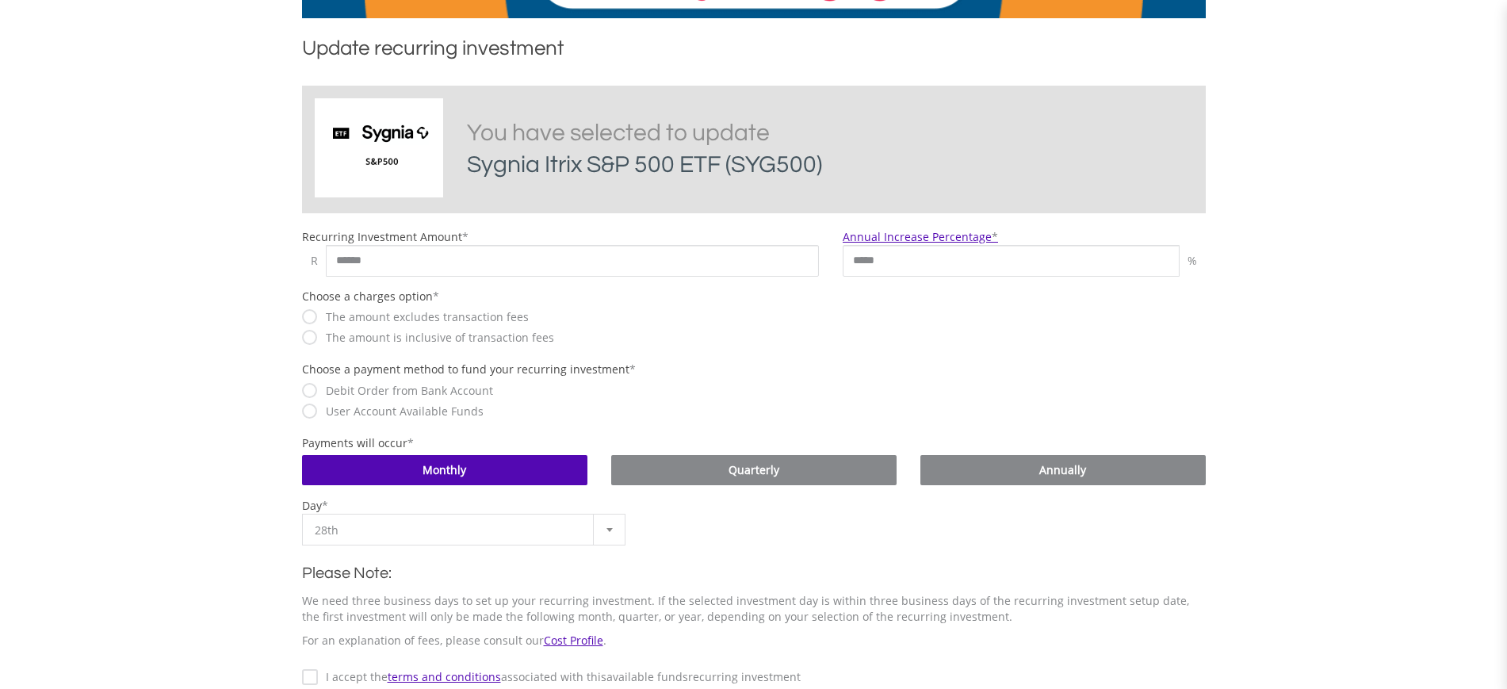
scroll to position [313, 0]
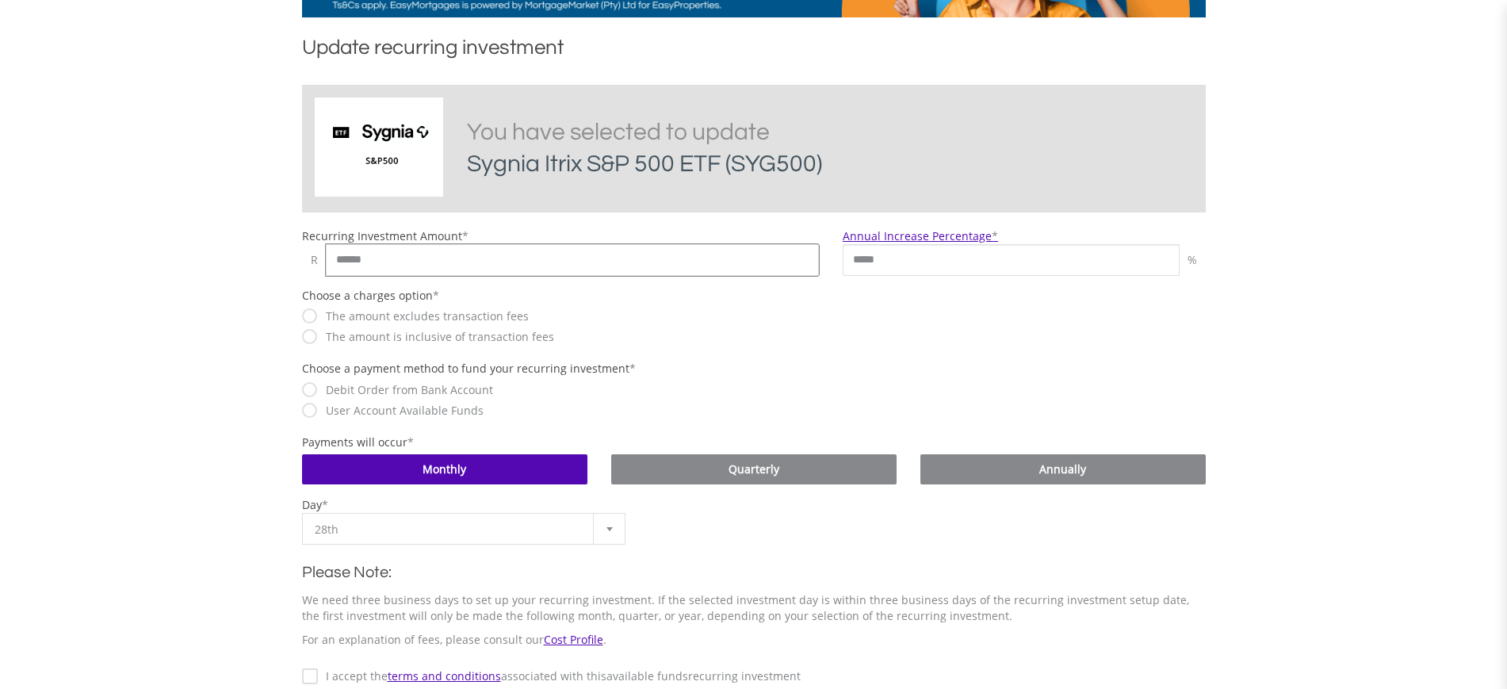
click at [610, 254] on input "******" at bounding box center [573, 260] width 494 height 32
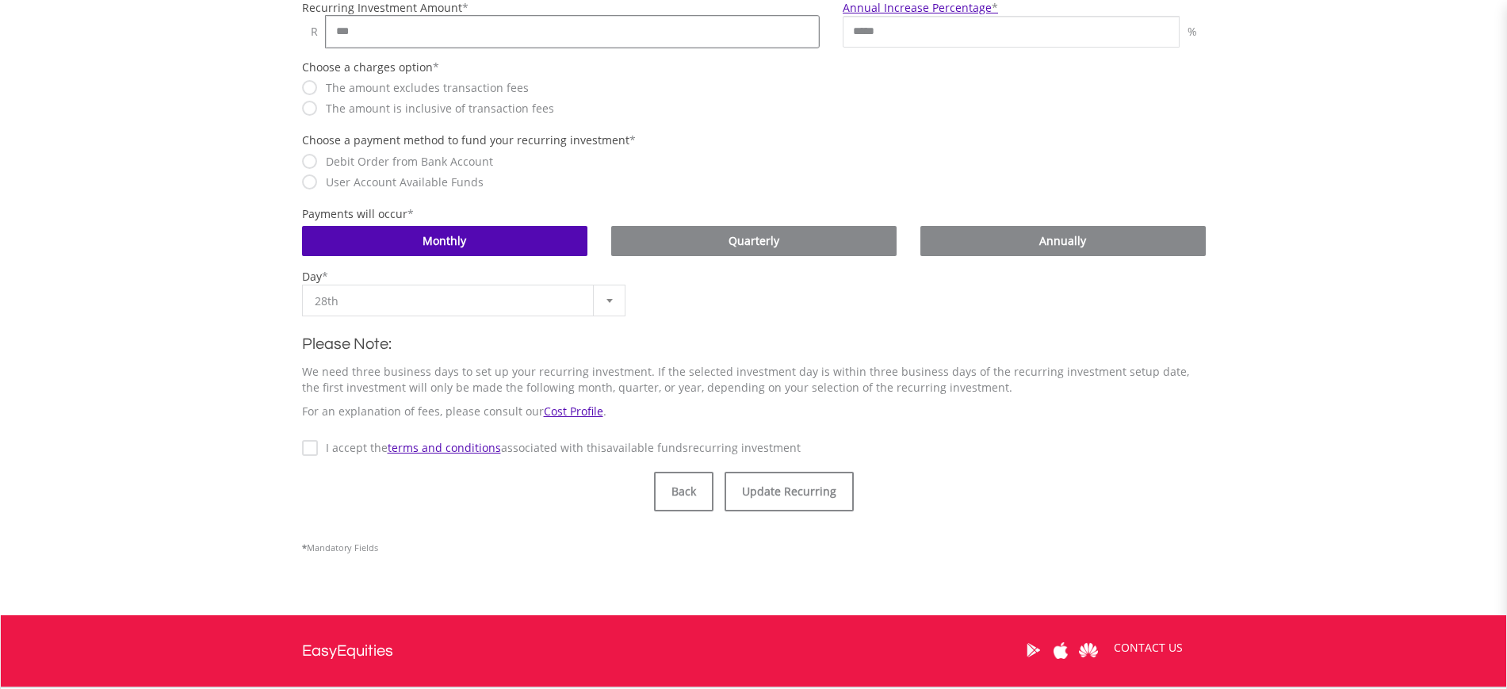
scroll to position [542, 0]
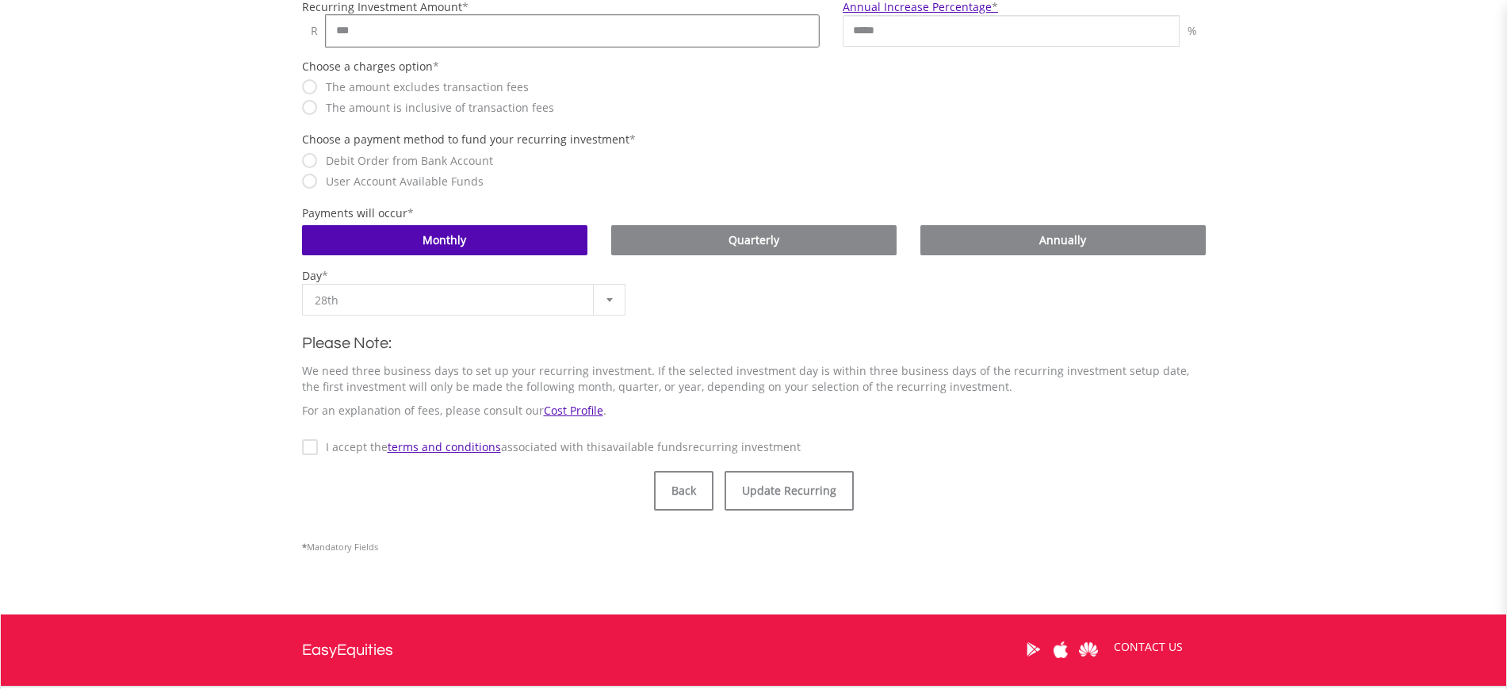
type input "***"
click at [321, 449] on label "I accept the terms and conditions associated with this Available Funds recurrin…" at bounding box center [559, 447] width 483 height 16
click at [804, 479] on button "Update Recurring" at bounding box center [788, 491] width 129 height 40
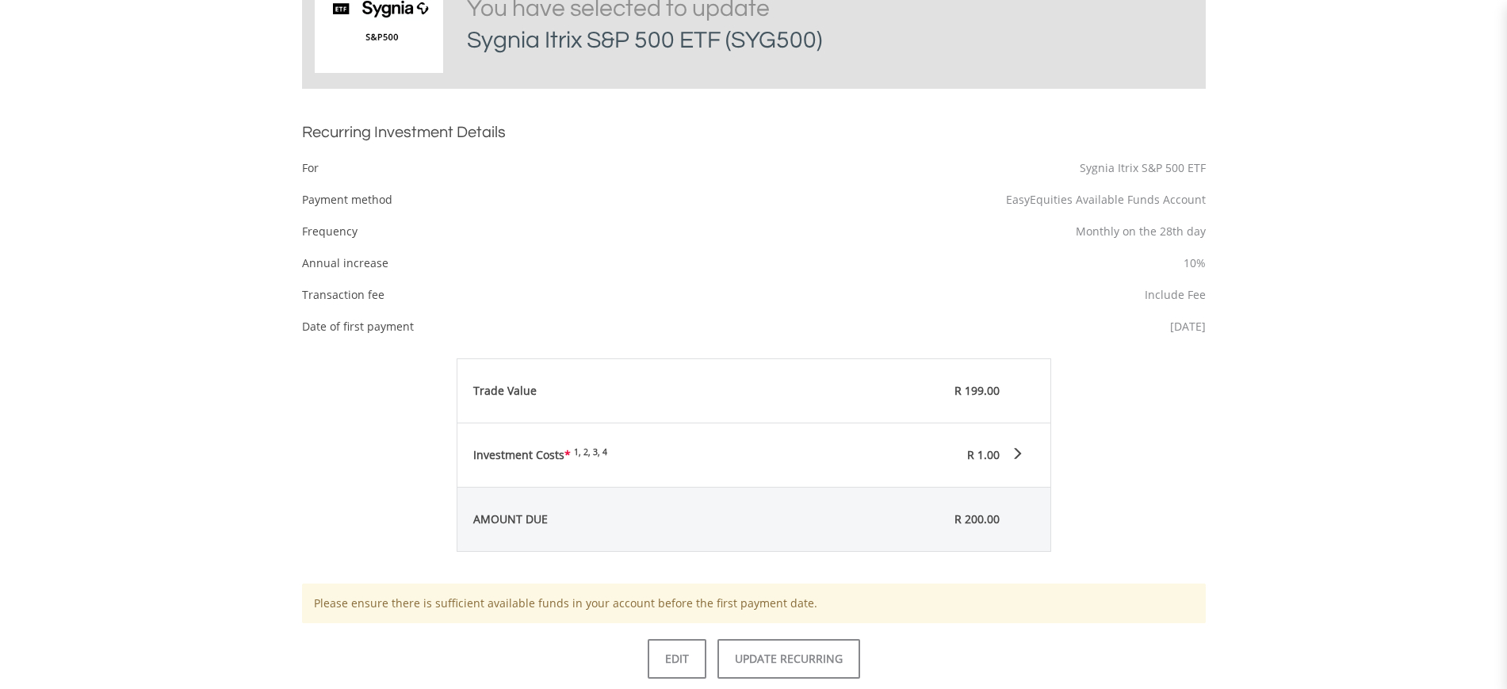
scroll to position [467, 0]
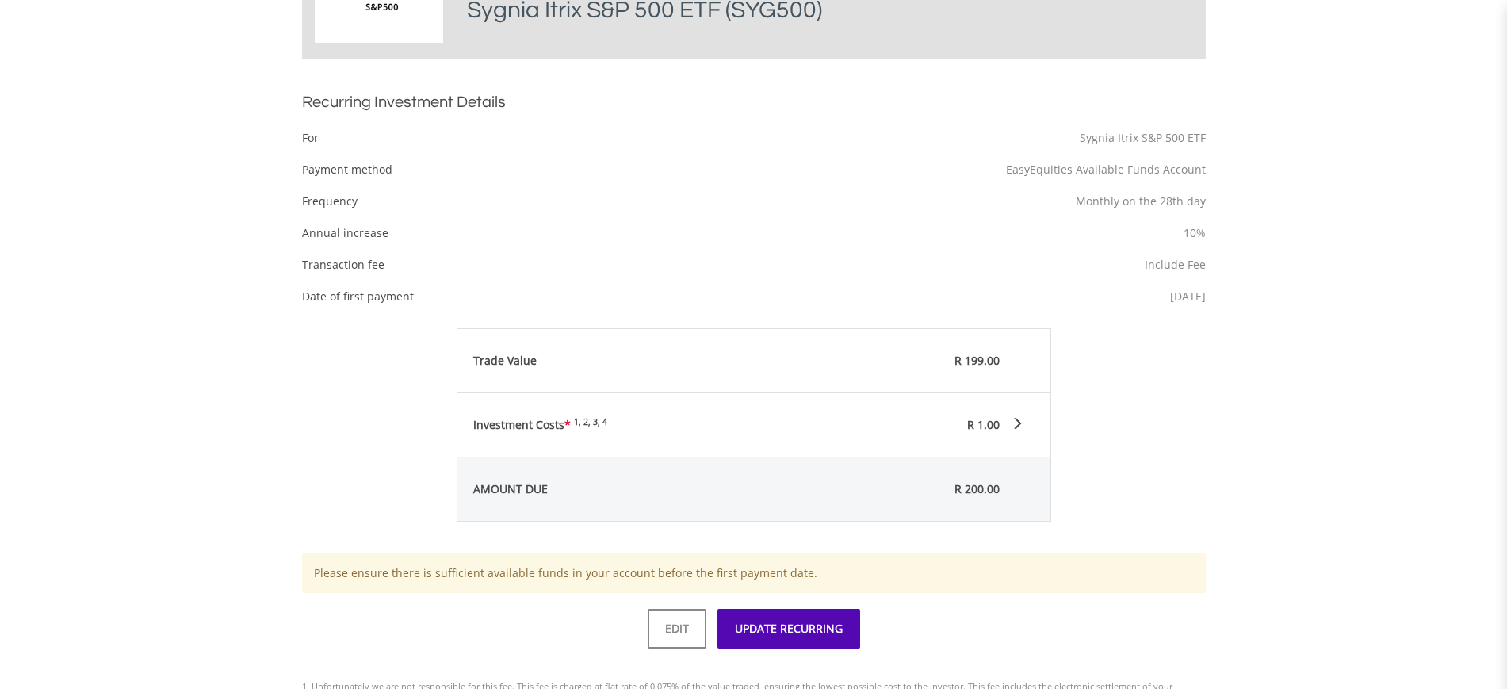
click at [799, 628] on button "UPDATE RECURRING" at bounding box center [788, 629] width 143 height 40
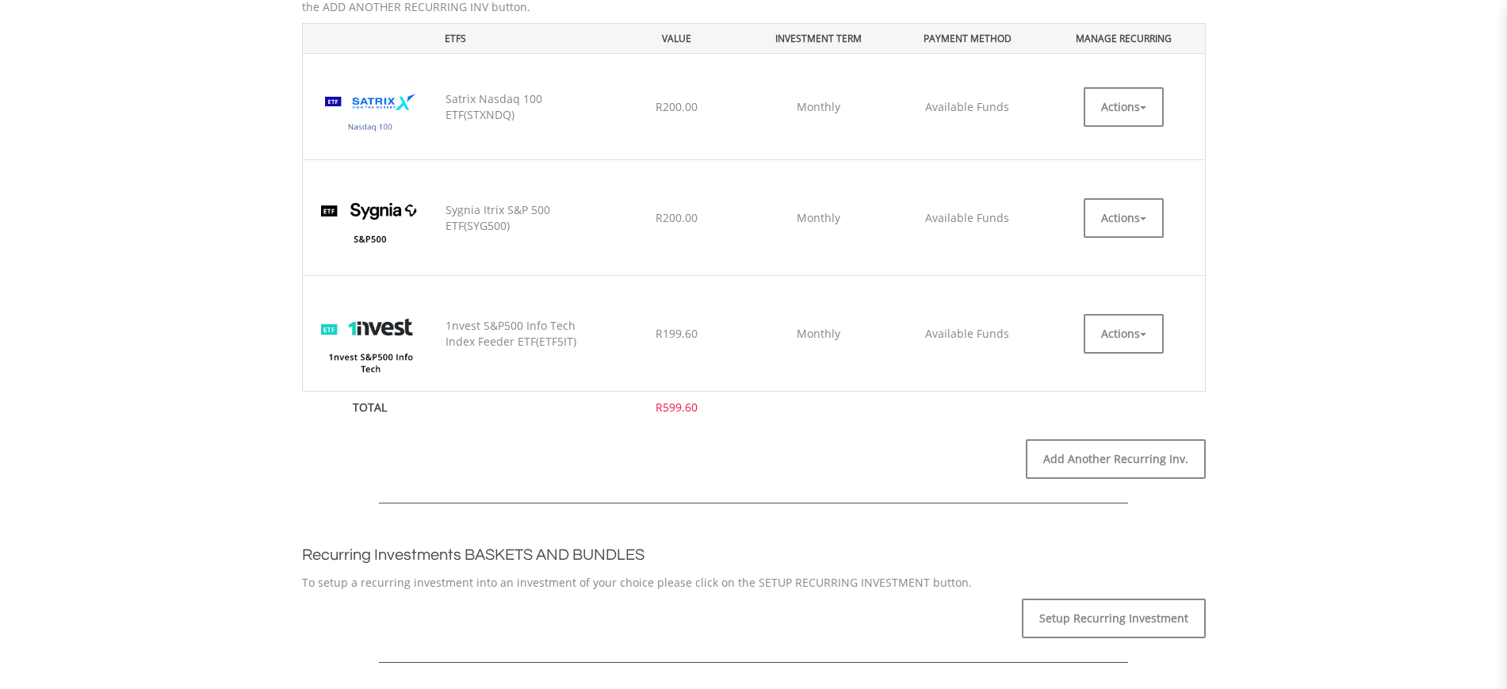
scroll to position [519, 0]
click at [1087, 342] on button "Actions" at bounding box center [1123, 332] width 80 height 40
click at [1086, 377] on ul "EDIT CANCEL" at bounding box center [1123, 384] width 80 height 62
click at [1107, 340] on button "Actions" at bounding box center [1123, 332] width 80 height 40
click at [1107, 368] on link "EDIT" at bounding box center [1123, 367] width 80 height 20
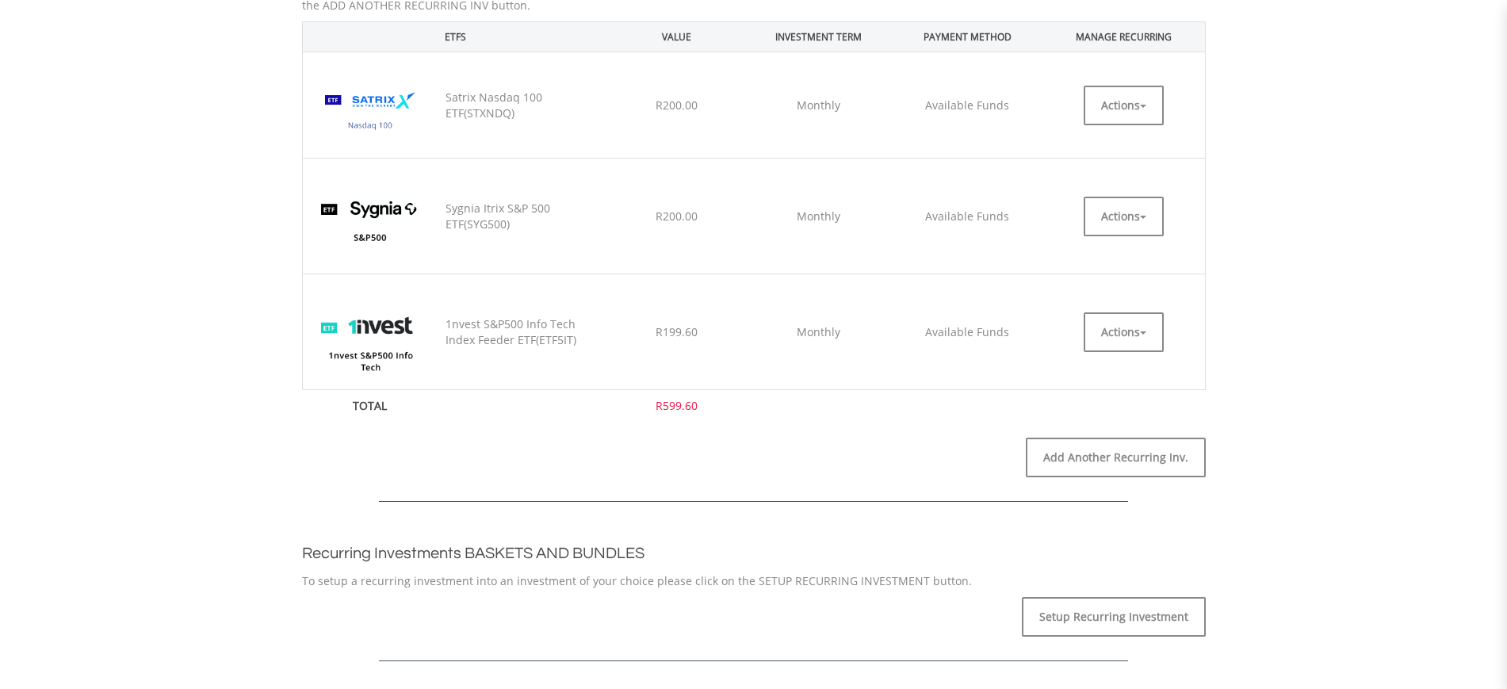
scroll to position [726, 0]
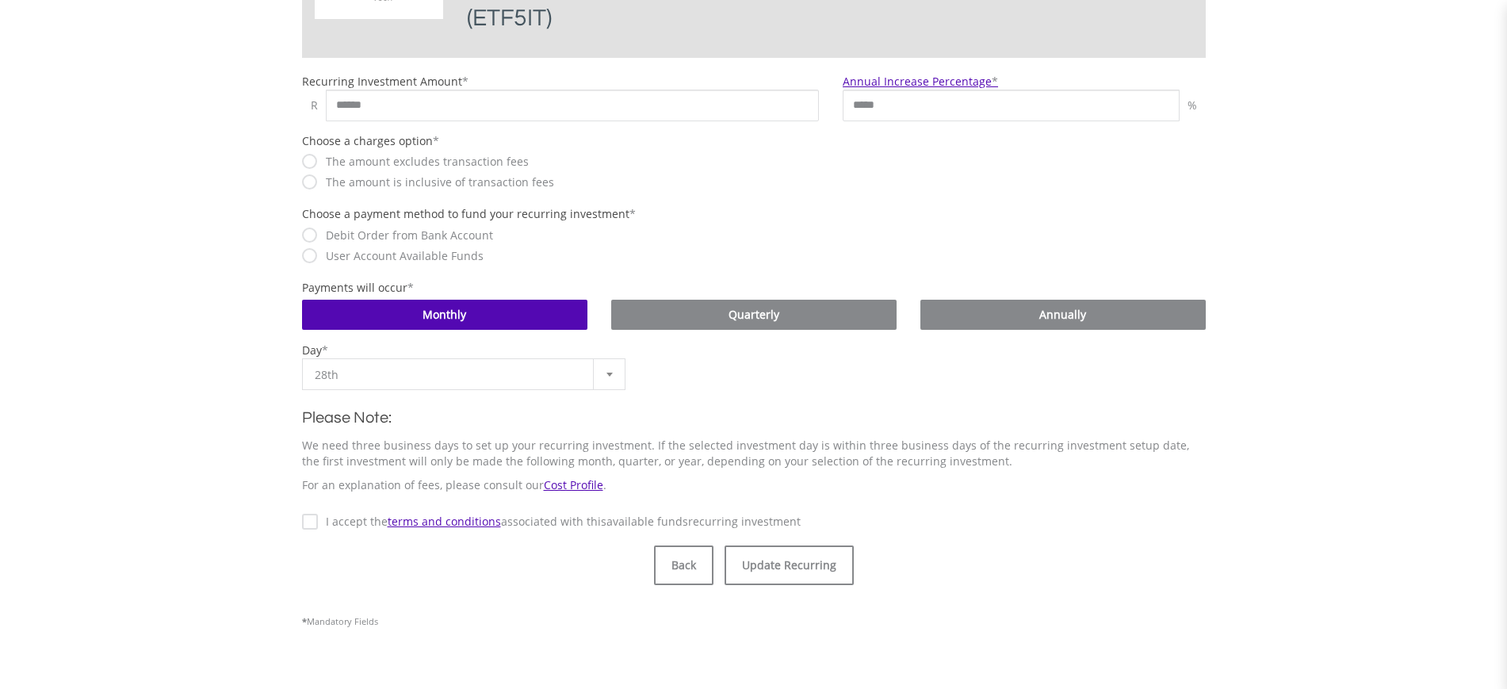
scroll to position [491, 0]
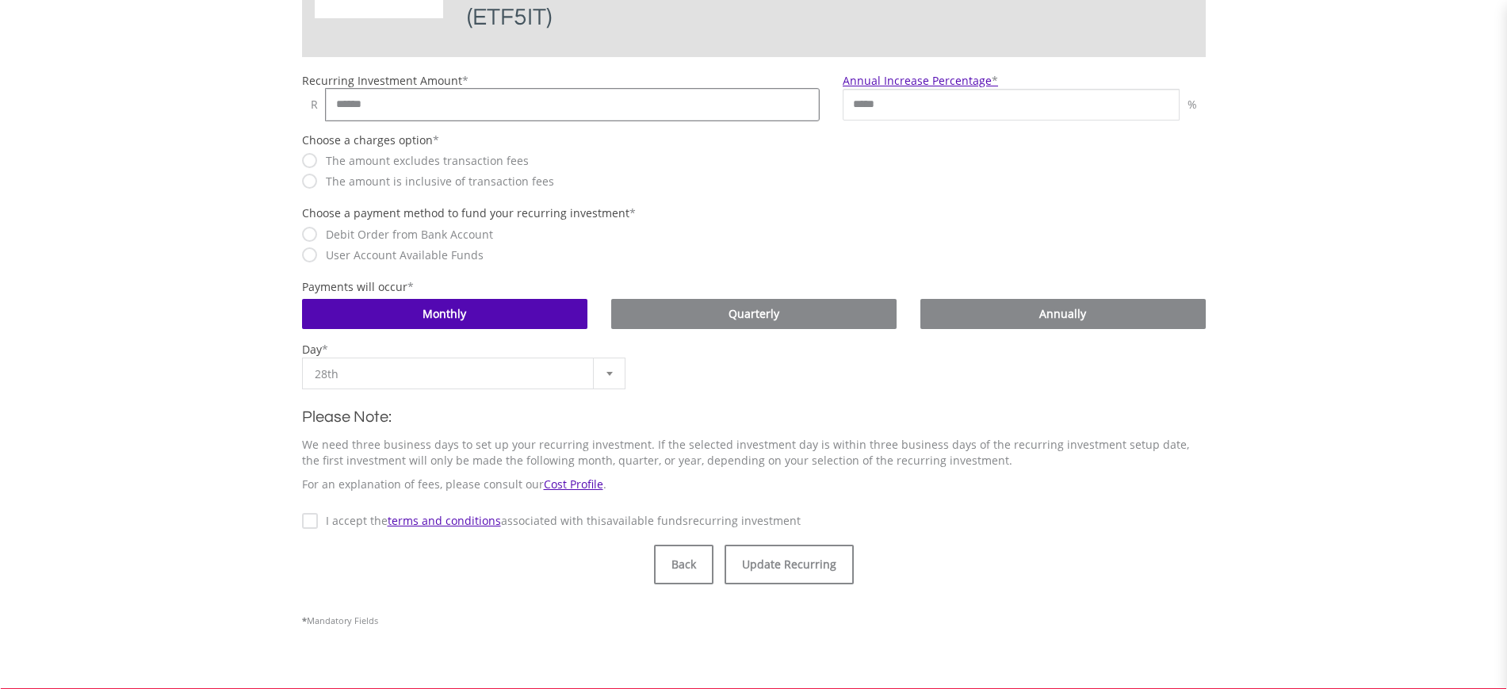
click at [554, 101] on input "******" at bounding box center [573, 105] width 494 height 32
type input "*****"
click at [318, 528] on label "I accept the terms and conditions associated with this Available Funds recurrin…" at bounding box center [559, 521] width 483 height 16
click at [755, 560] on button "Update Recurring" at bounding box center [788, 564] width 129 height 40
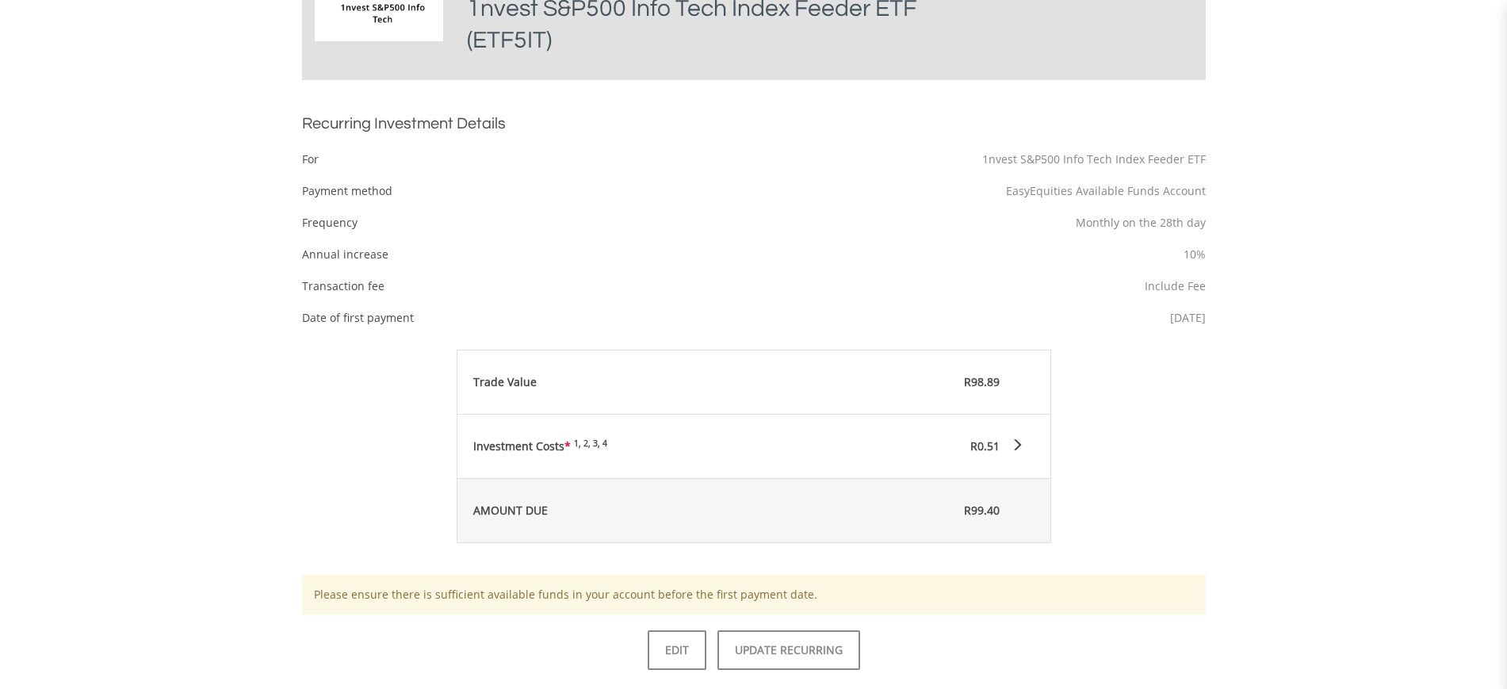
scroll to position [470, 0]
click at [676, 643] on link "EDIT" at bounding box center [677, 649] width 59 height 40
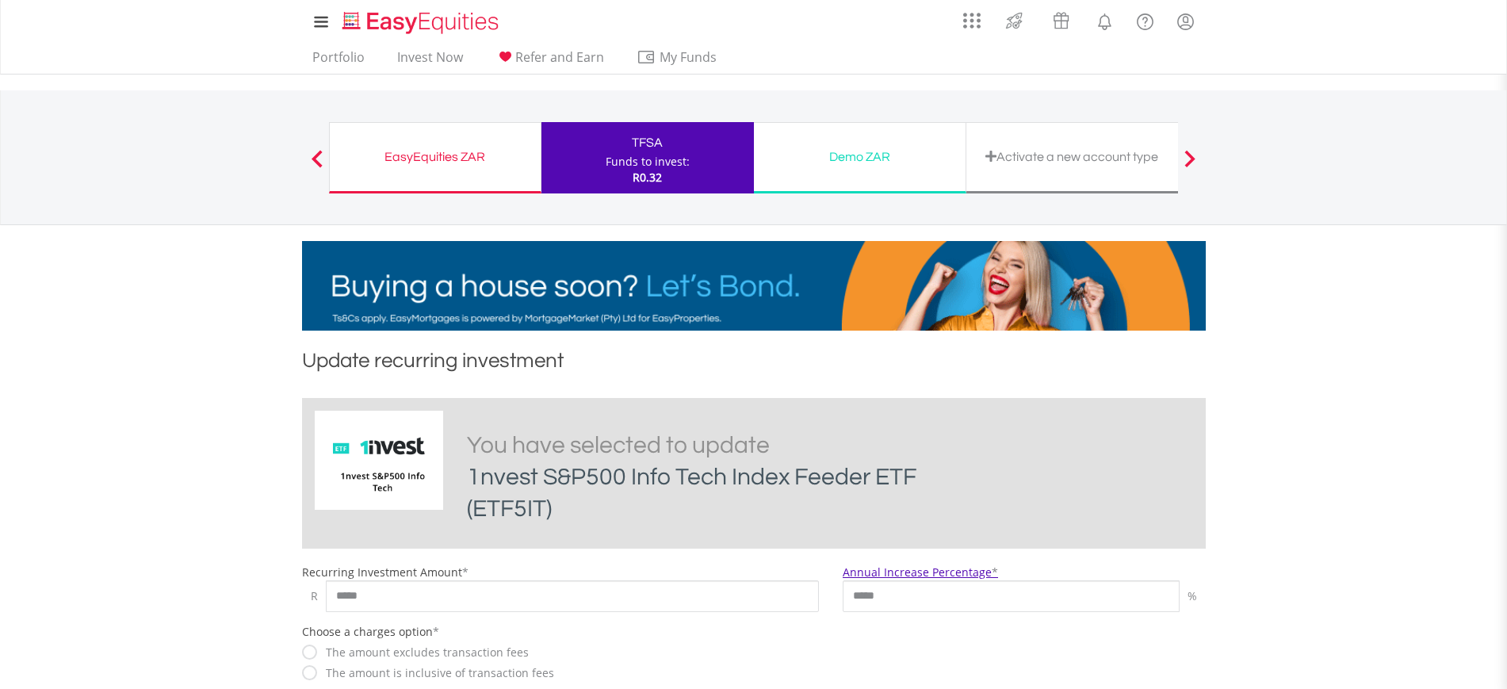
scroll to position [491, 0]
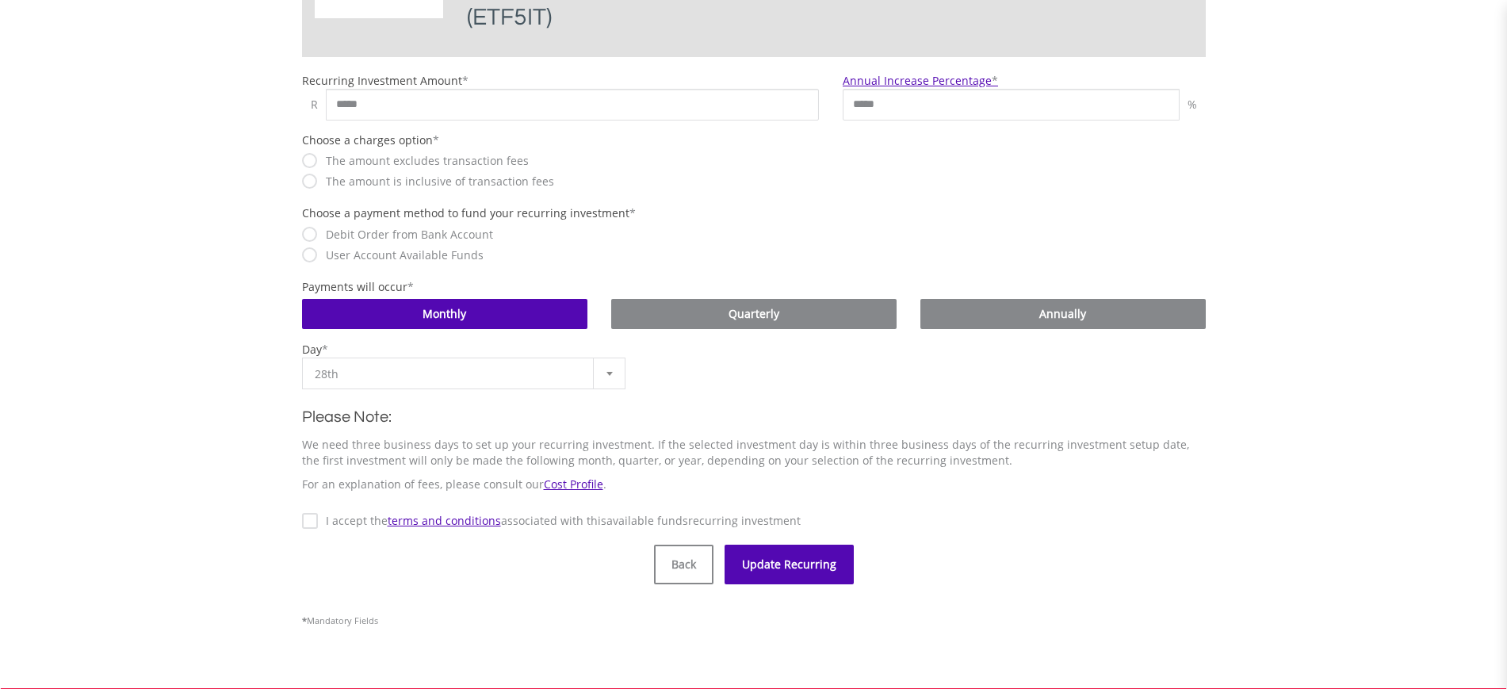
type input "*****"
click at [812, 557] on button "Update Recurring" at bounding box center [788, 564] width 129 height 40
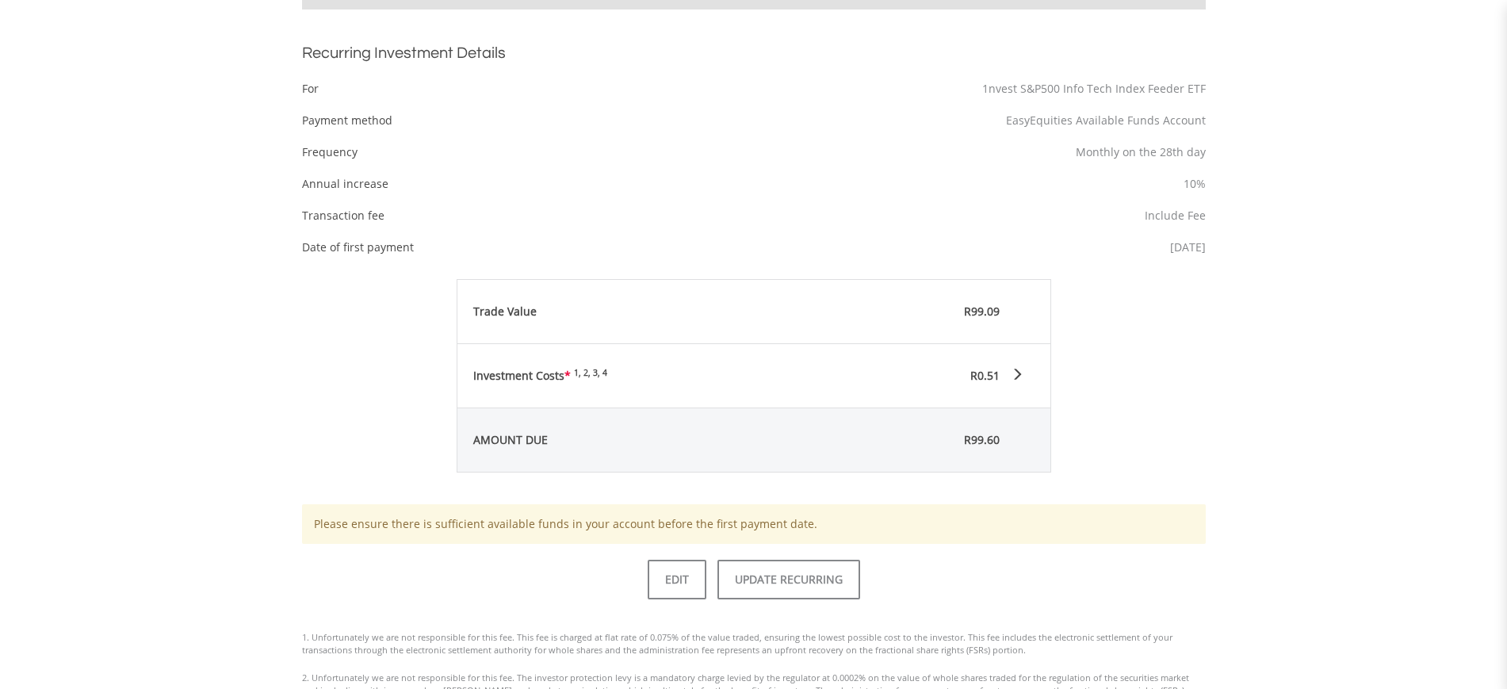
scroll to position [540, 0]
click at [690, 579] on link "EDIT" at bounding box center [677, 579] width 59 height 40
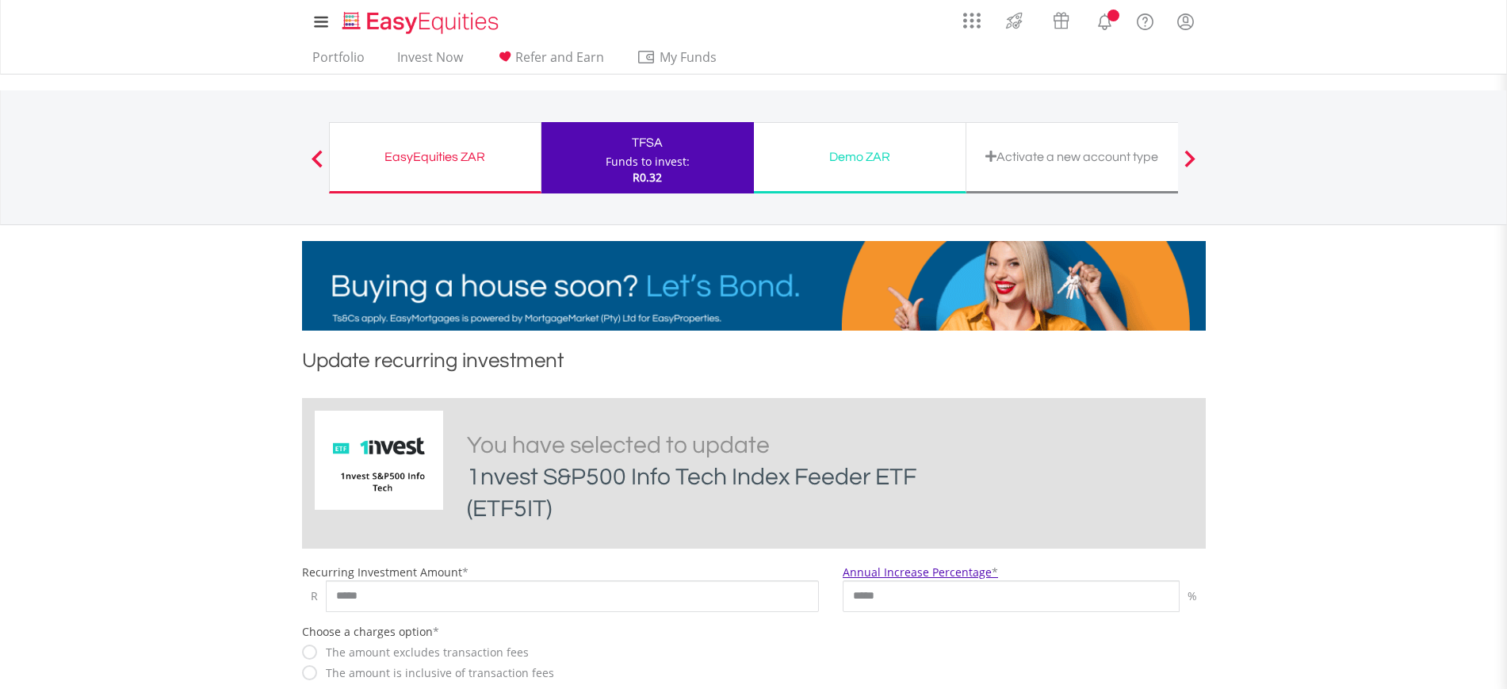
scroll to position [491, 0]
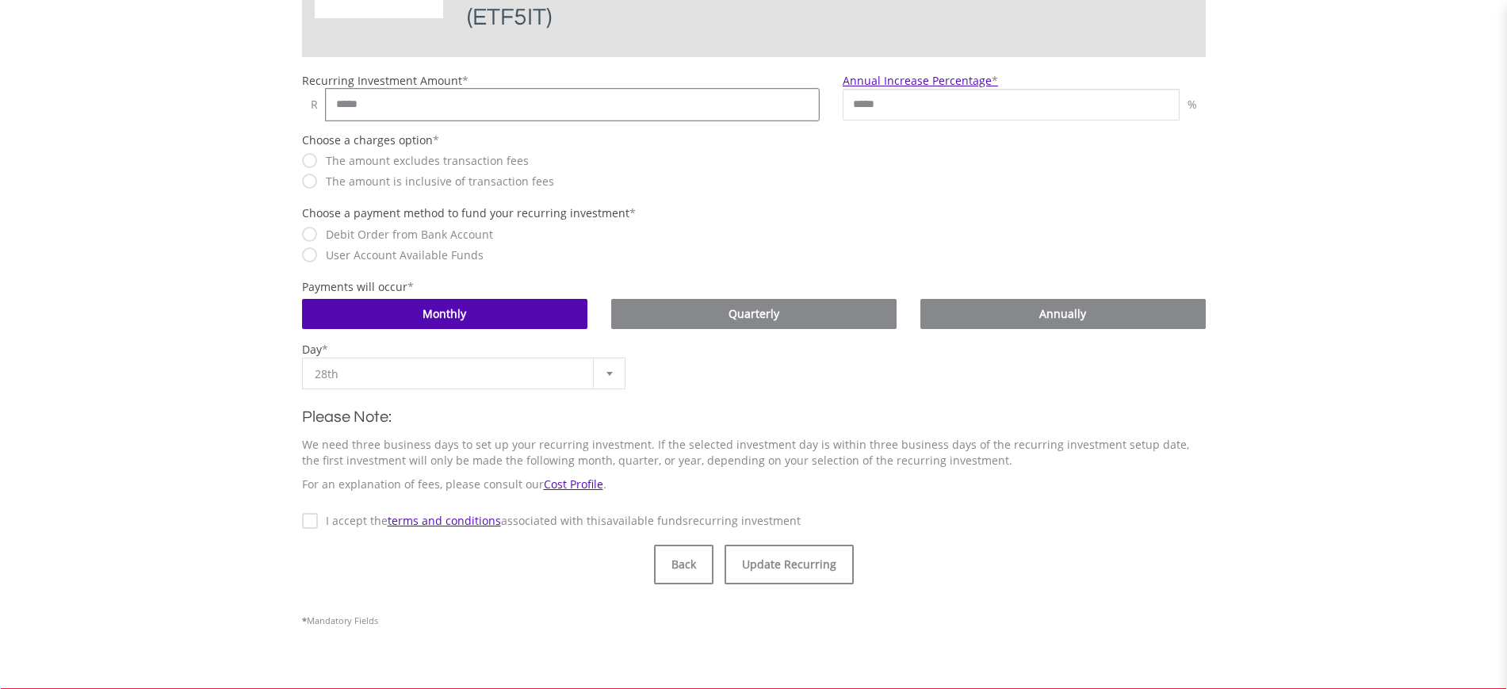
click at [404, 116] on input "*****" at bounding box center [573, 105] width 494 height 32
type input "*****"
click at [774, 552] on button "Update Recurring" at bounding box center [788, 564] width 129 height 40
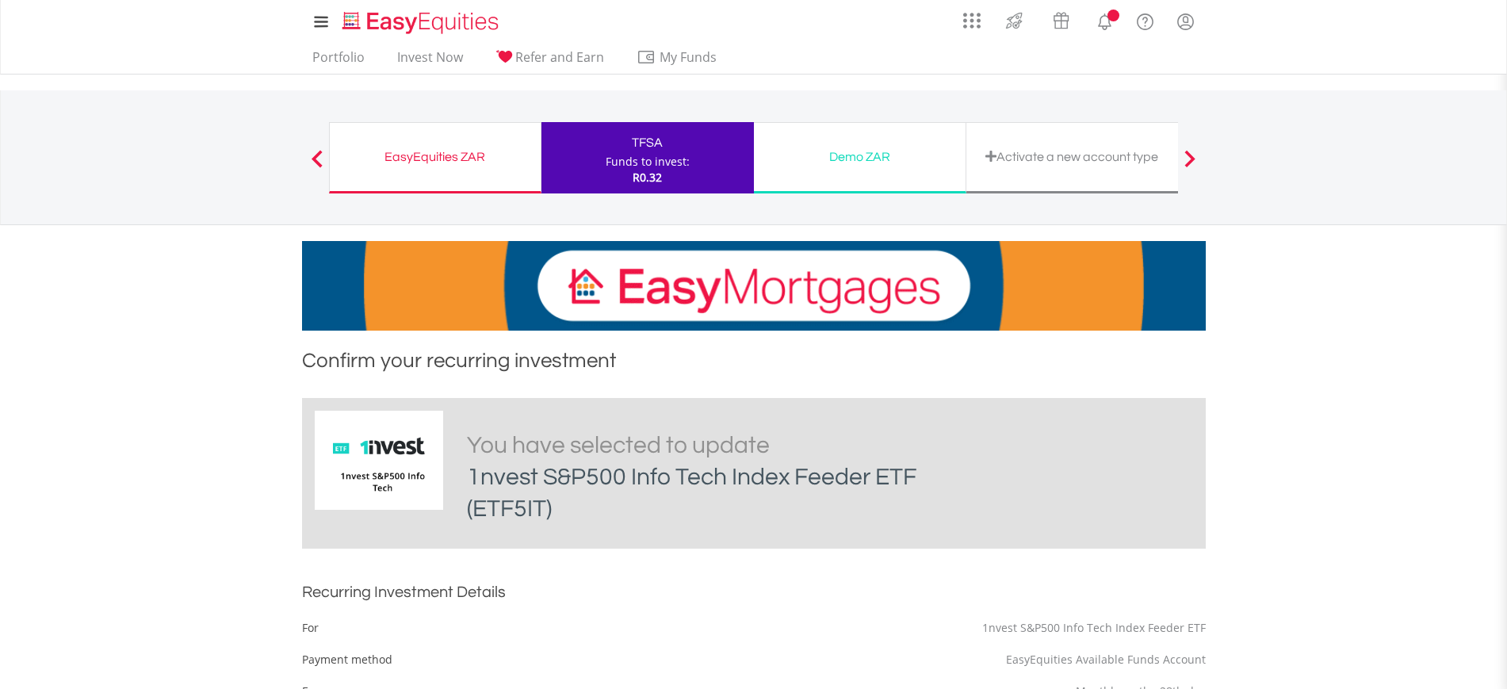
scroll to position [583, 0]
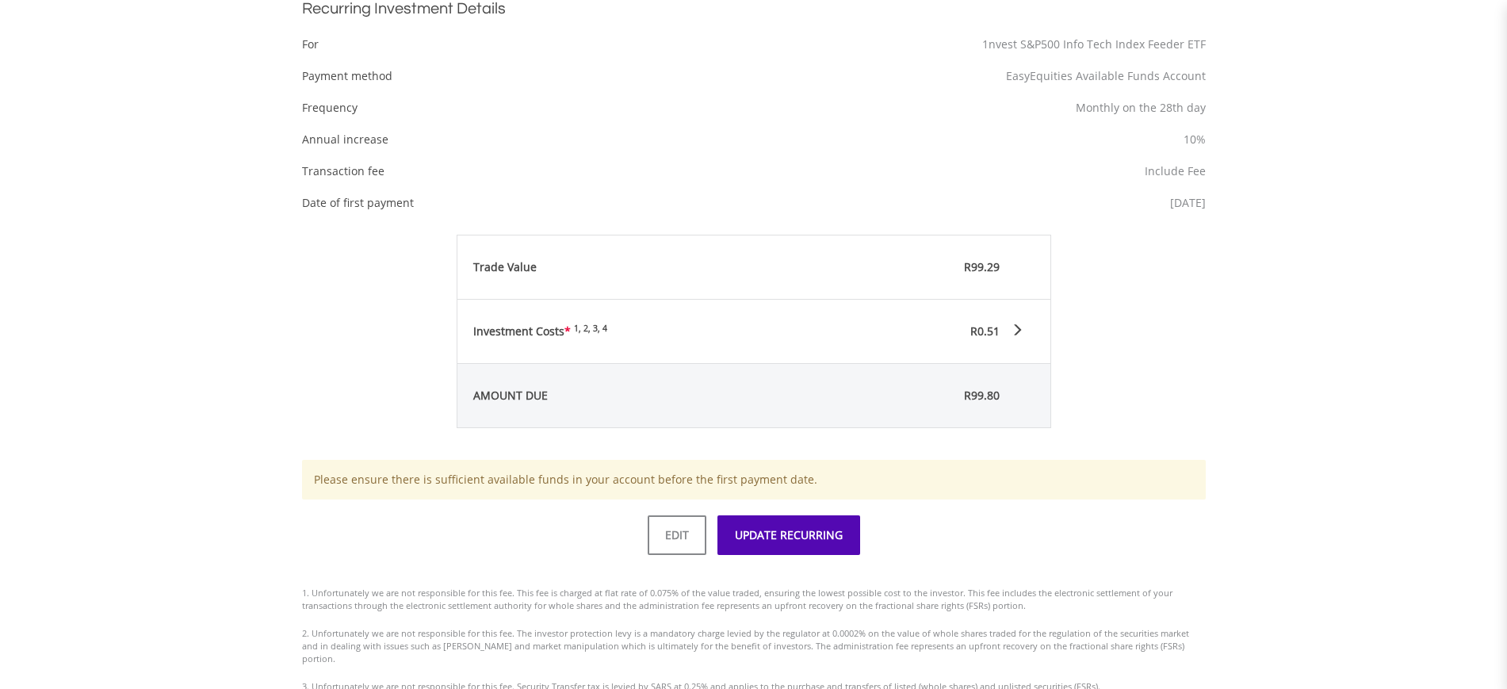
click at [806, 538] on button "UPDATE RECURRING" at bounding box center [788, 535] width 143 height 40
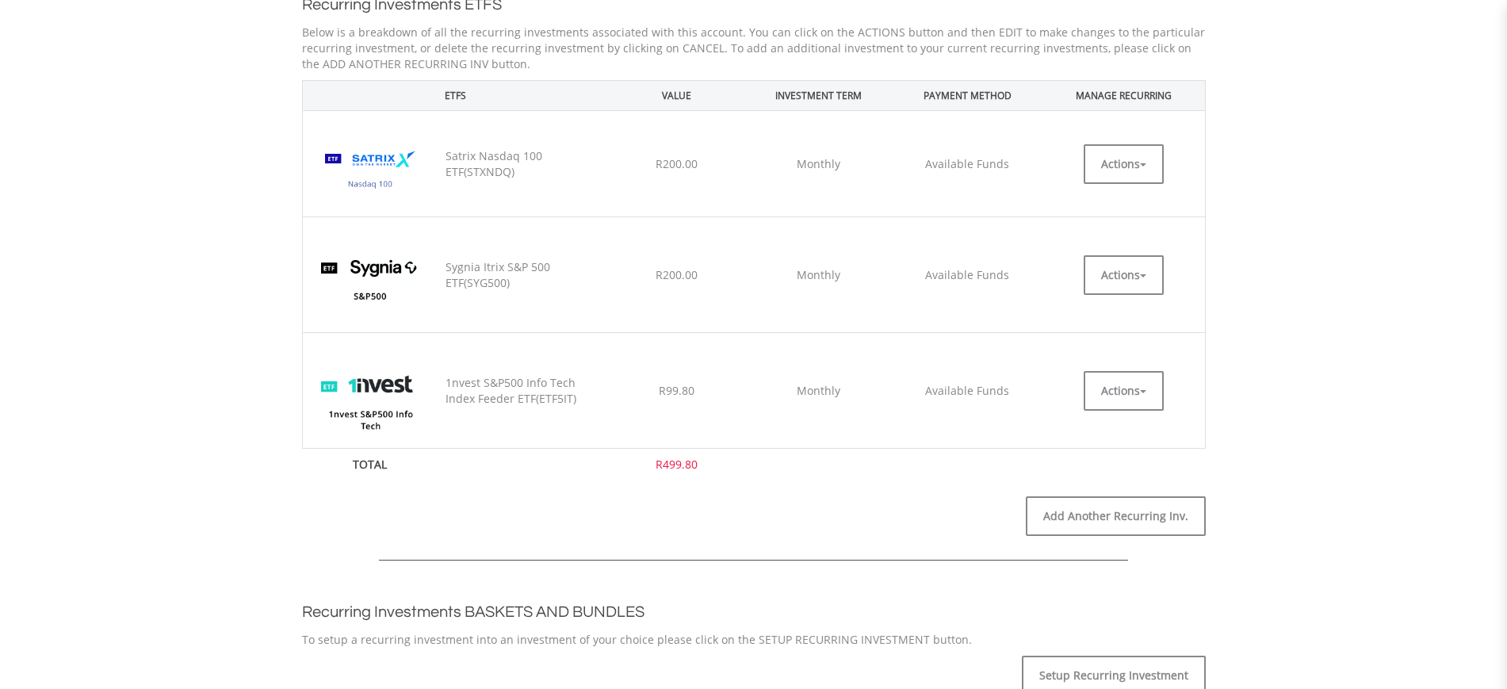
scroll to position [460, 0]
click at [1113, 395] on button "Actions" at bounding box center [1123, 392] width 80 height 40
click at [1217, 424] on div "My Recurring Investments The recurring investment was successfully updated Recu…" at bounding box center [753, 483] width 927 height 1192
drag, startPoint x: 877, startPoint y: 224, endPoint x: 1278, endPoint y: 366, distance: 425.4
click at [1278, 366] on body "My Investments Invest Now New Listings Sell My Recurring Investments Pending Or…" at bounding box center [753, 446] width 1507 height 1813
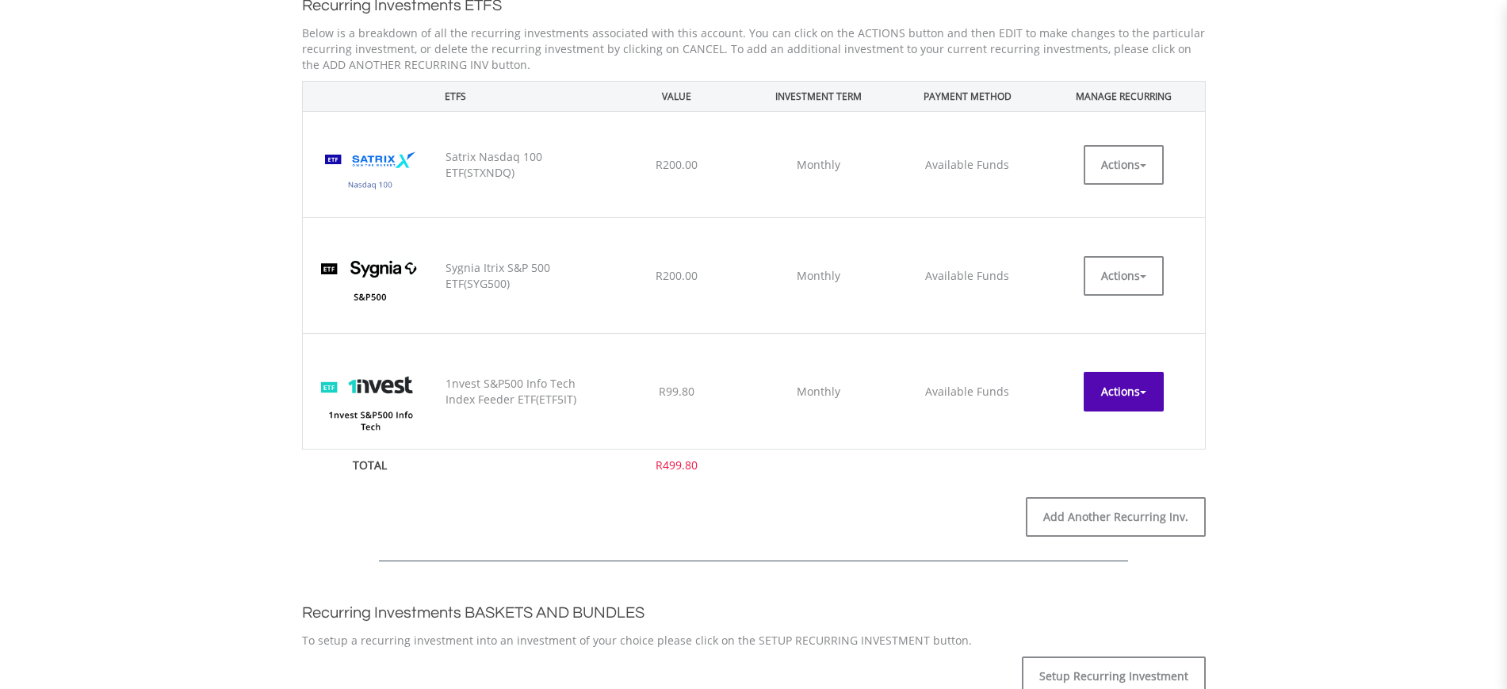
click at [1119, 393] on button "Actions" at bounding box center [1123, 392] width 80 height 40
click at [1112, 425] on link "EDIT" at bounding box center [1123, 427] width 80 height 20
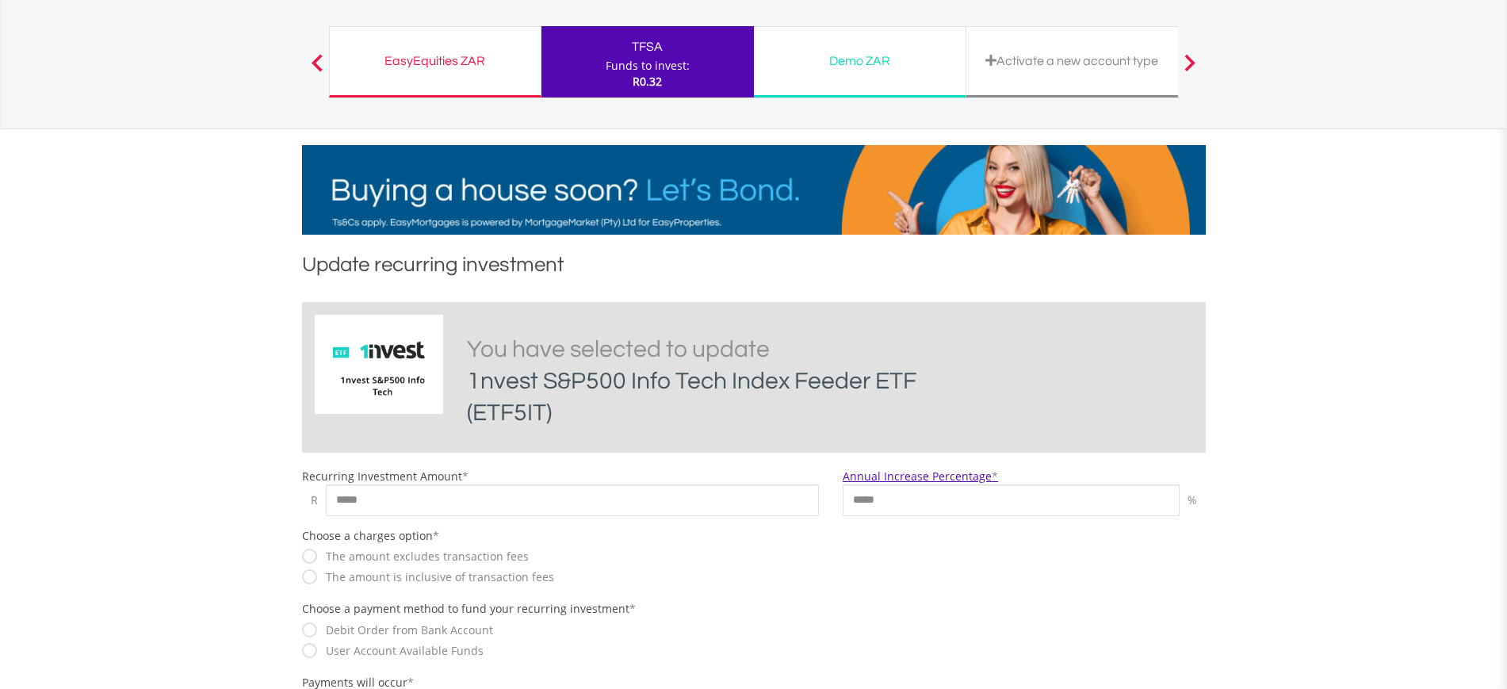
scroll to position [97, 0]
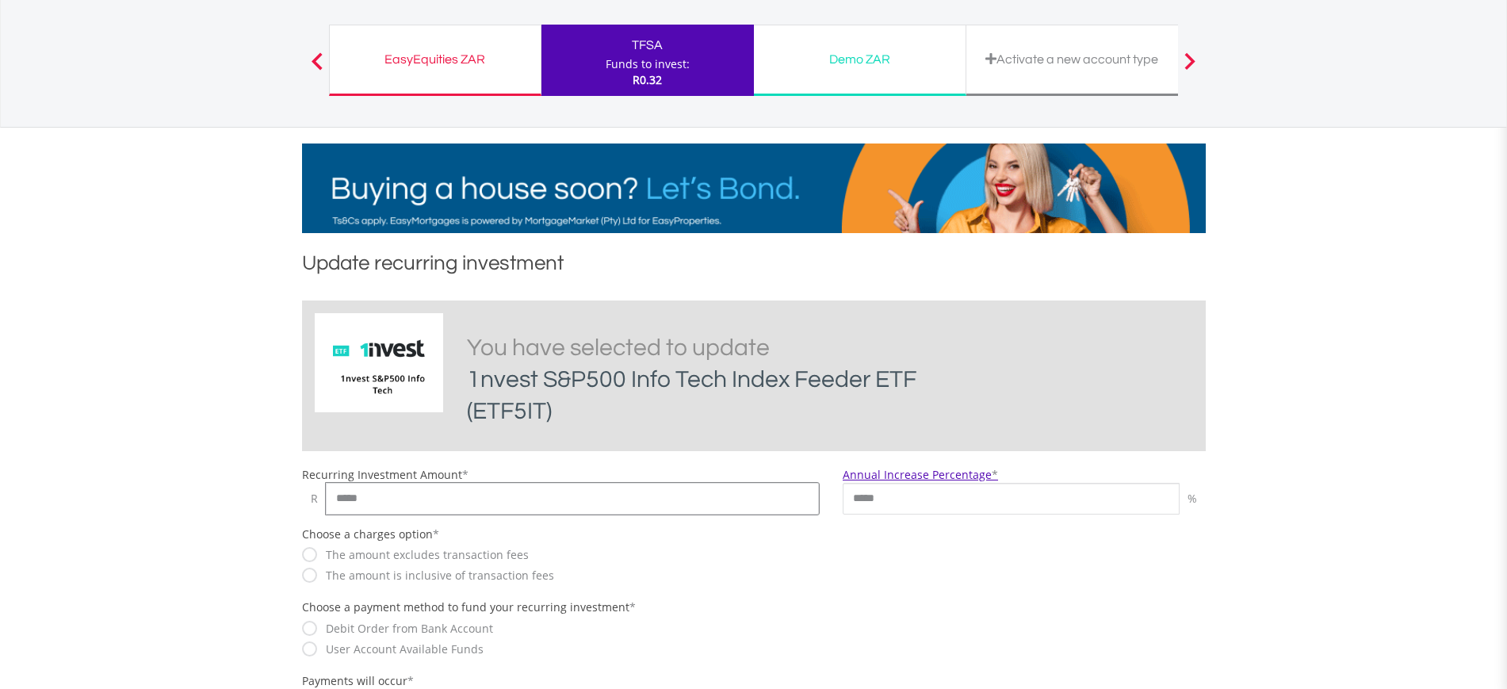
click at [594, 501] on input "*****" at bounding box center [573, 499] width 494 height 32
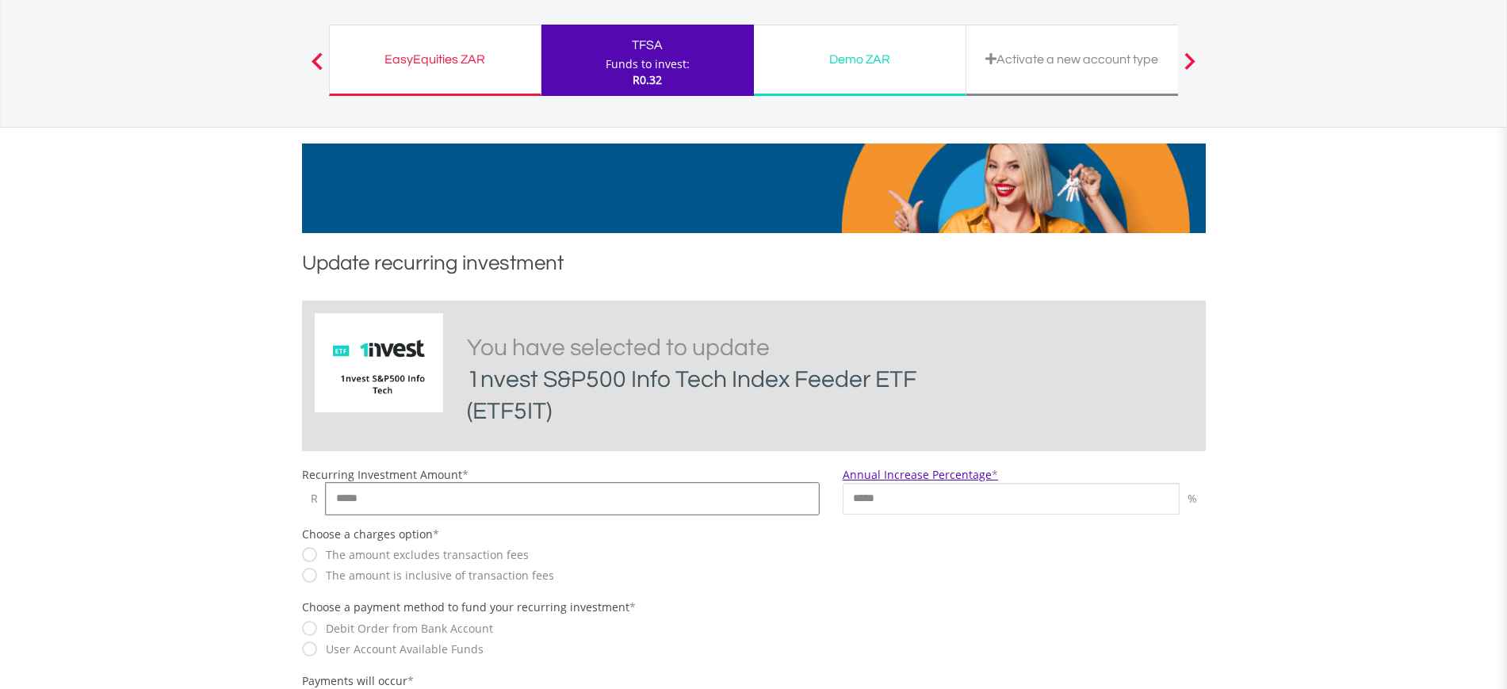
type input "*****"
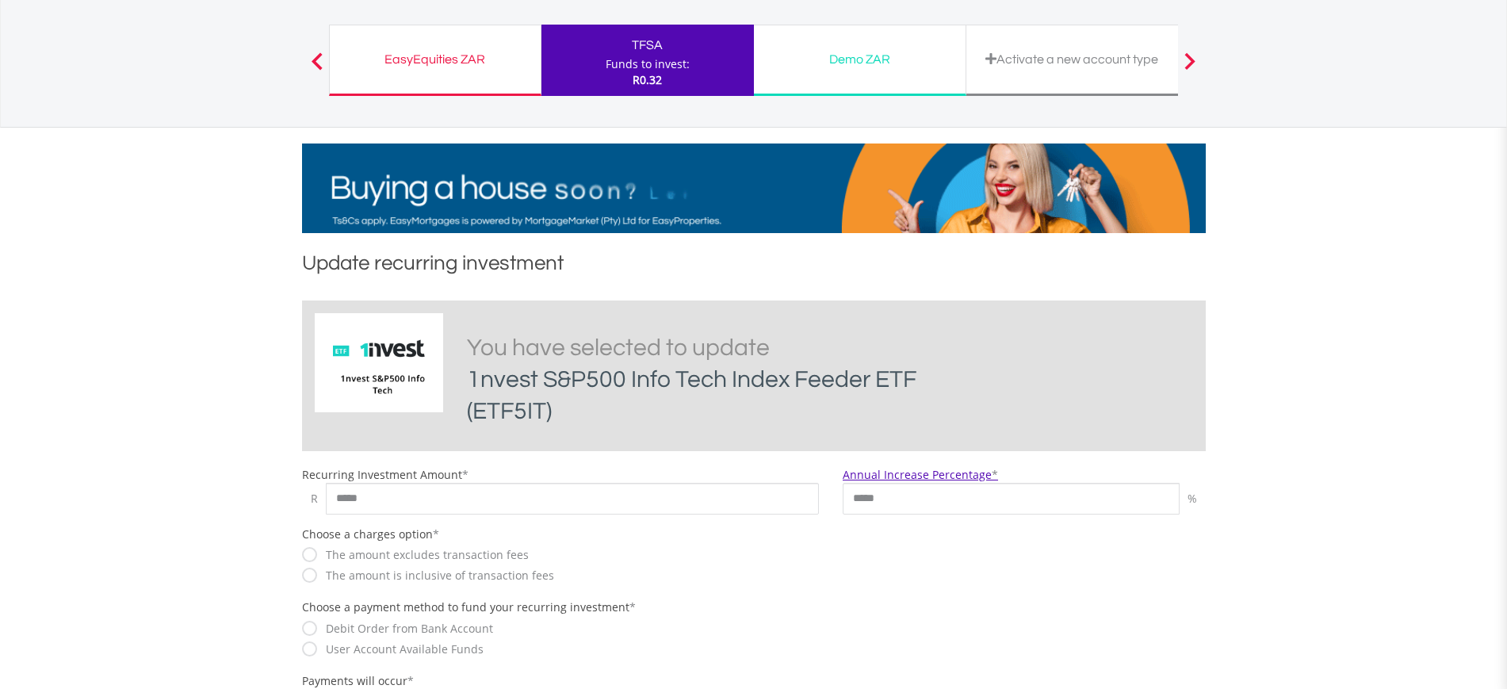
click at [258, 504] on body "My Investments Invest Now New Listings Sell My Recurring Investments Pending Or…" at bounding box center [753, 614] width 1507 height 1422
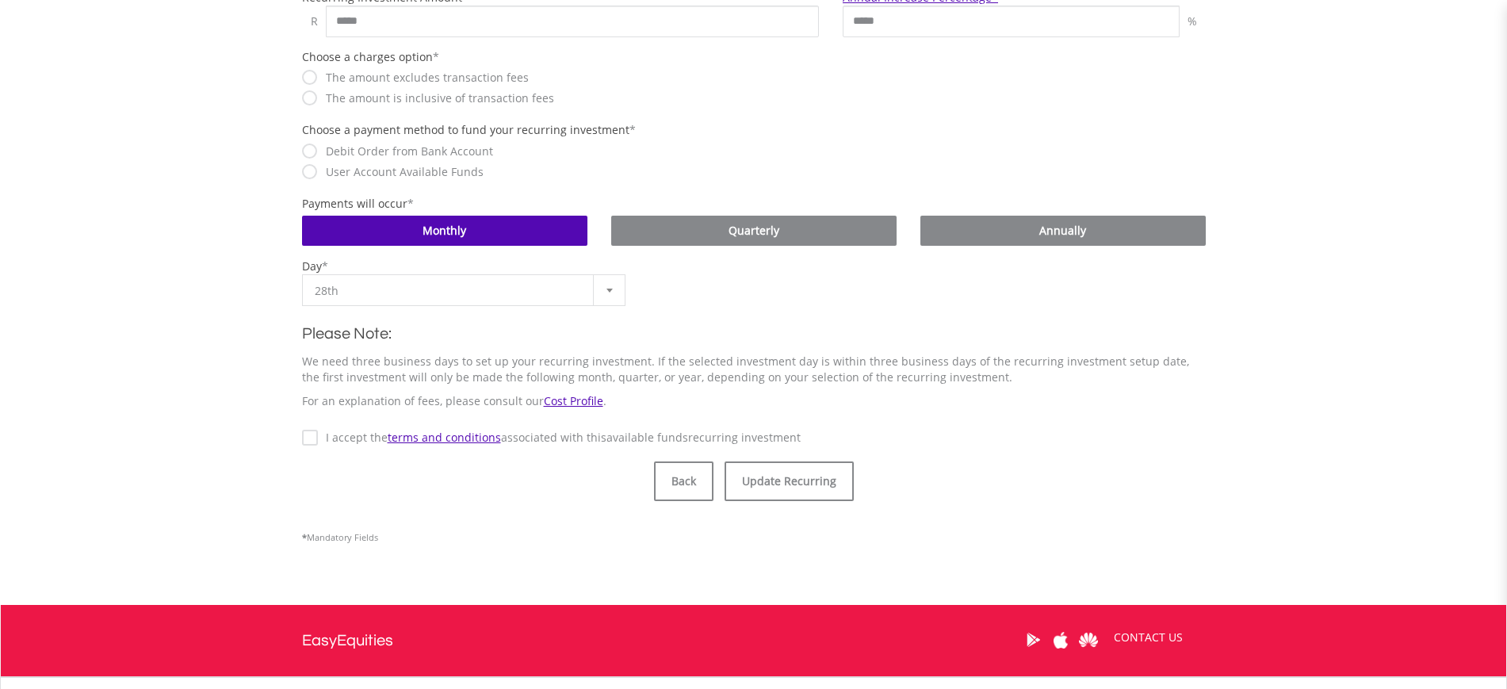
scroll to position [575, 0]
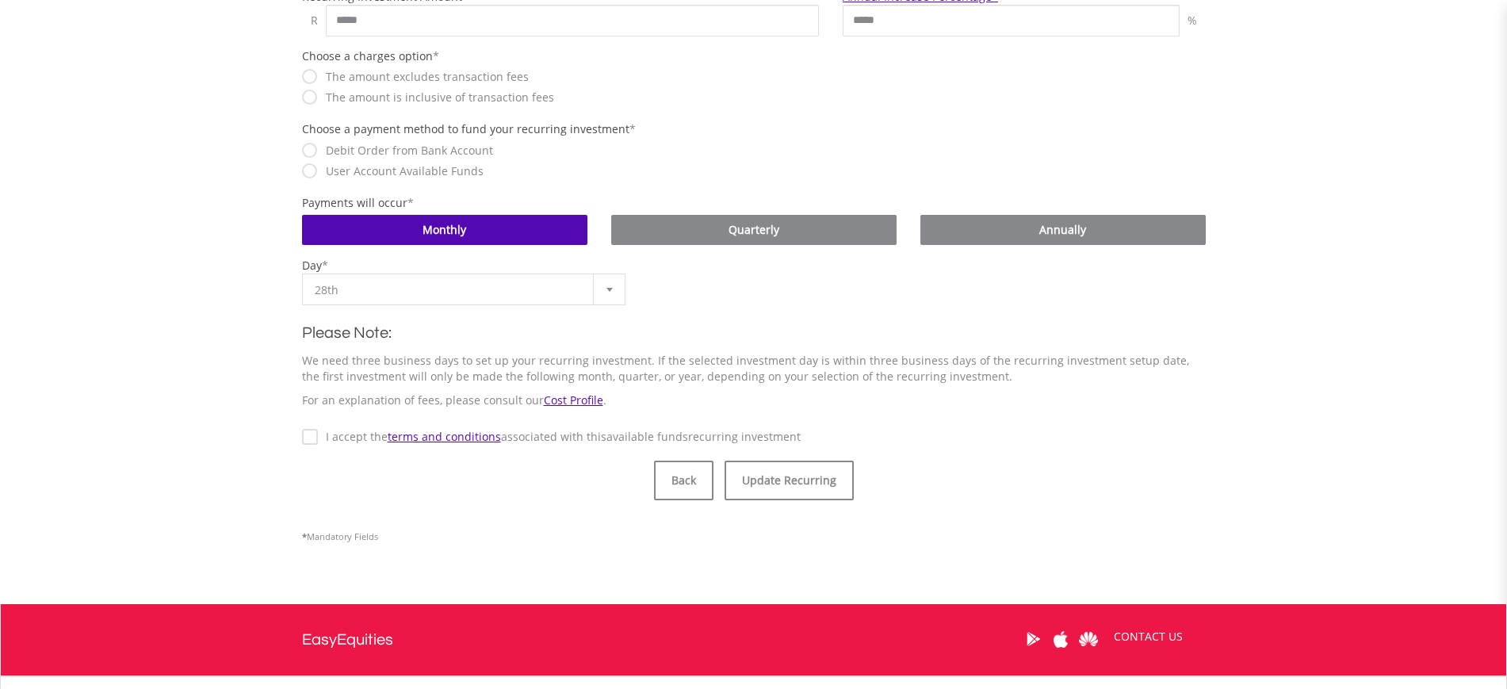
click at [338, 433] on label "I accept the terms and conditions associated with this Available Funds recurrin…" at bounding box center [559, 437] width 483 height 16
click at [755, 497] on button "Update Recurring" at bounding box center [788, 480] width 129 height 40
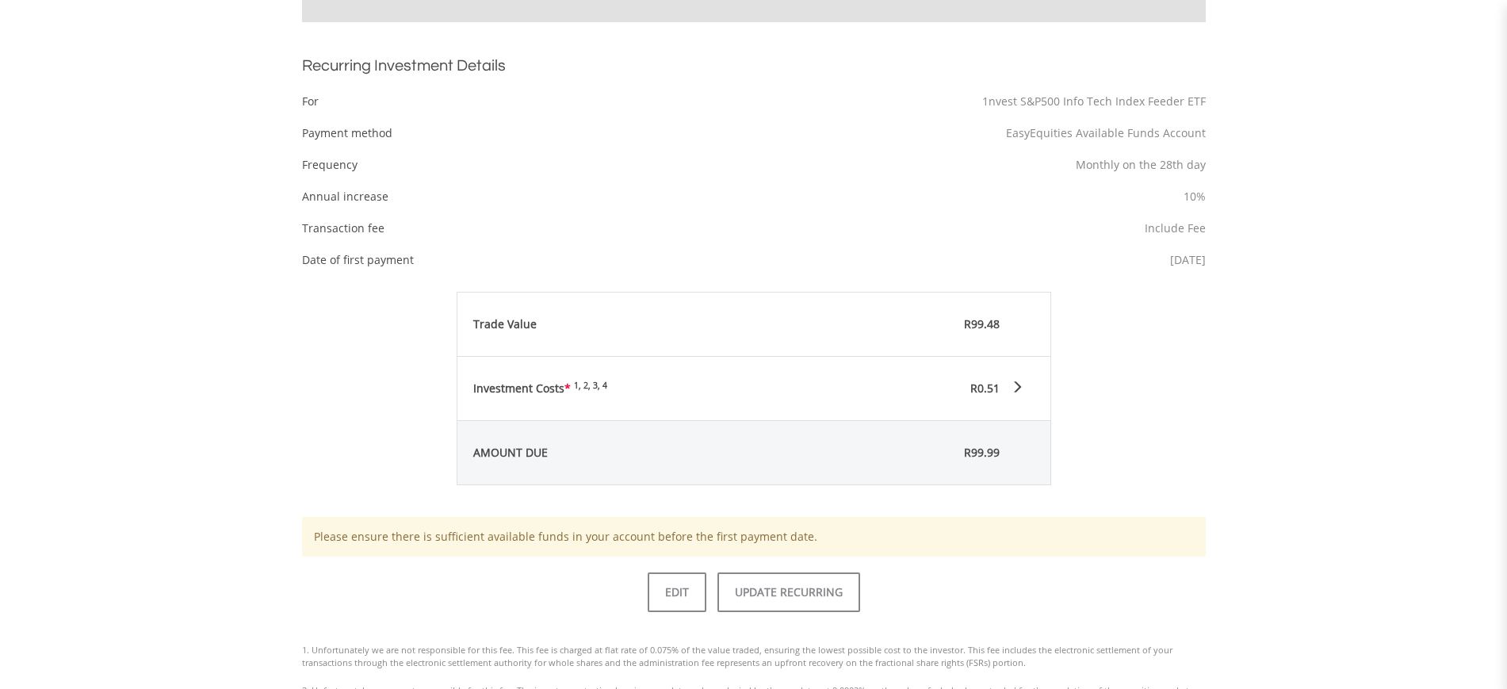
scroll to position [527, 0]
click at [821, 583] on button "UPDATE RECURRING" at bounding box center [788, 591] width 143 height 40
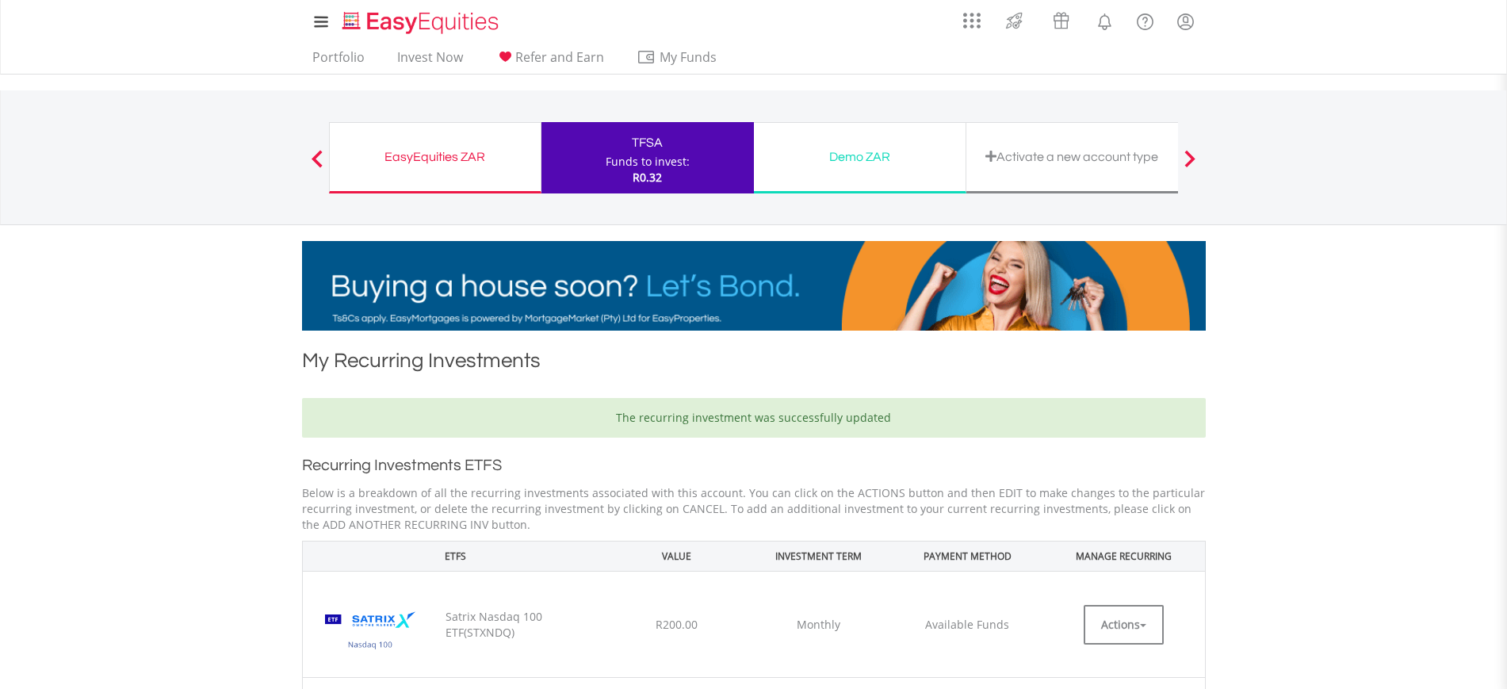
scroll to position [1, 0]
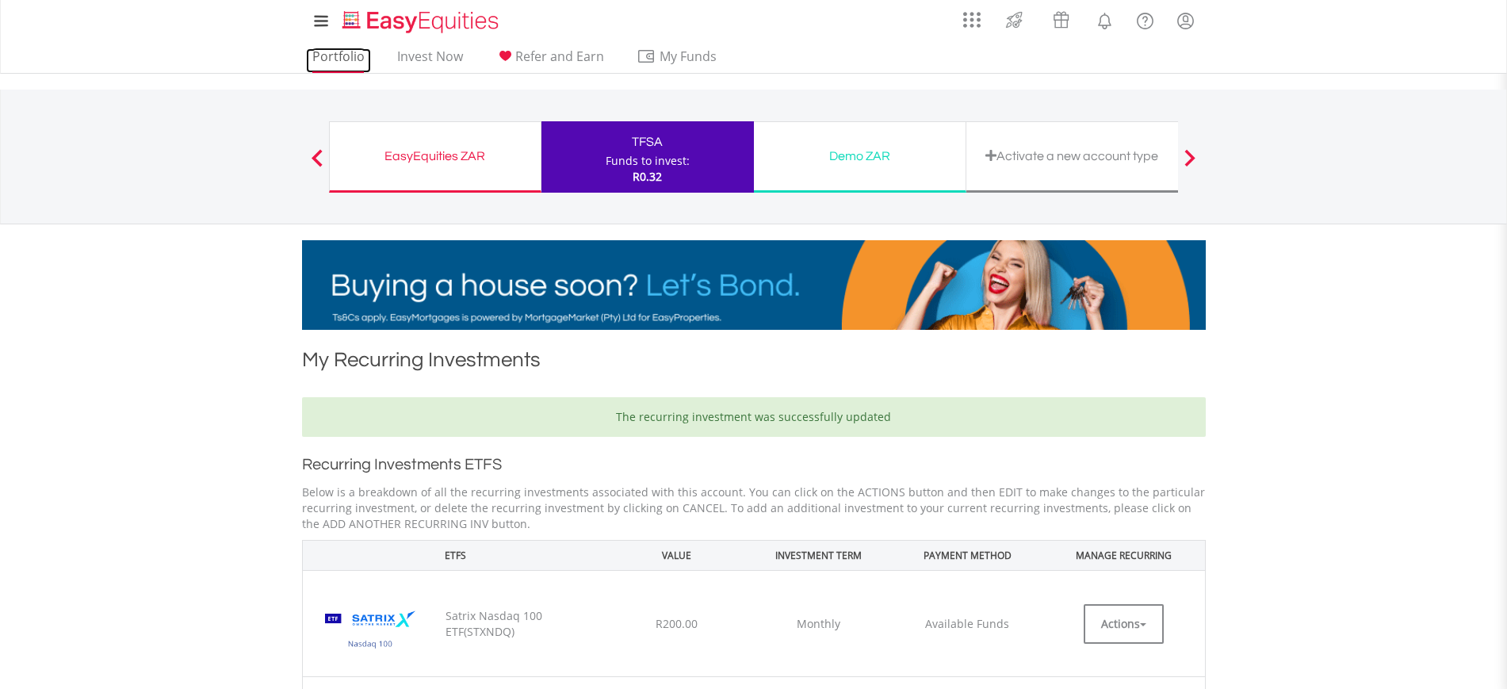
click at [318, 53] on link "Portfolio" at bounding box center [338, 60] width 65 height 25
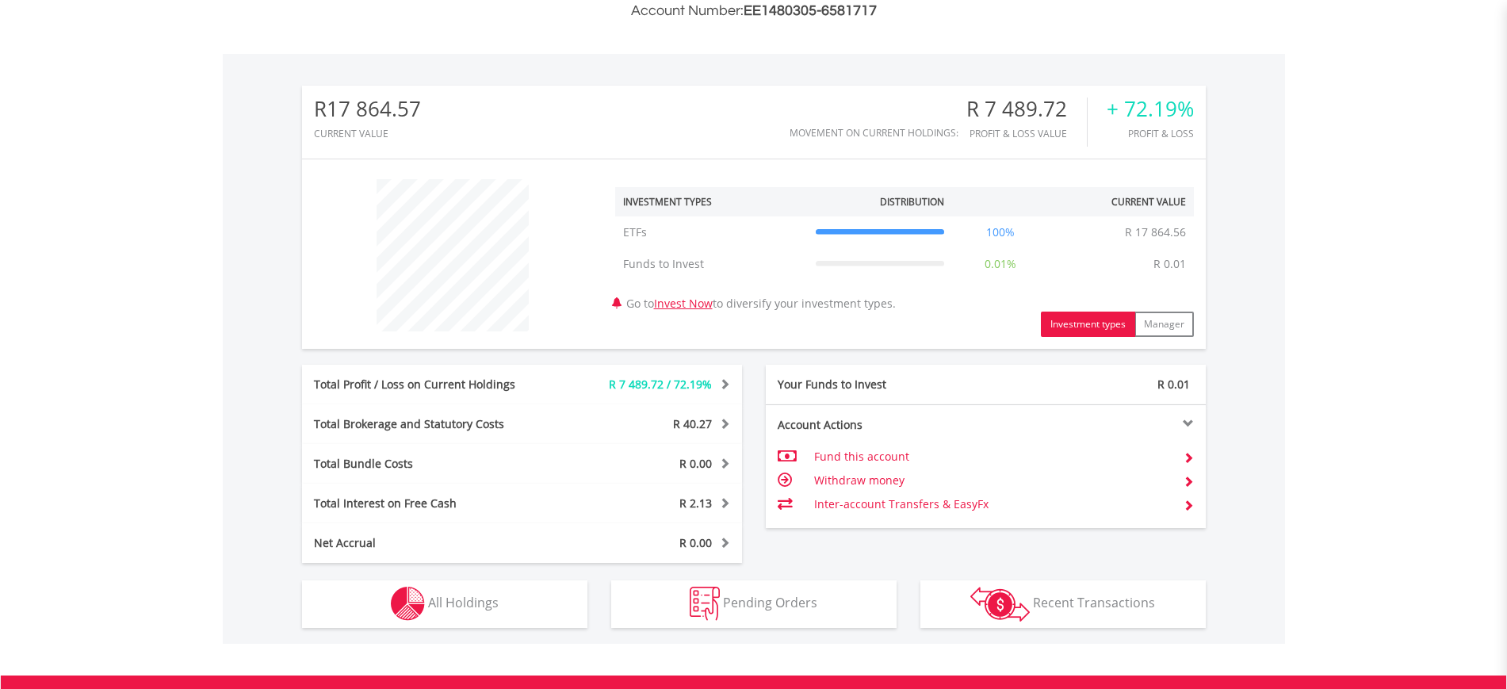
scroll to position [652, 0]
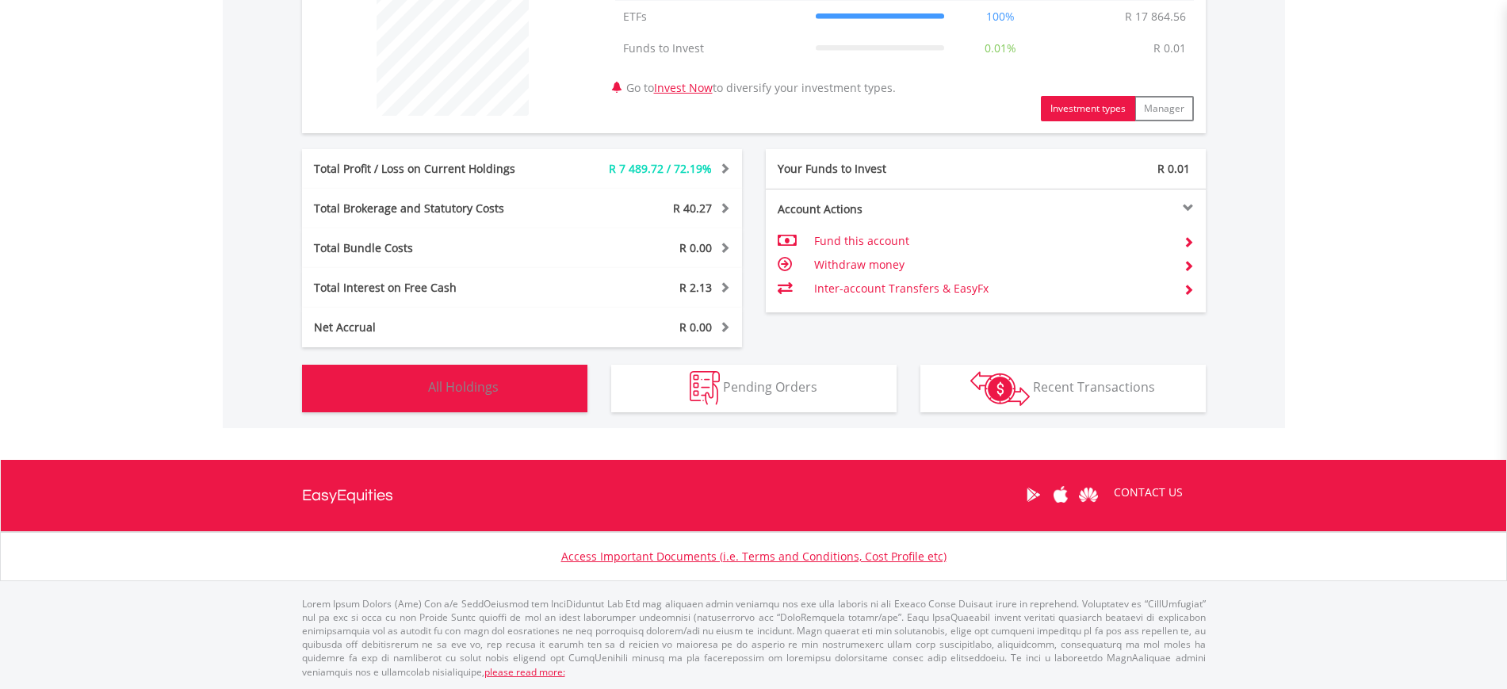
click at [542, 373] on button "Holdings All Holdings" at bounding box center [444, 389] width 285 height 48
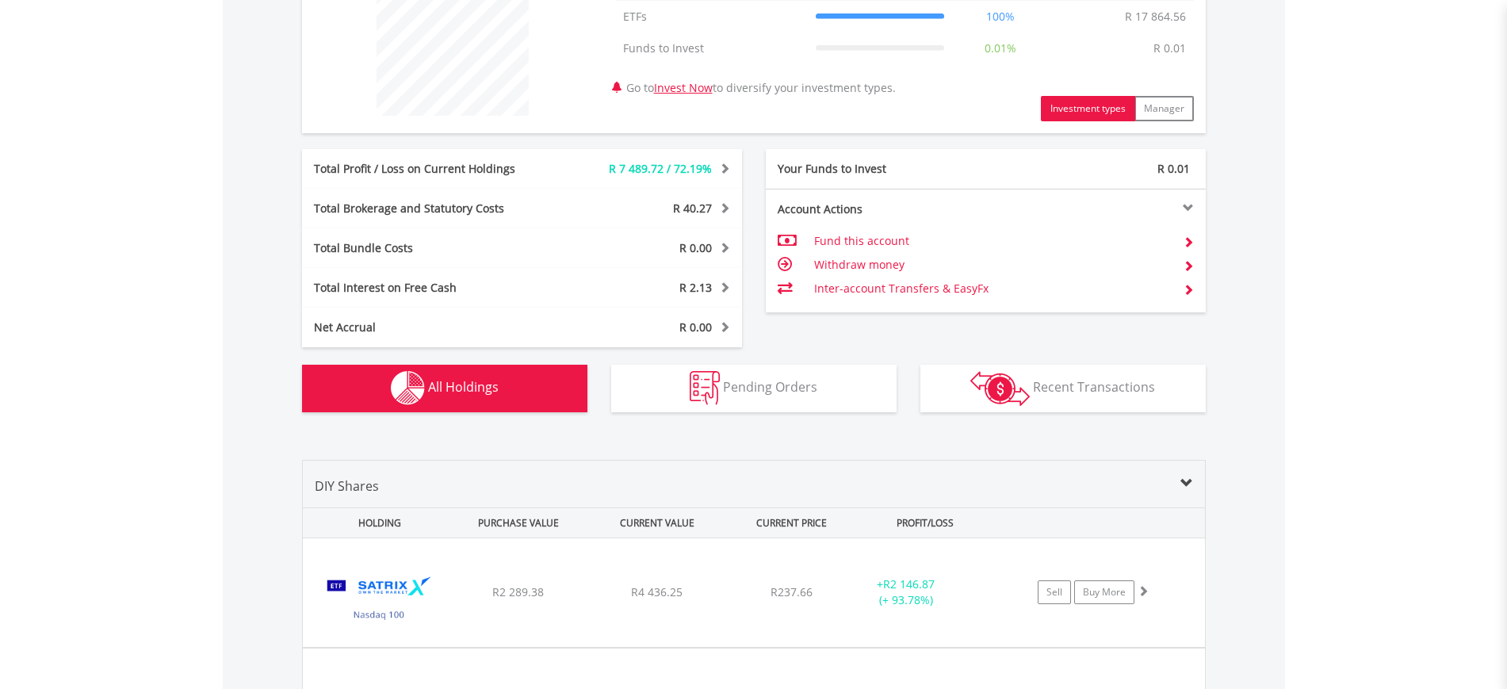
scroll to position [1025, 0]
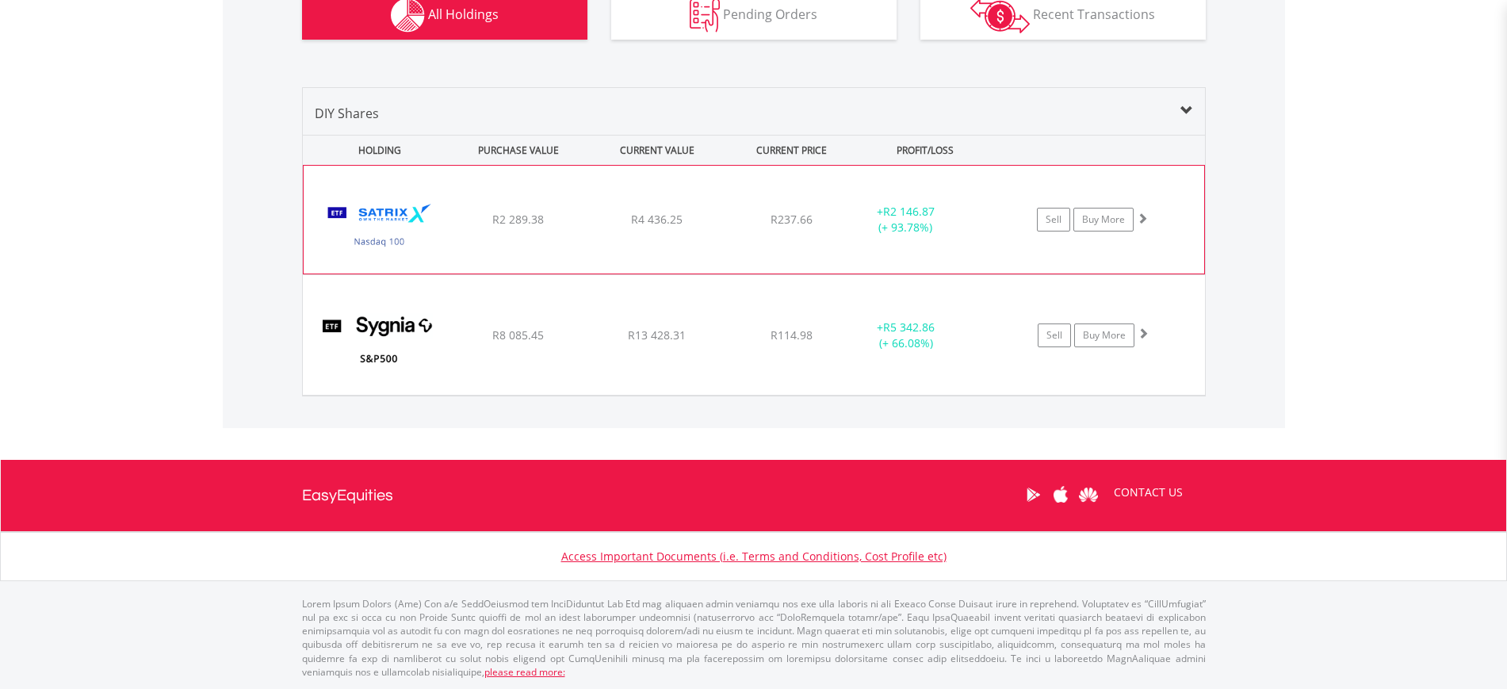
click at [511, 227] on div "R2 289.38" at bounding box center [518, 220] width 135 height 16
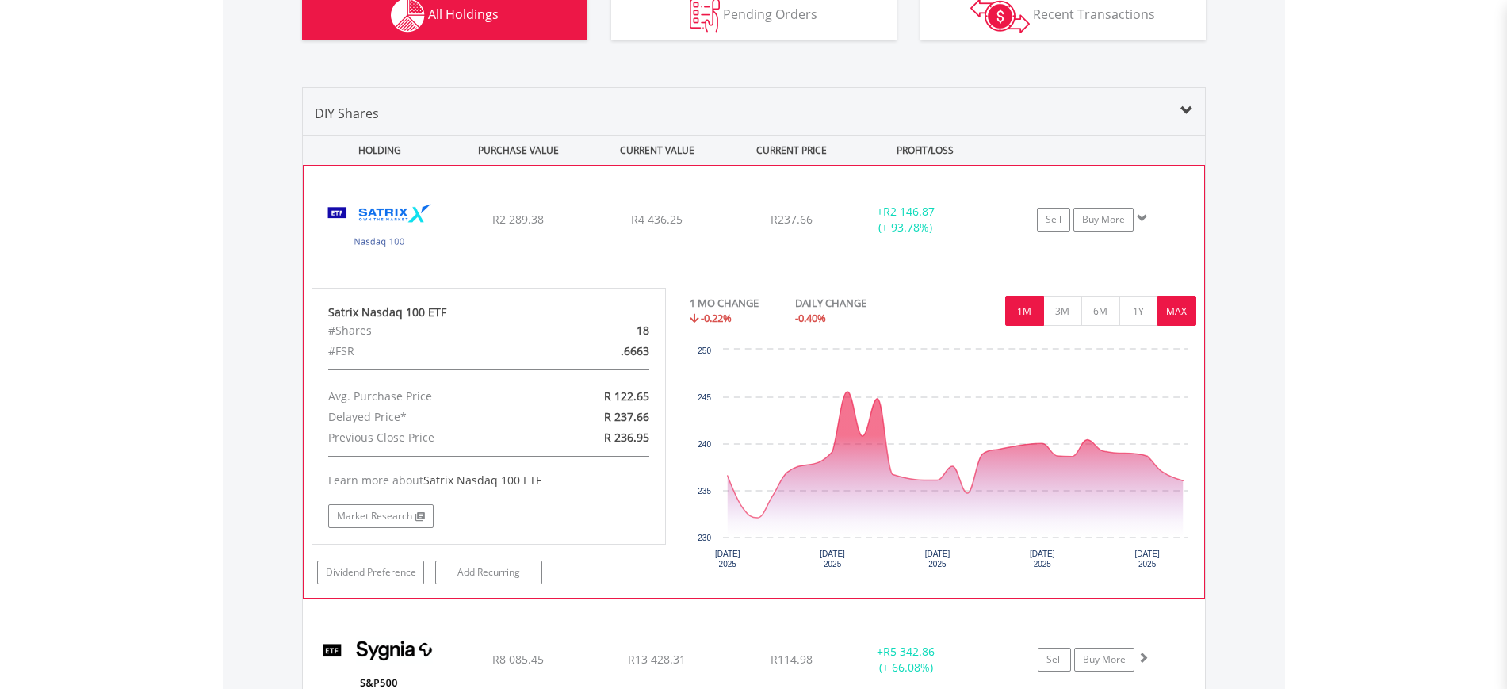
click at [1163, 317] on button "MAX" at bounding box center [1176, 311] width 39 height 30
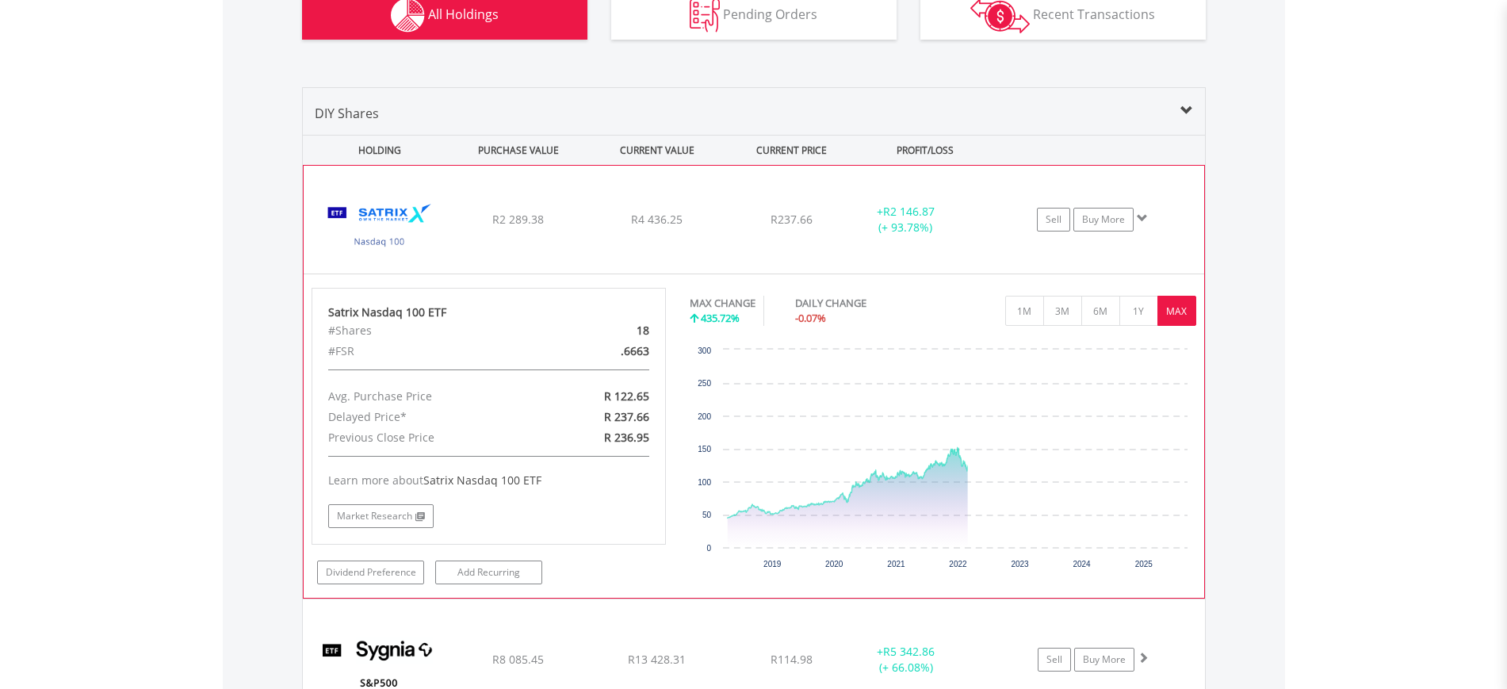
drag, startPoint x: 1163, startPoint y: 317, endPoint x: 1189, endPoint y: 323, distance: 26.7
click at [1189, 323] on button "MAX" at bounding box center [1176, 311] width 39 height 30
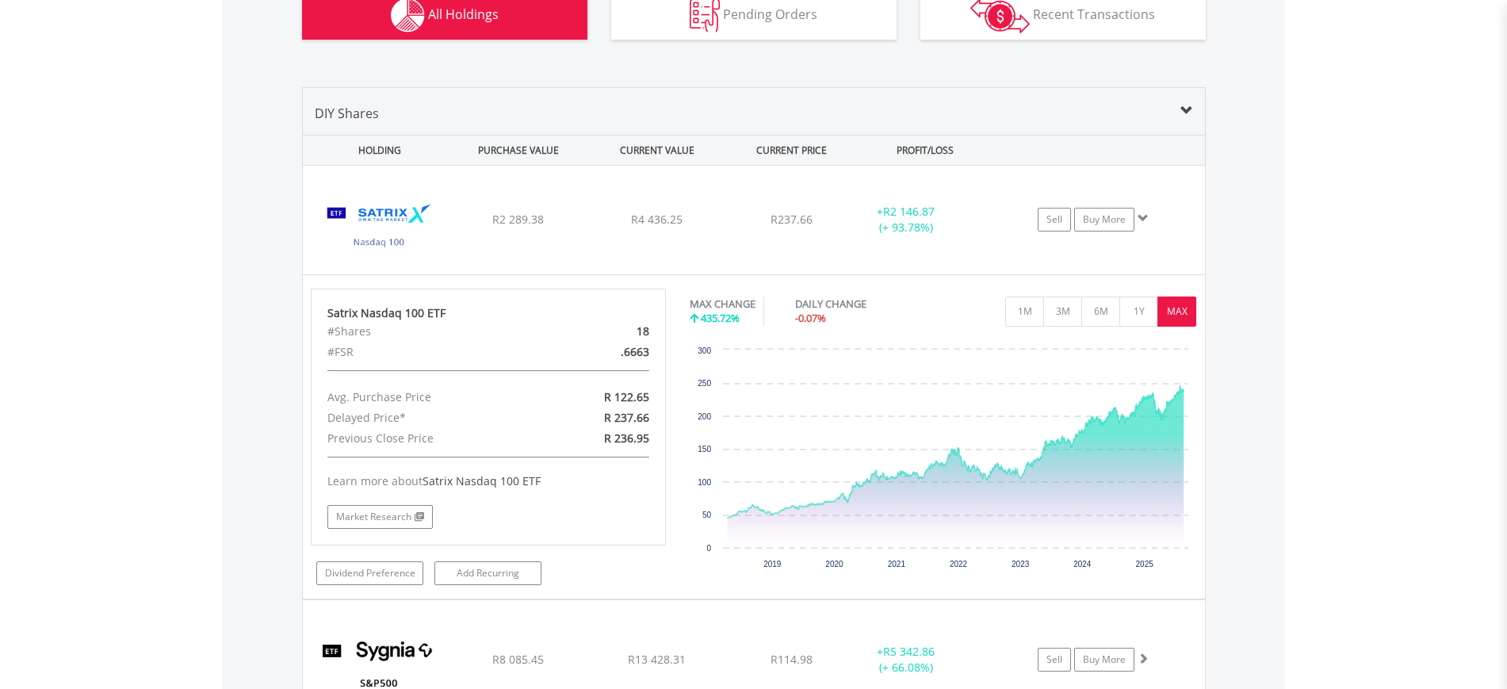
click at [1279, 311] on div "Value View Share View DIY Shares HOLDING PURCHASE VALUE CURRENT VALUE CURRENT P…" at bounding box center [754, 403] width 1062 height 697
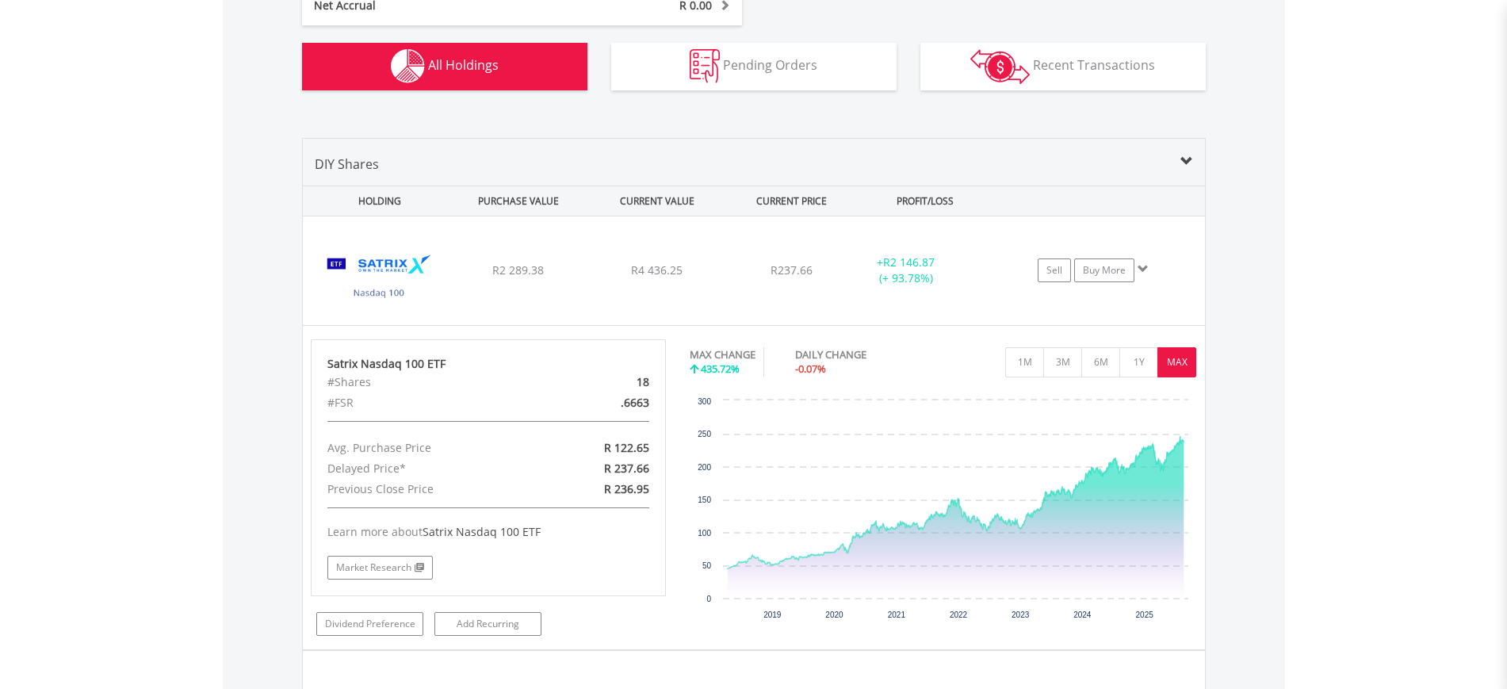
scroll to position [973, 0]
click at [1466, 348] on body "My Investments Invest Now New Listings Sell My Recurring Investments Pending Or…" at bounding box center [753, 52] width 1507 height 2051
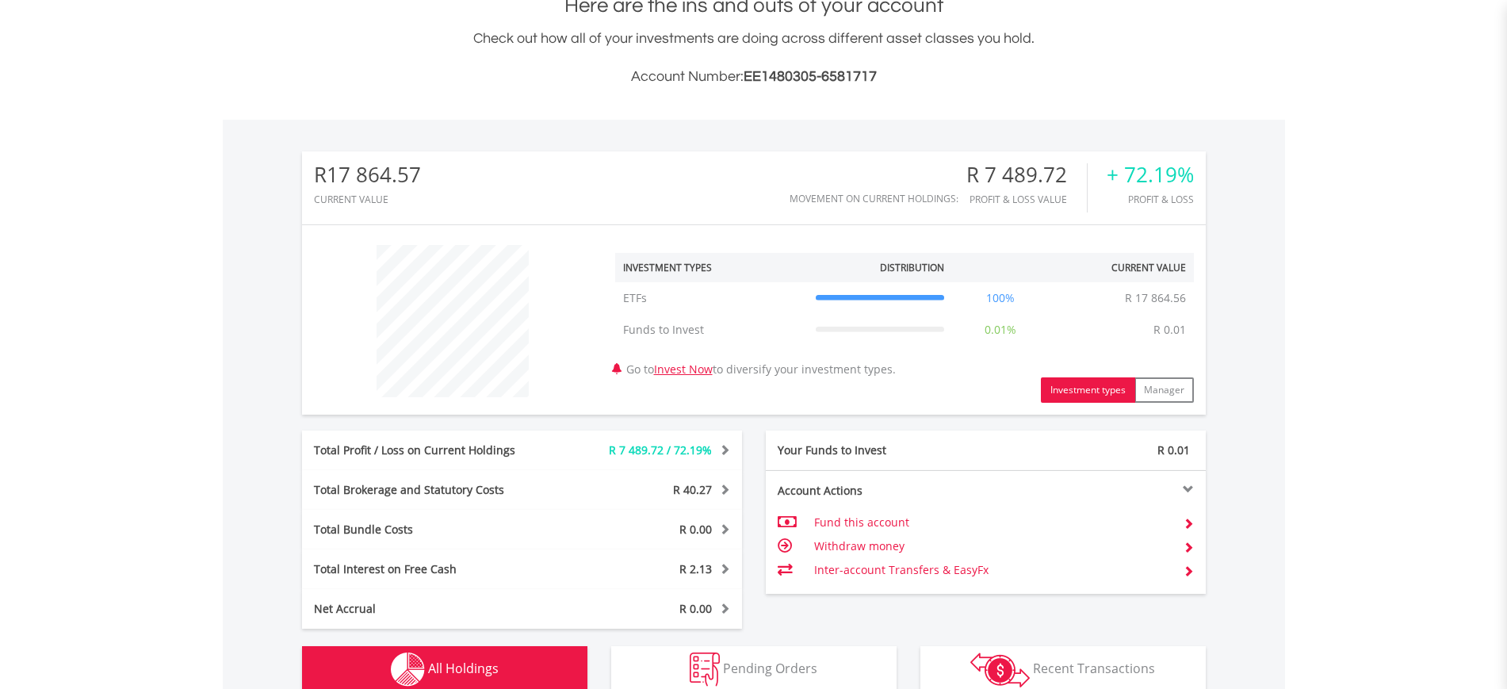
scroll to position [0, 0]
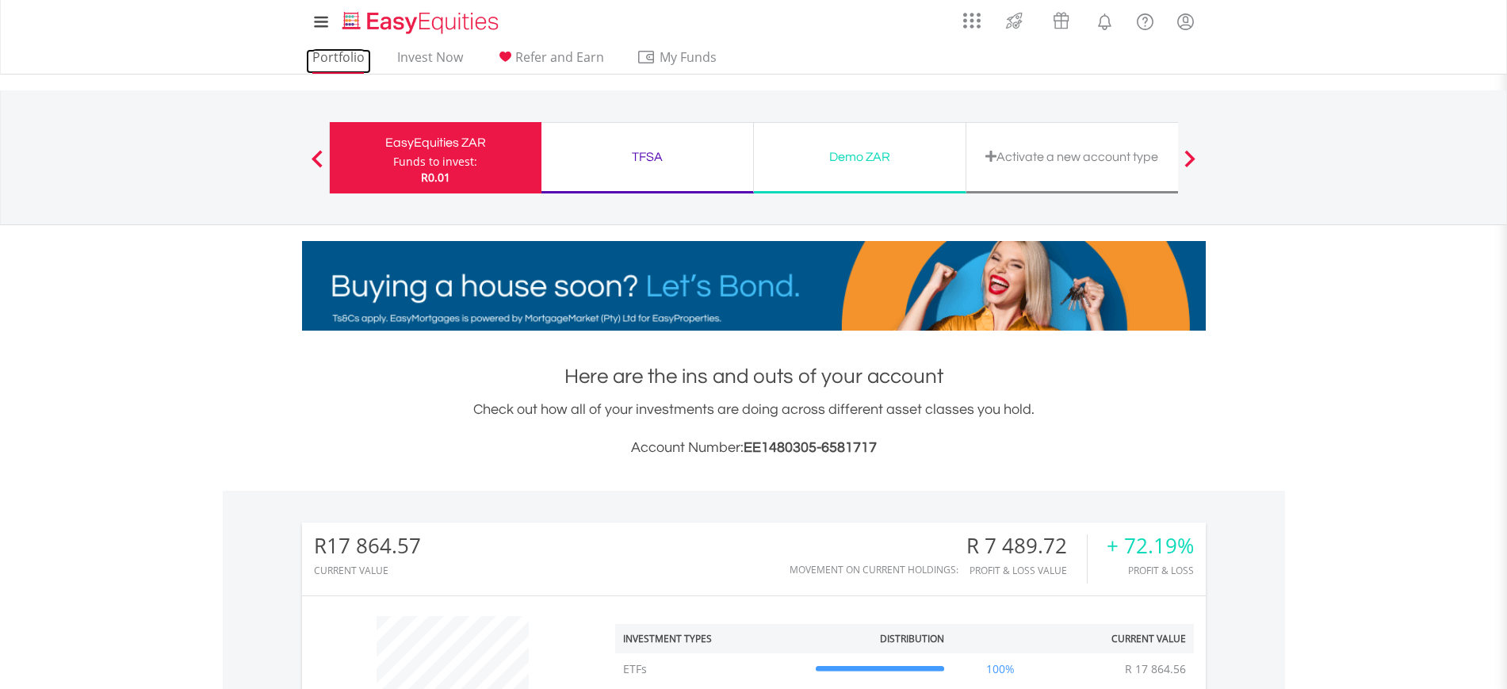
click at [331, 59] on link "Portfolio" at bounding box center [338, 61] width 65 height 25
